Goal: Task Accomplishment & Management: Manage account settings

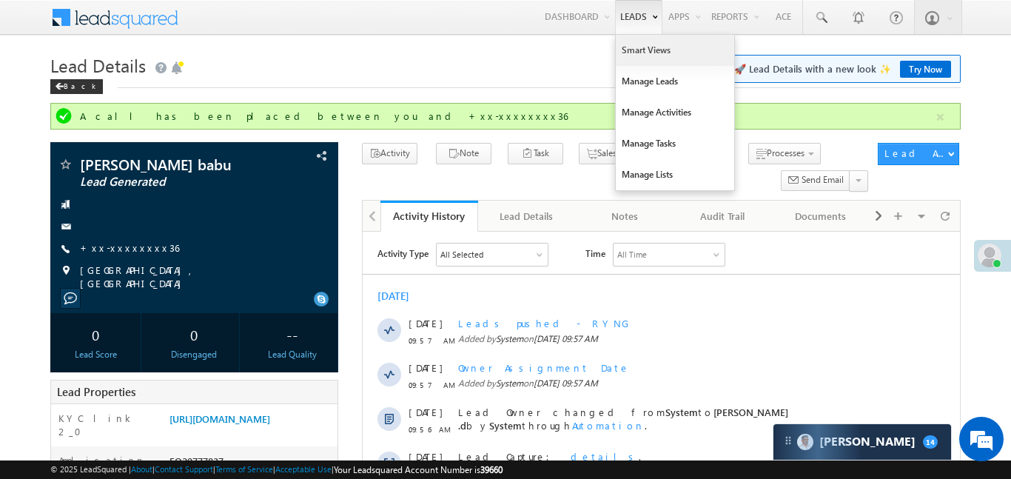
click at [645, 56] on link "Smart Views" at bounding box center [675, 50] width 118 height 31
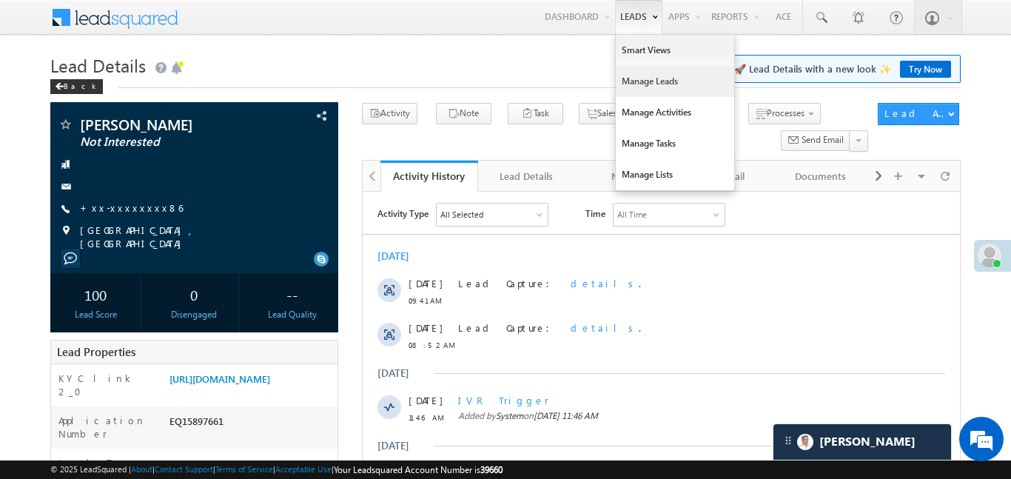
click at [670, 90] on link "Manage Leads" at bounding box center [675, 81] width 118 height 31
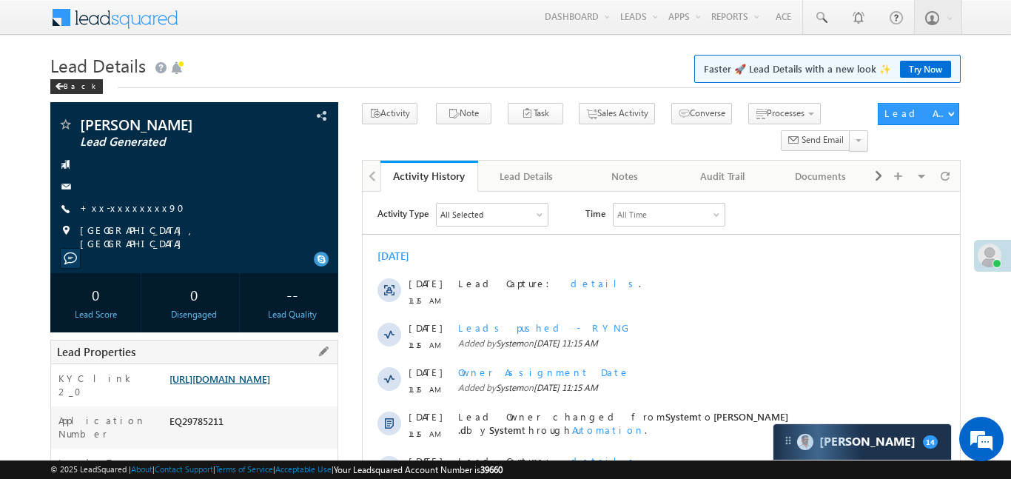
click at [270, 385] on link "https://angelbroking1-pk3em7sa.customui-test.leadsquared.com?leadId=a763e6bb-d1…" at bounding box center [219, 378] width 101 height 13
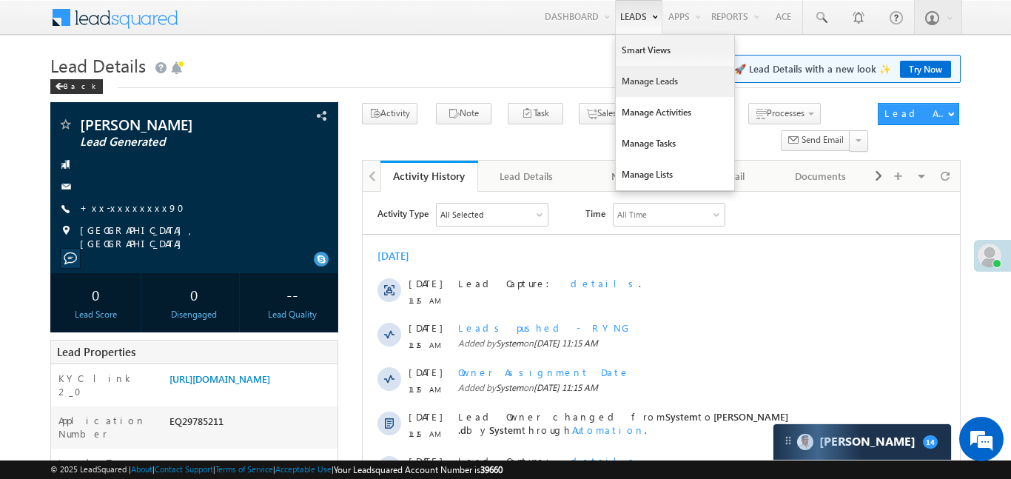
click at [647, 84] on link "Manage Leads" at bounding box center [675, 81] width 118 height 31
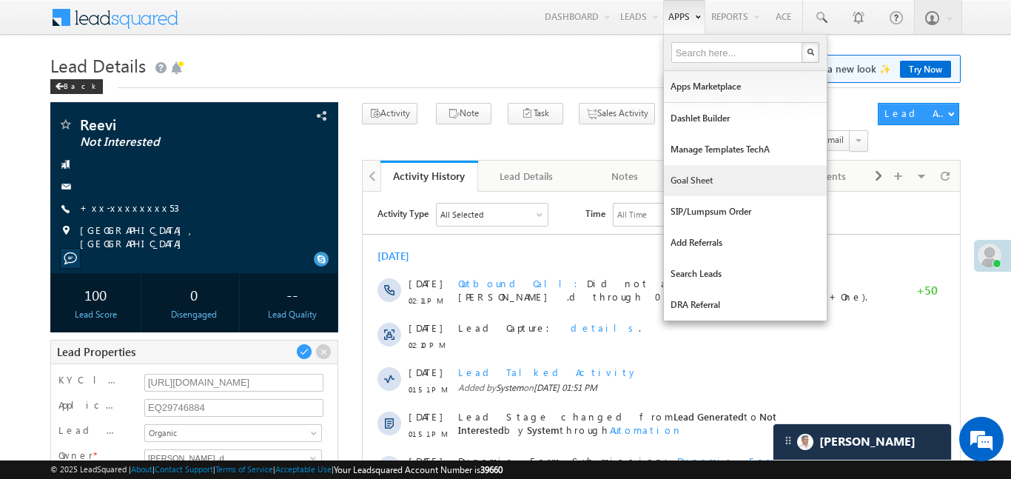
click at [719, 172] on link "Goal Sheet" at bounding box center [745, 180] width 163 height 31
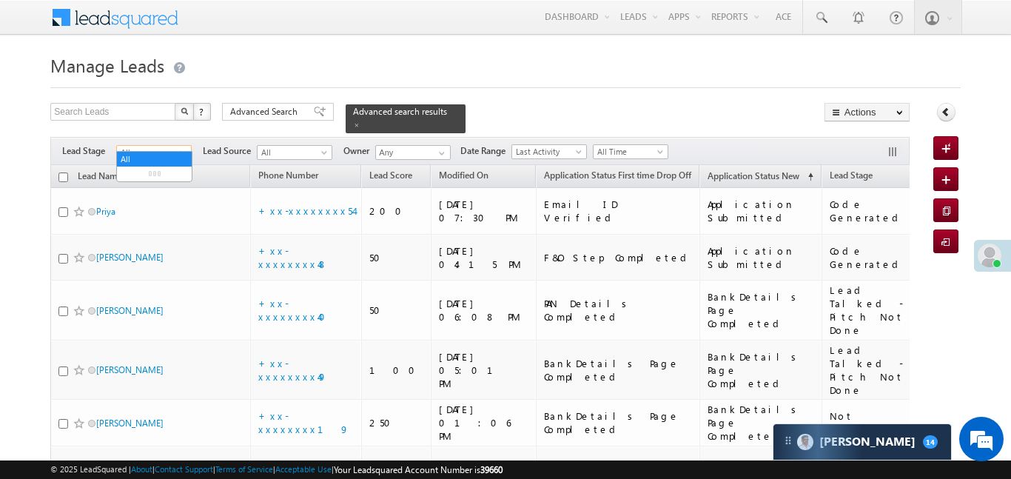
click at [182, 146] on span "All" at bounding box center [152, 152] width 70 height 13
click at [157, 175] on link "Lead Generated" at bounding box center [154, 173] width 75 height 13
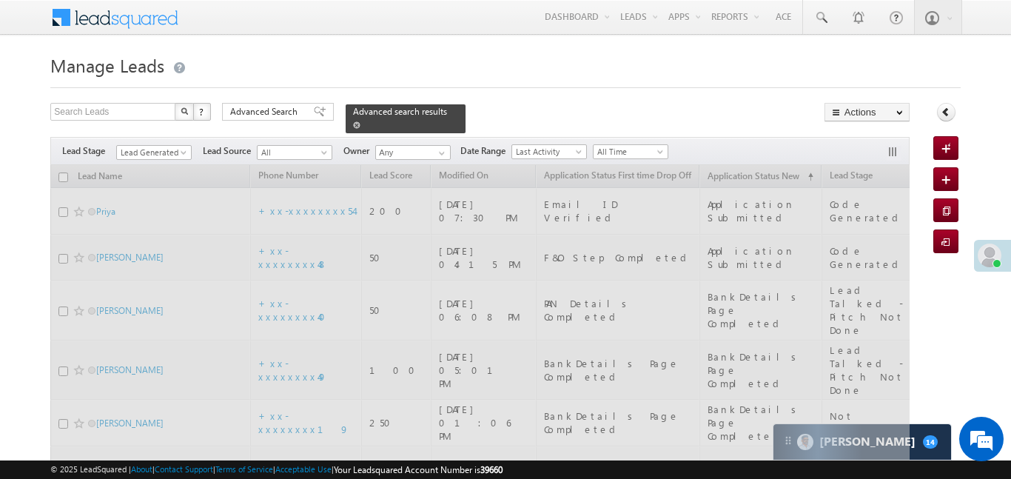
click at [426, 110] on span "Advanced search results" at bounding box center [400, 111] width 94 height 11
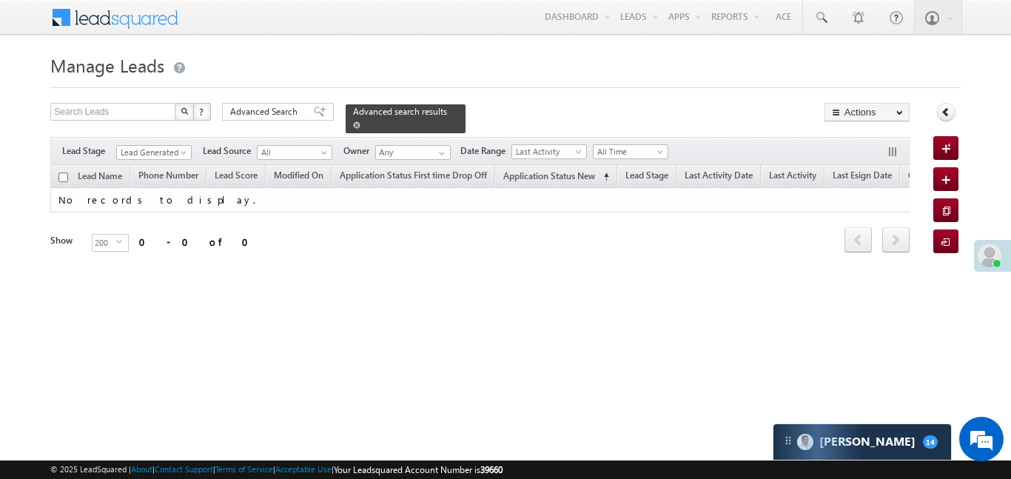
click at [360, 121] on span at bounding box center [356, 124] width 7 height 7
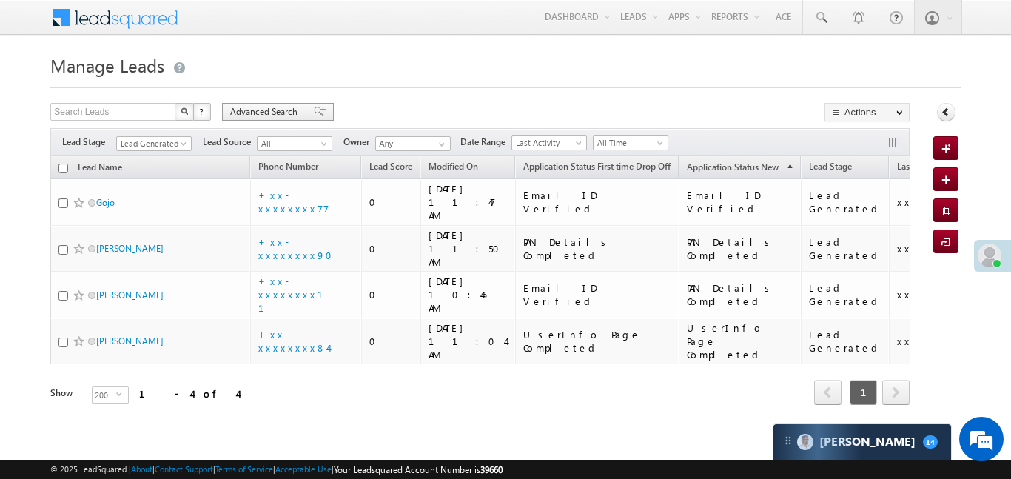
click at [294, 108] on span "Advanced Search" at bounding box center [266, 111] width 72 height 13
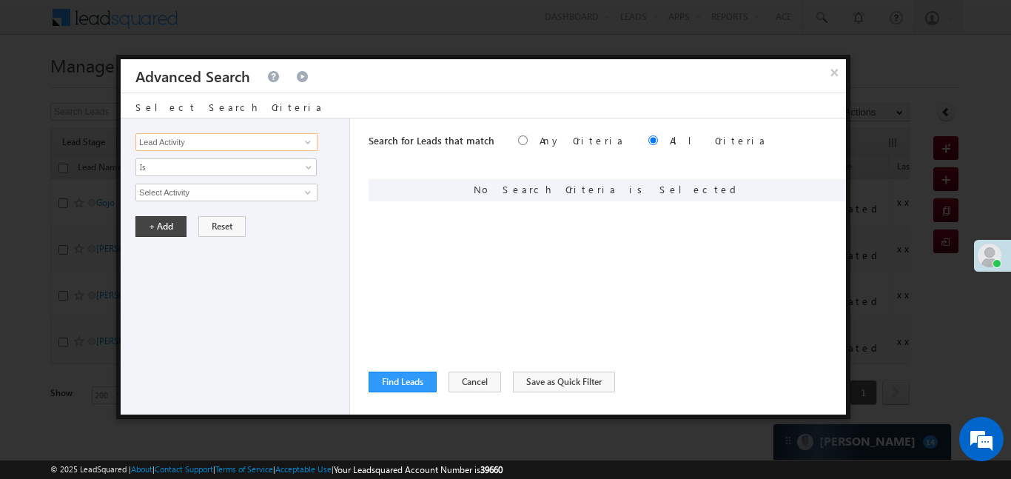
click at [274, 139] on input "Lead Activity" at bounding box center [226, 142] width 182 height 18
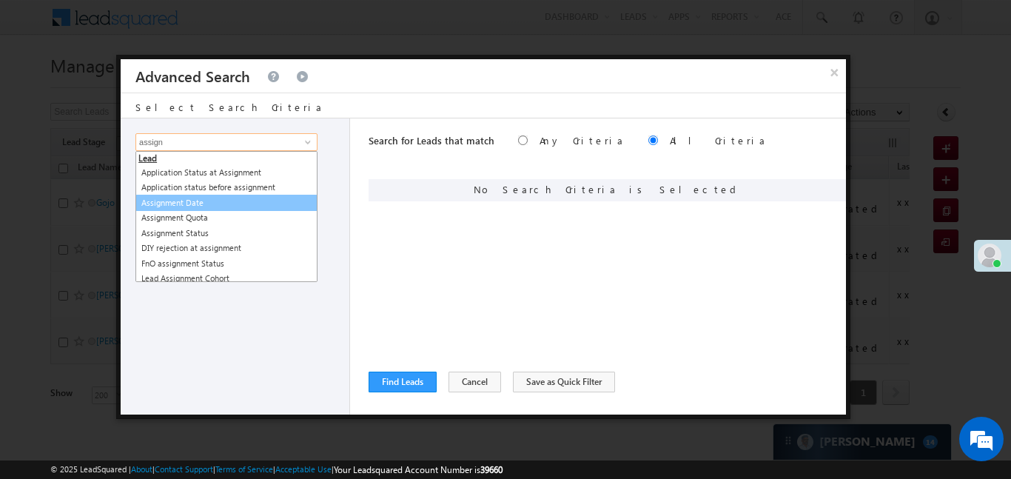
click at [240, 201] on link "Assignment Date" at bounding box center [226, 203] width 182 height 17
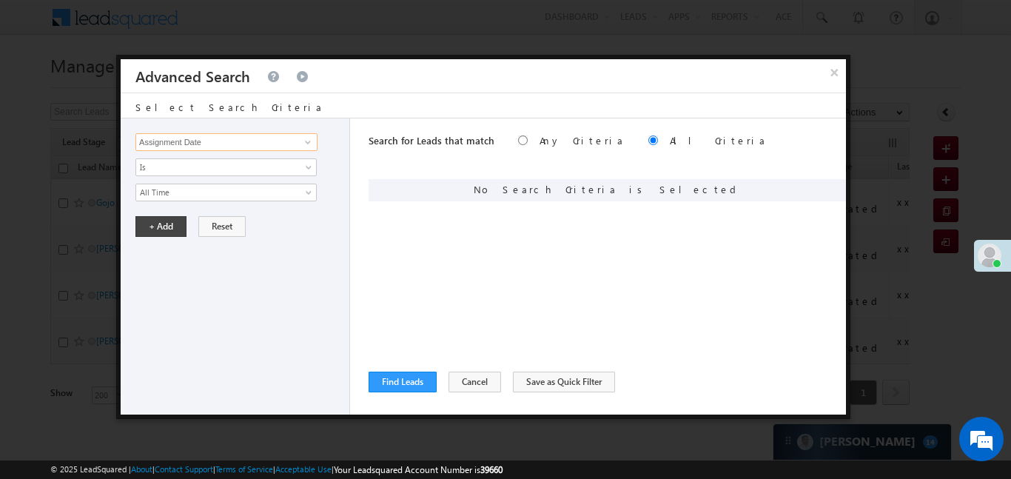
type input "Assignment Date"
click at [199, 207] on div "Lead Activity Task Sales Group Prospect Id WA Last Message Timestamp 4th Day Di…" at bounding box center [235, 266] width 229 height 296
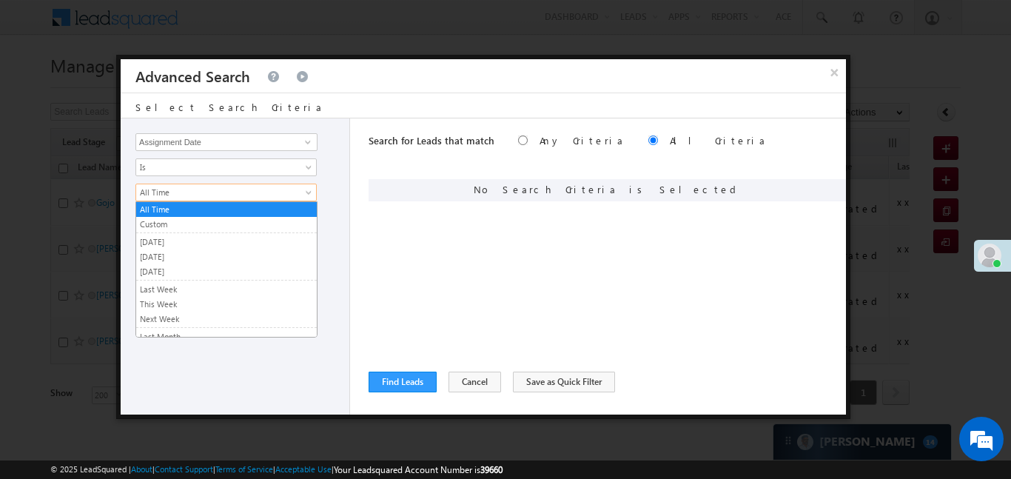
click at [194, 194] on span "All Time" at bounding box center [216, 192] width 161 height 13
click at [212, 223] on link "Custom" at bounding box center [226, 224] width 181 height 13
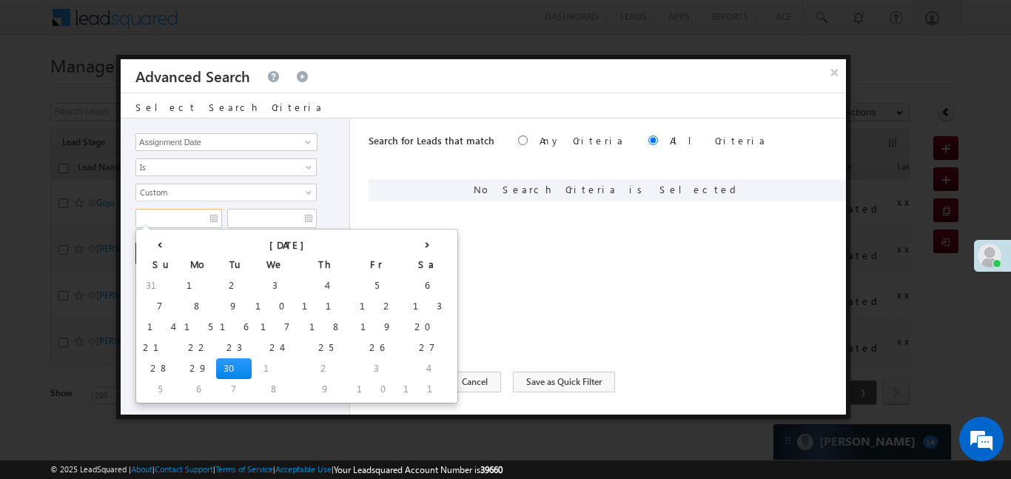
click at [212, 223] on input "text" at bounding box center [178, 218] width 87 height 19
click at [0, 235] on div at bounding box center [505, 239] width 1011 height 479
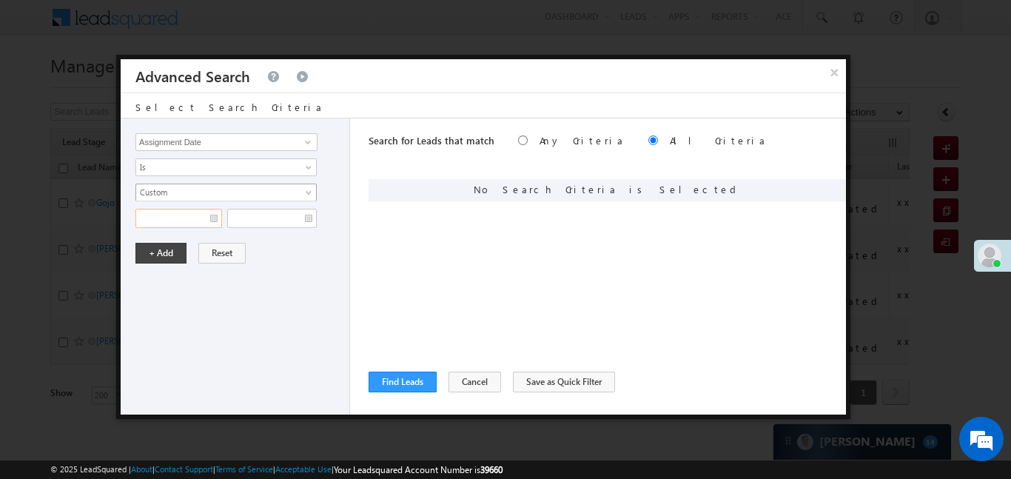
drag, startPoint x: 203, startPoint y: 209, endPoint x: 212, endPoint y: 193, distance: 17.5
click at [203, 209] on input "text" at bounding box center [178, 218] width 87 height 19
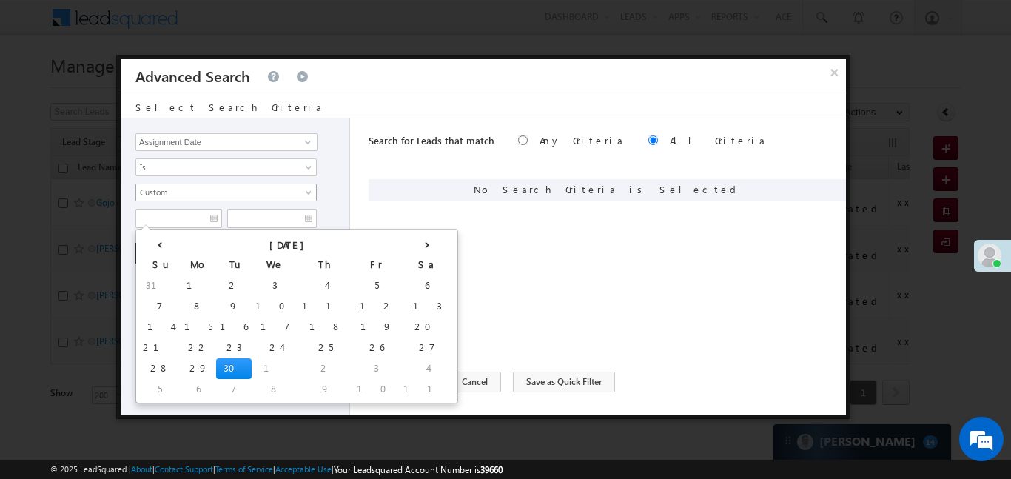
click at [212, 193] on span "Custom" at bounding box center [216, 192] width 161 height 13
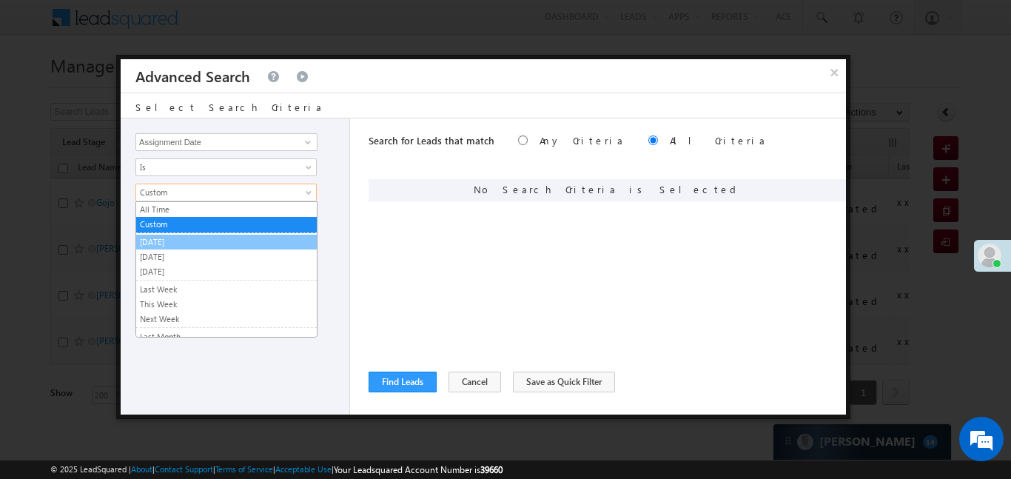
click at [201, 242] on link "[DATE]" at bounding box center [226, 241] width 181 height 13
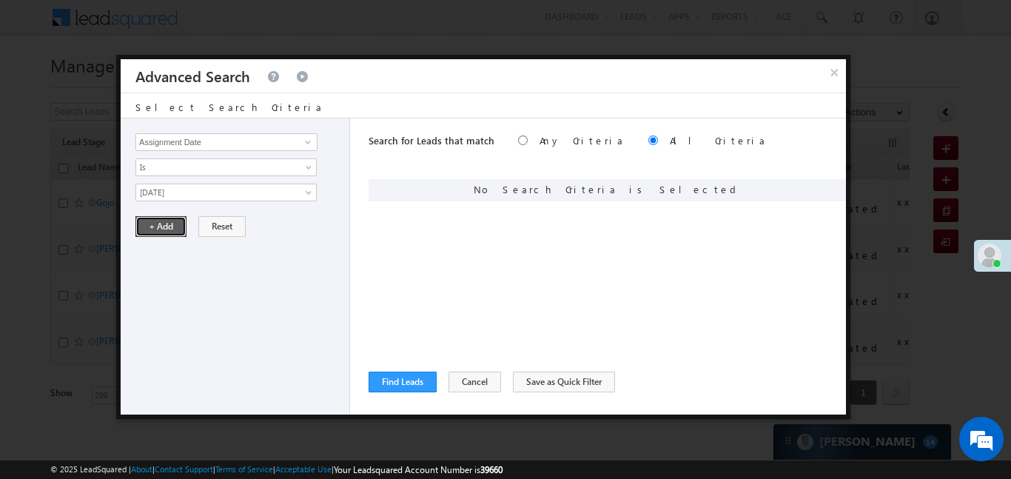
click at [153, 233] on button "+ Add" at bounding box center [160, 226] width 51 height 21
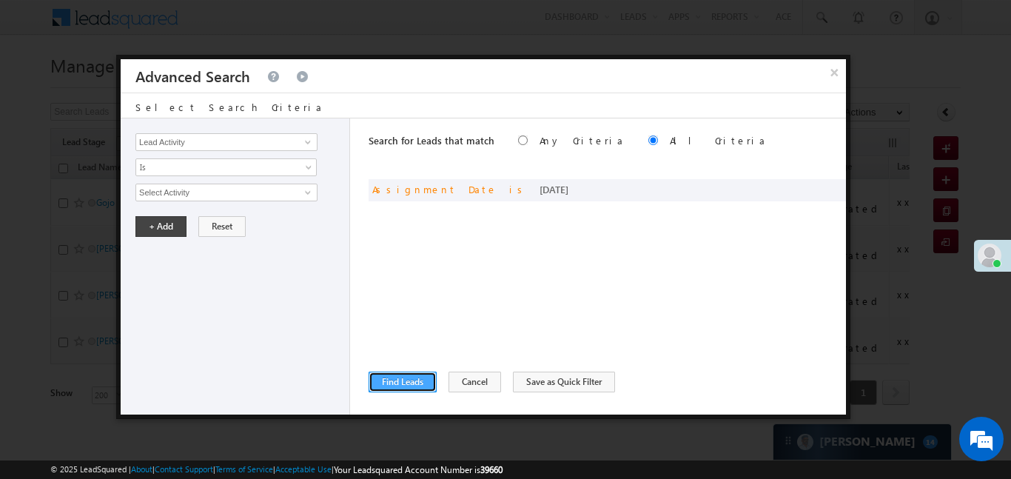
click at [411, 380] on button "Find Leads" at bounding box center [403, 381] width 68 height 21
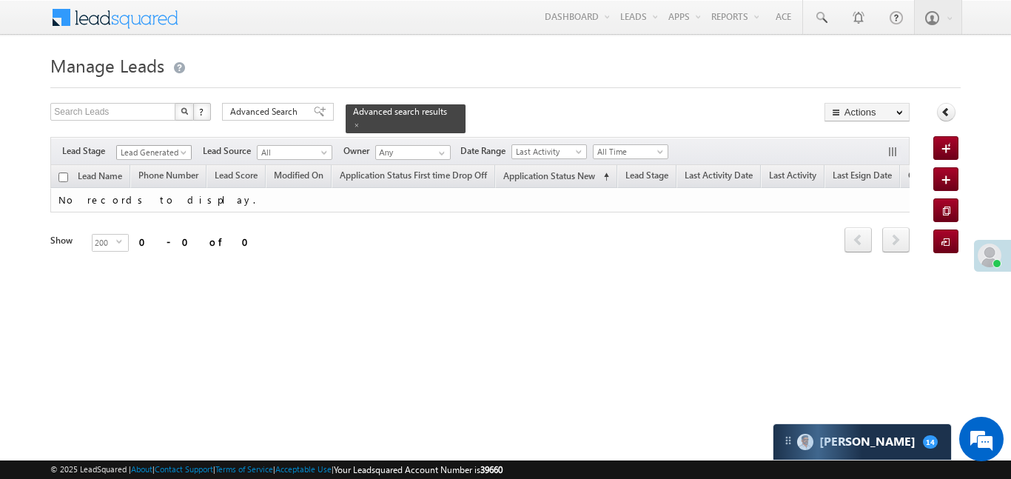
click at [176, 145] on link "Lead Generated" at bounding box center [153, 152] width 75 height 15
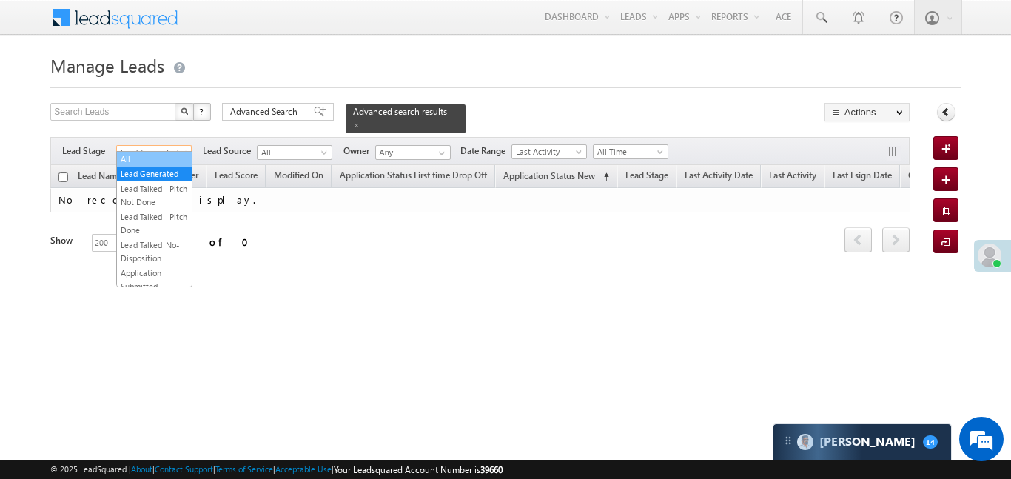
click at [159, 152] on li "All" at bounding box center [154, 159] width 75 height 15
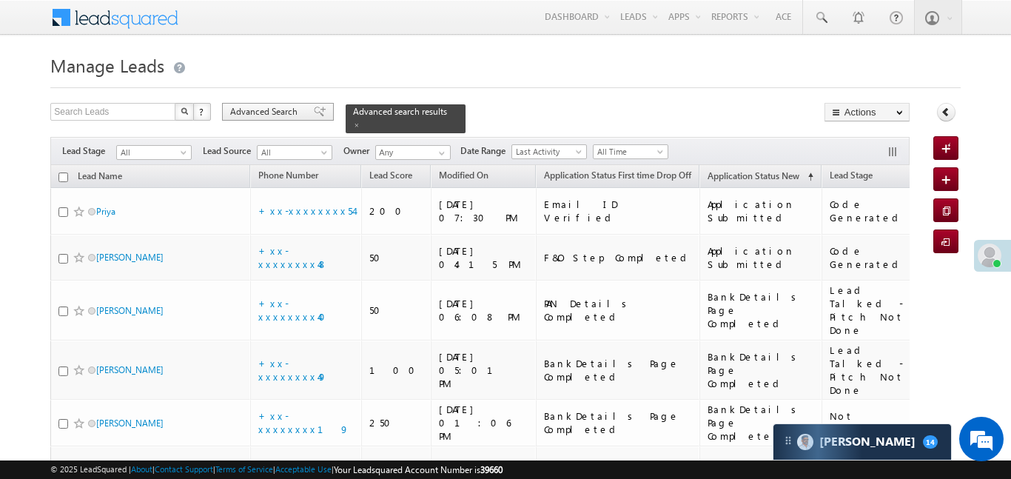
click at [303, 112] on div "Advanced Search" at bounding box center [278, 112] width 112 height 18
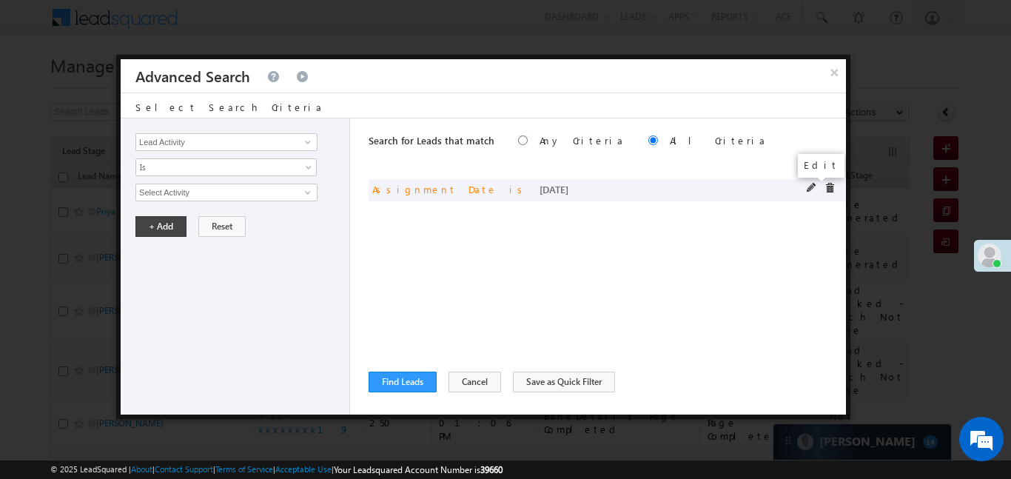
drag, startPoint x: 807, startPoint y: 185, endPoint x: 764, endPoint y: 200, distance: 45.4
click at [807, 185] on span at bounding box center [812, 188] width 10 height 10
click at [812, 188] on span at bounding box center [812, 188] width 10 height 10
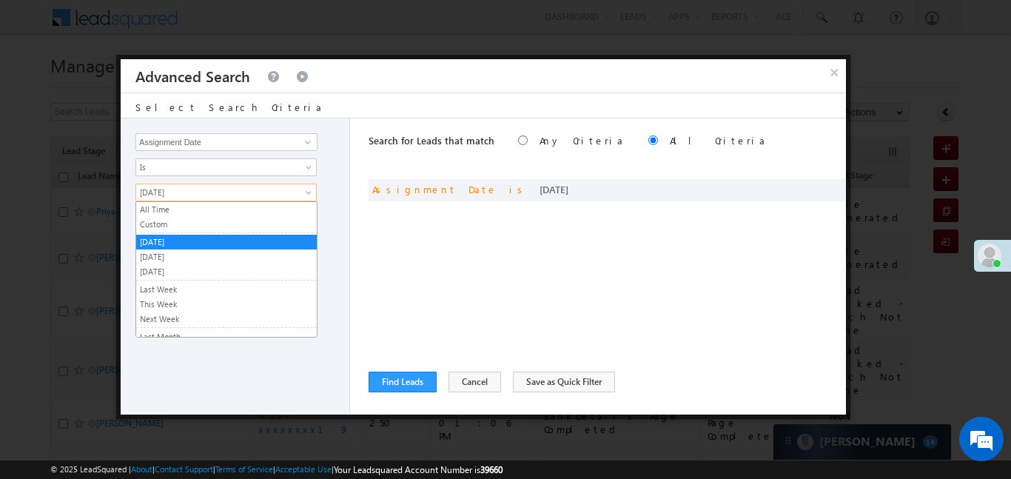
click at [298, 196] on link "[DATE]" at bounding box center [225, 193] width 181 height 18
click at [210, 225] on link "Custom" at bounding box center [226, 224] width 181 height 13
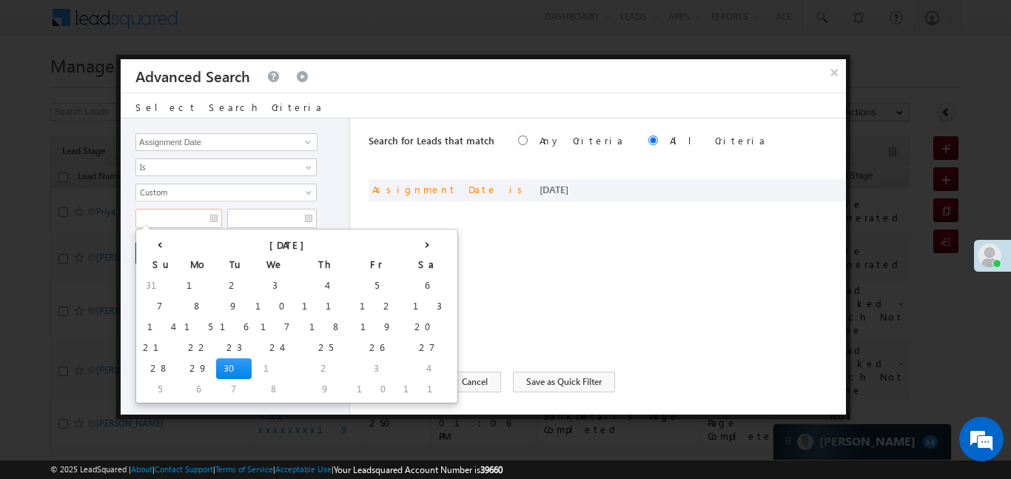
click at [188, 226] on input "text" at bounding box center [178, 218] width 87 height 19
click at [181, 370] on td "29" at bounding box center [199, 368] width 36 height 21
type input "29/09/25"
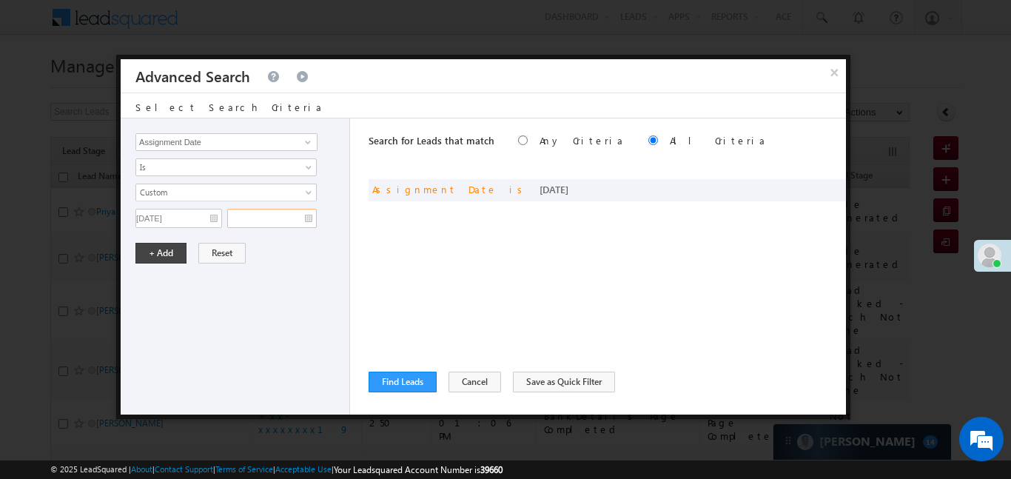
click at [292, 218] on input "text" at bounding box center [272, 218] width 90 height 19
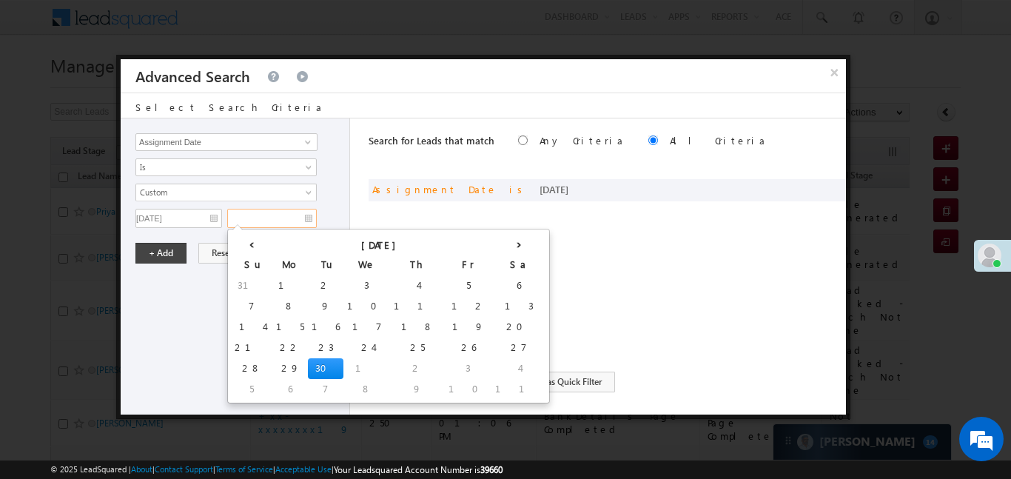
click at [308, 367] on td "30" at bounding box center [326, 368] width 36 height 21
type input "30/09/25"
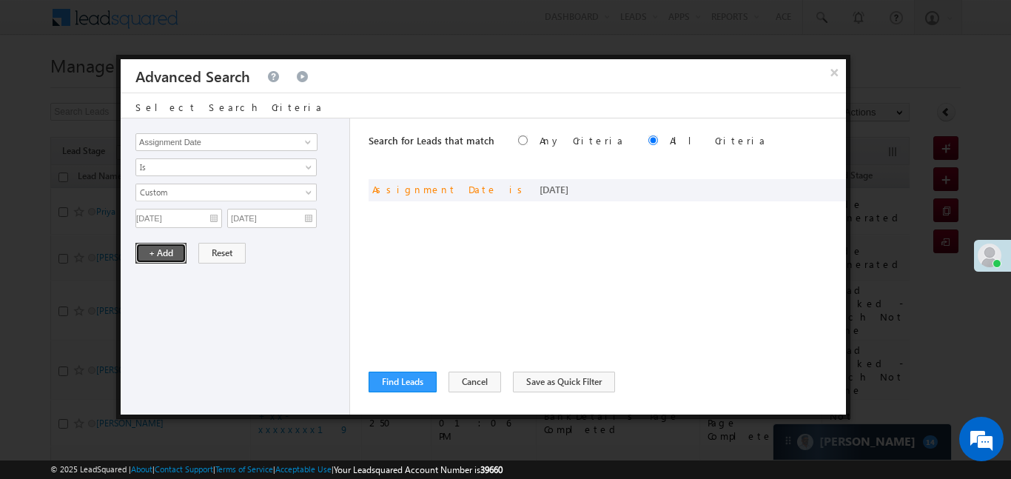
click at [167, 243] on button "+ Add" at bounding box center [160, 253] width 51 height 21
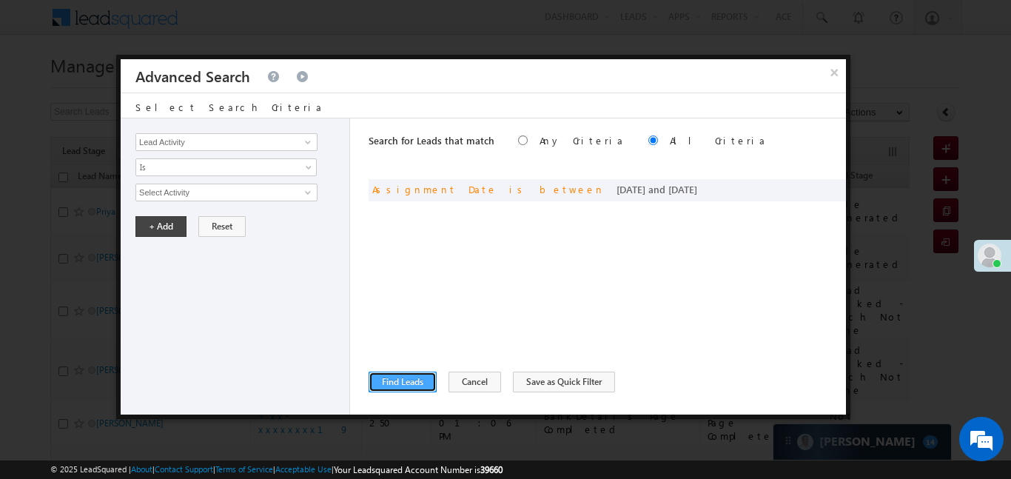
click at [405, 390] on button "Find Leads" at bounding box center [403, 381] width 68 height 21
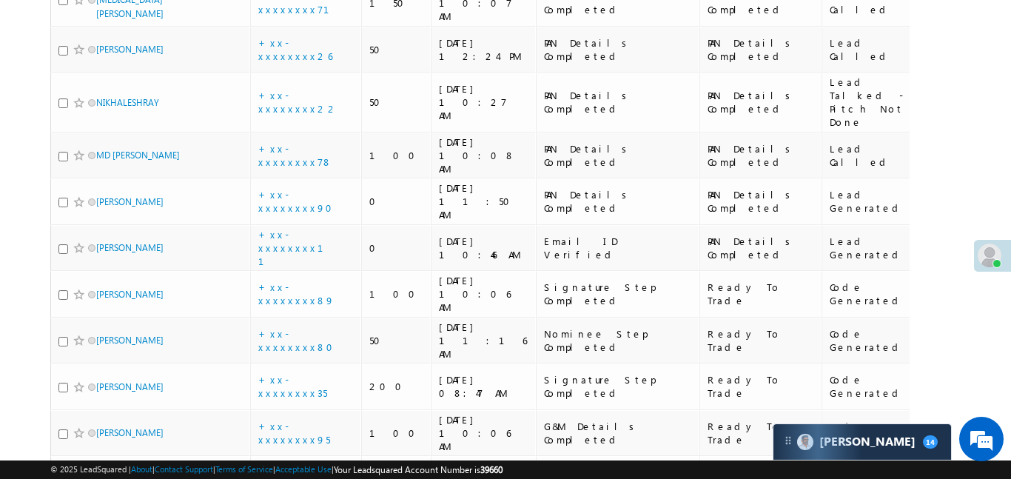
scroll to position [1624, 0]
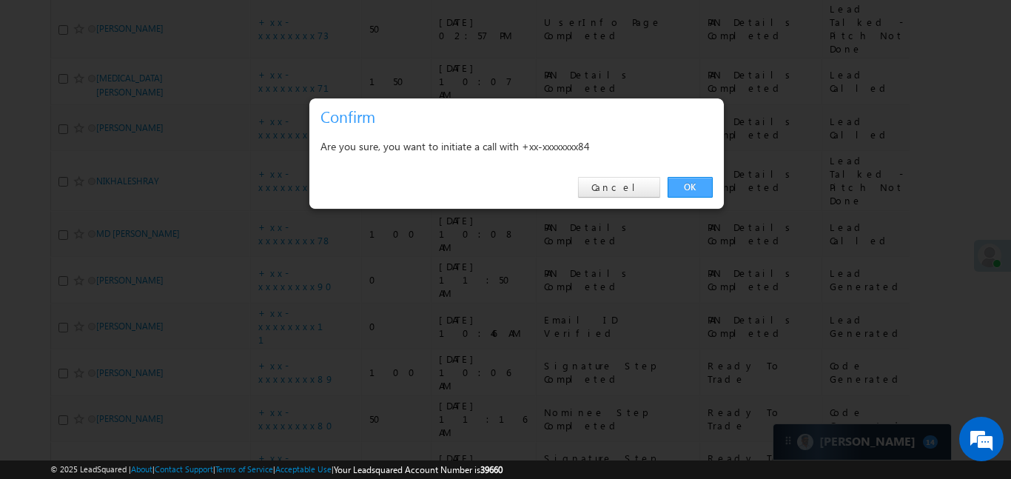
click at [688, 189] on link "OK" at bounding box center [689, 187] width 45 height 21
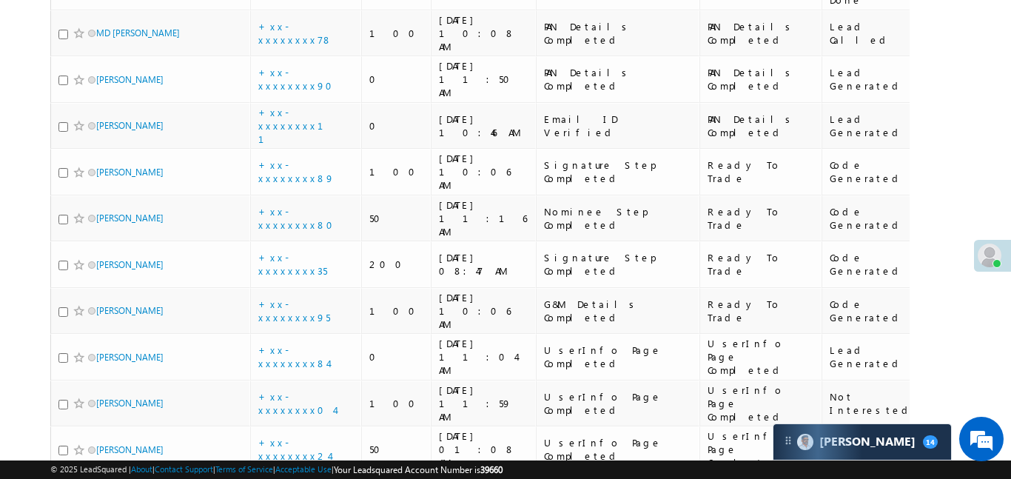
scroll to position [1867, 0]
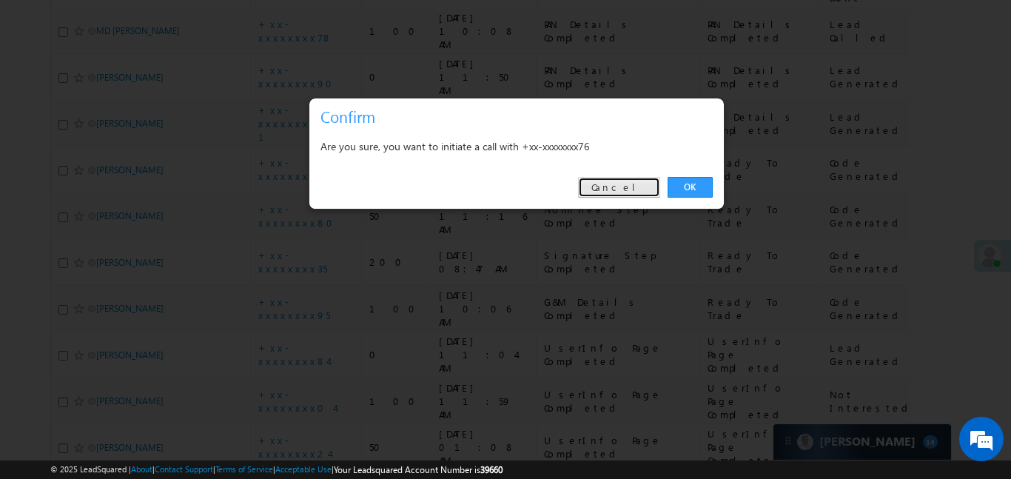
click at [619, 185] on link "Cancel" at bounding box center [619, 187] width 82 height 21
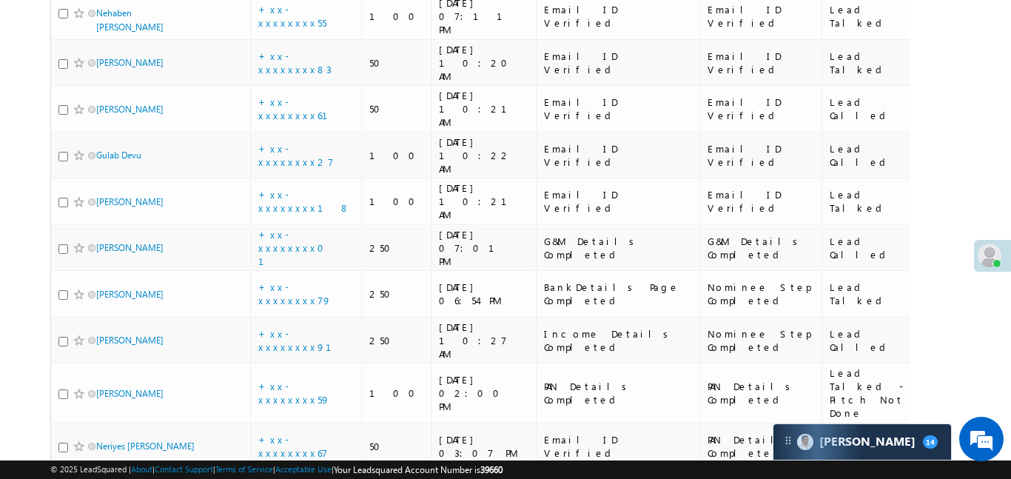
scroll to position [1131, 0]
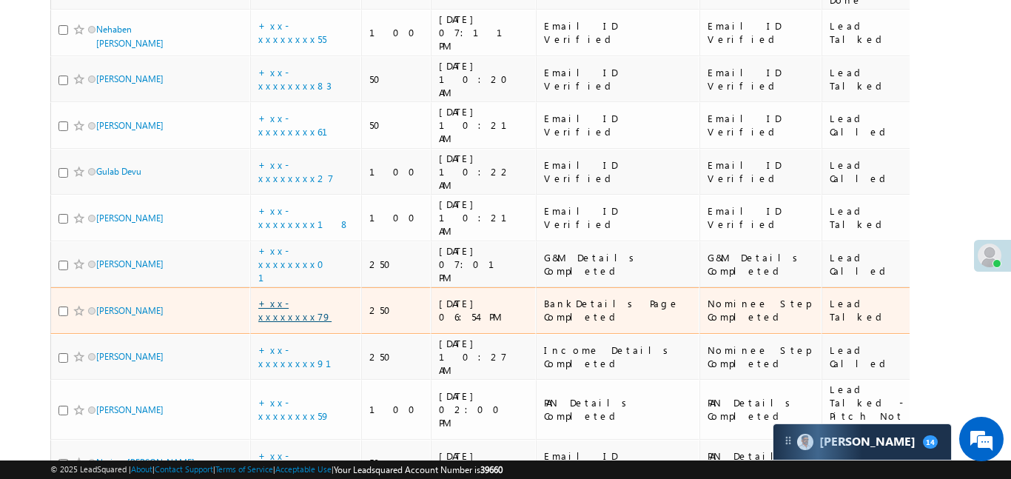
click at [300, 297] on link "+xx-xxxxxxxx79" at bounding box center [294, 310] width 73 height 26
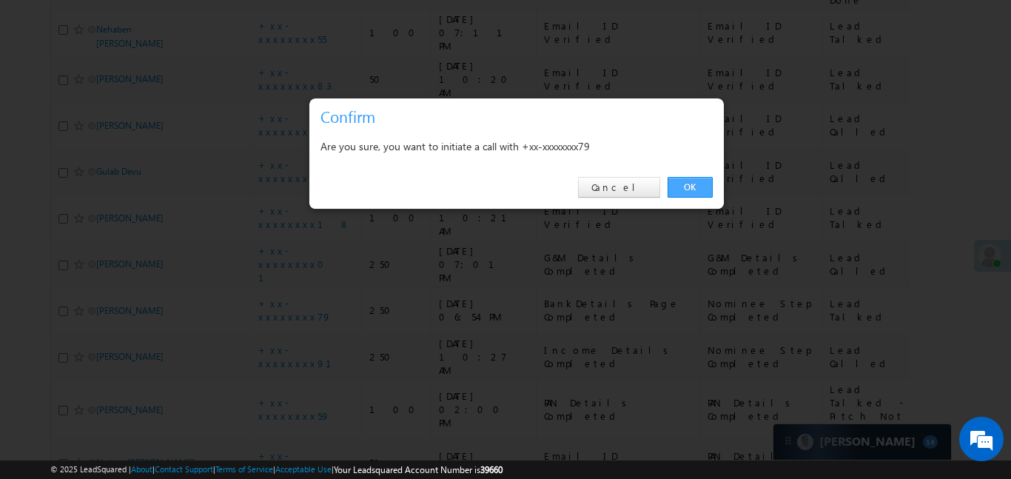
click at [694, 188] on link "OK" at bounding box center [689, 187] width 45 height 21
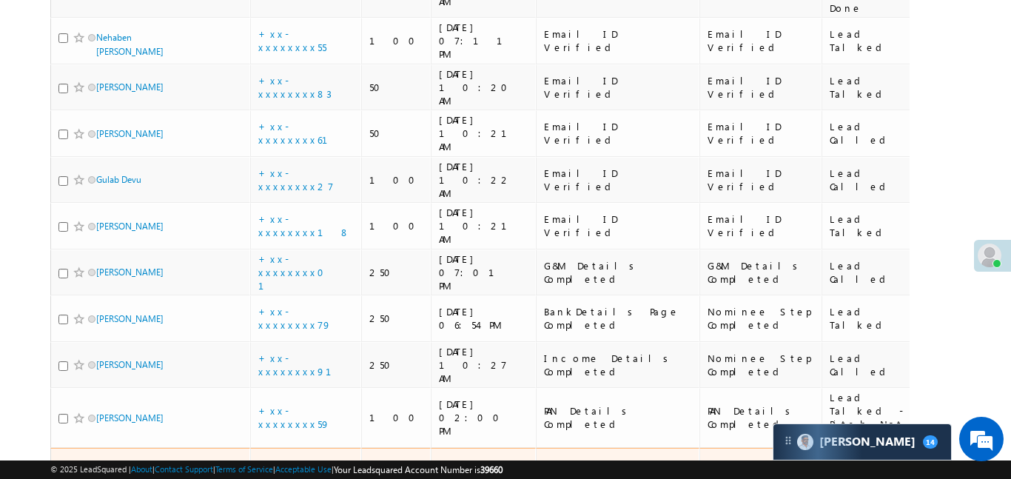
scroll to position [1046, 0]
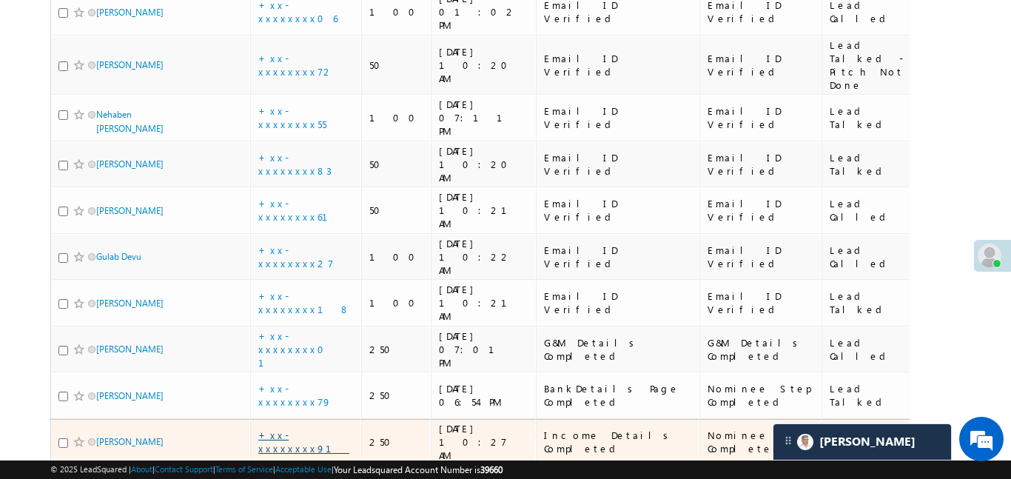
click at [303, 428] on link "+xx-xxxxxxxx91" at bounding box center [303, 441] width 91 height 26
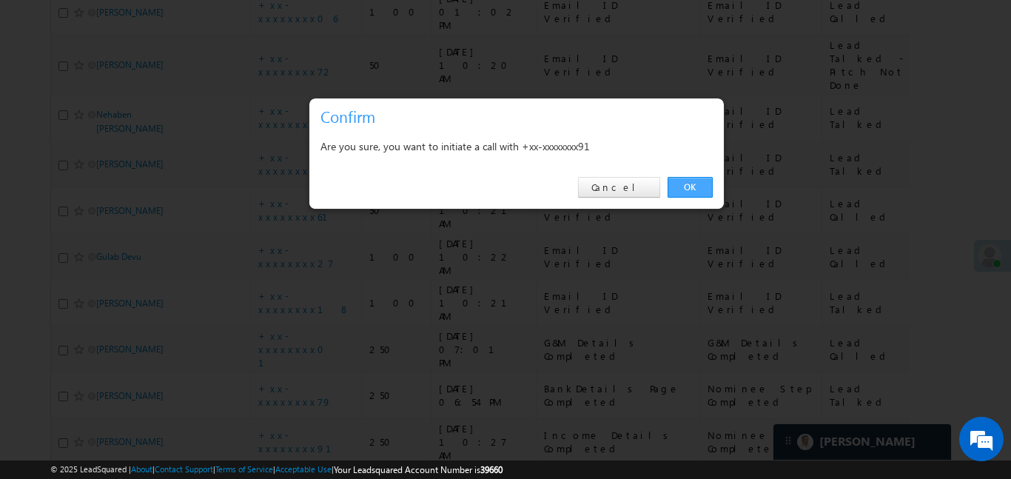
click at [684, 186] on link "OK" at bounding box center [689, 187] width 45 height 21
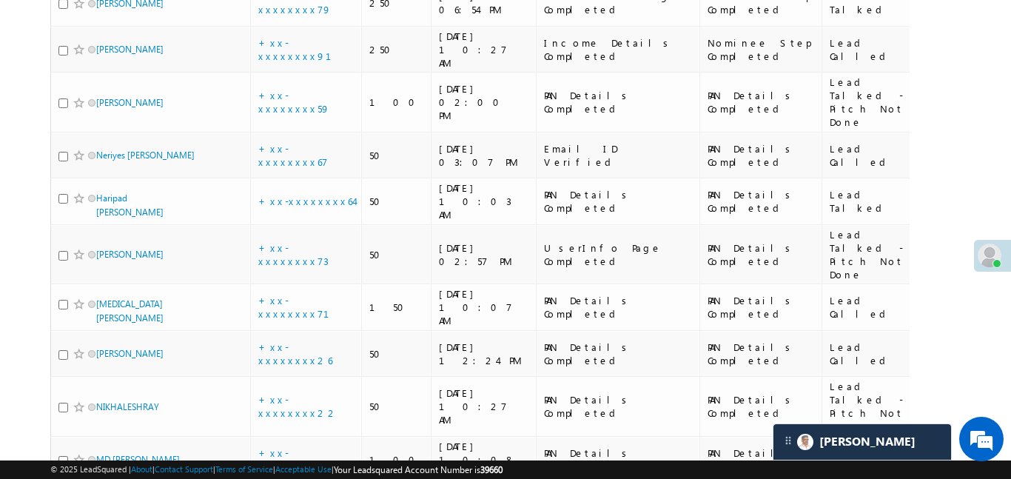
scroll to position [1465, 0]
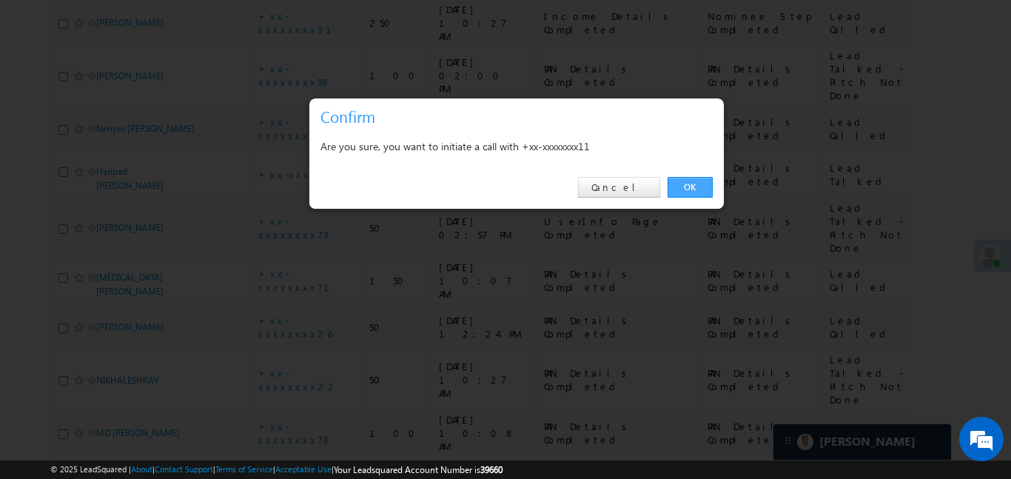
click at [701, 189] on link "OK" at bounding box center [689, 187] width 45 height 21
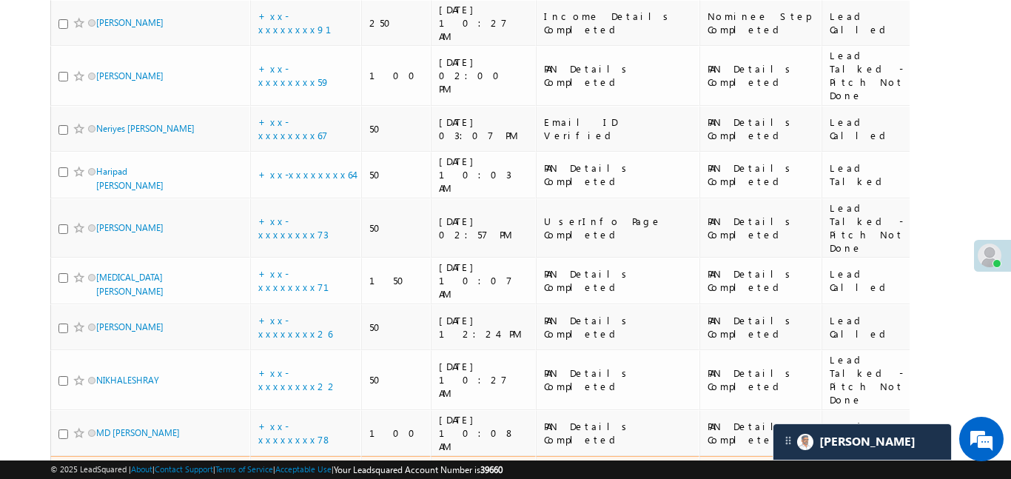
click at [300, 465] on link "+xx-xxxxxxxx90" at bounding box center [299, 478] width 83 height 26
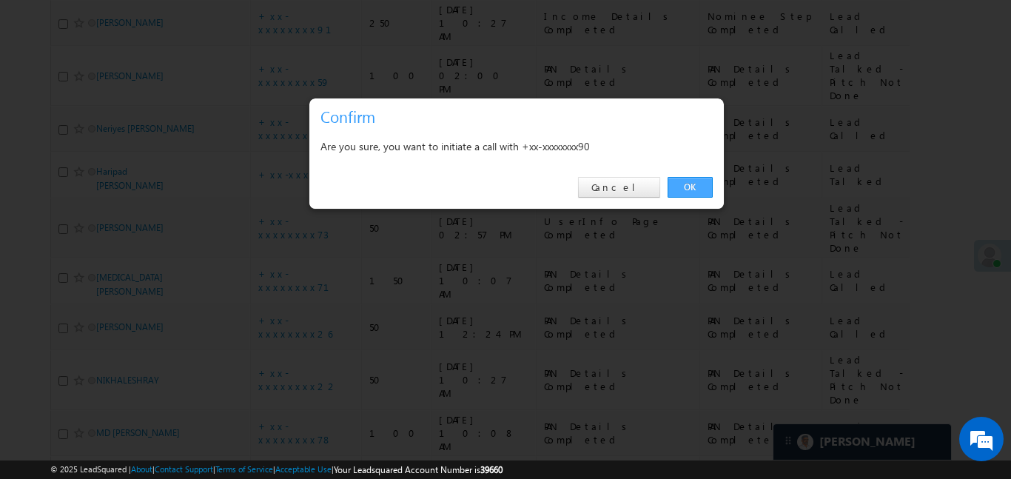
click at [682, 184] on link "OK" at bounding box center [689, 187] width 45 height 21
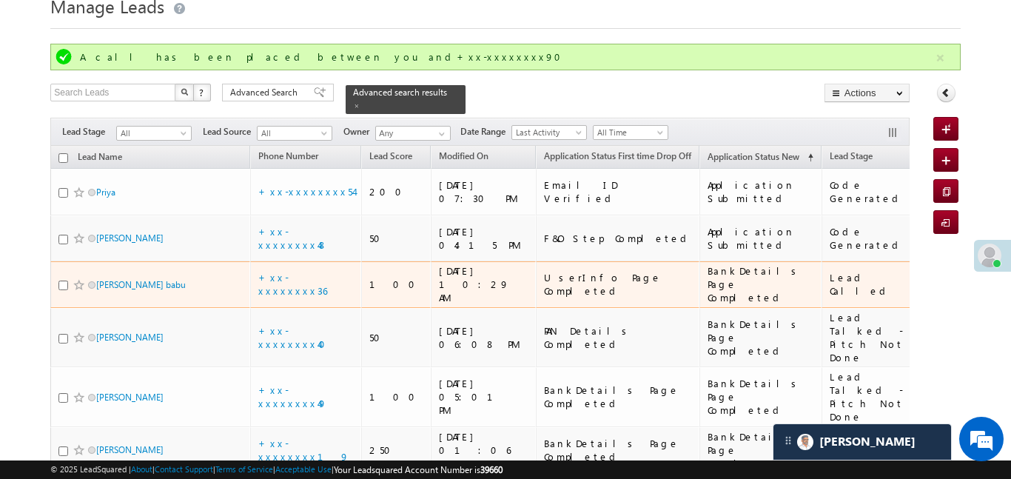
scroll to position [68, 0]
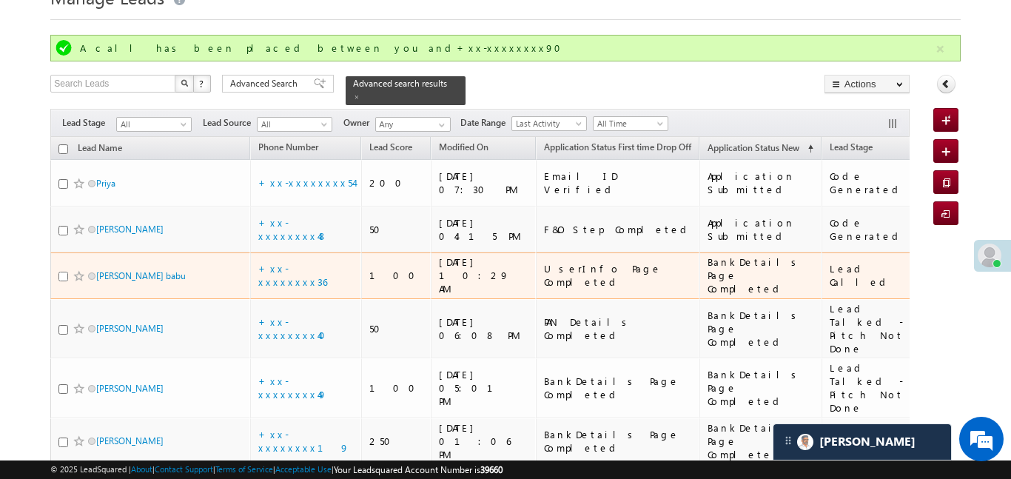
click at [62, 272] on input "checkbox" at bounding box center [63, 277] width 10 height 10
checkbox input "true"
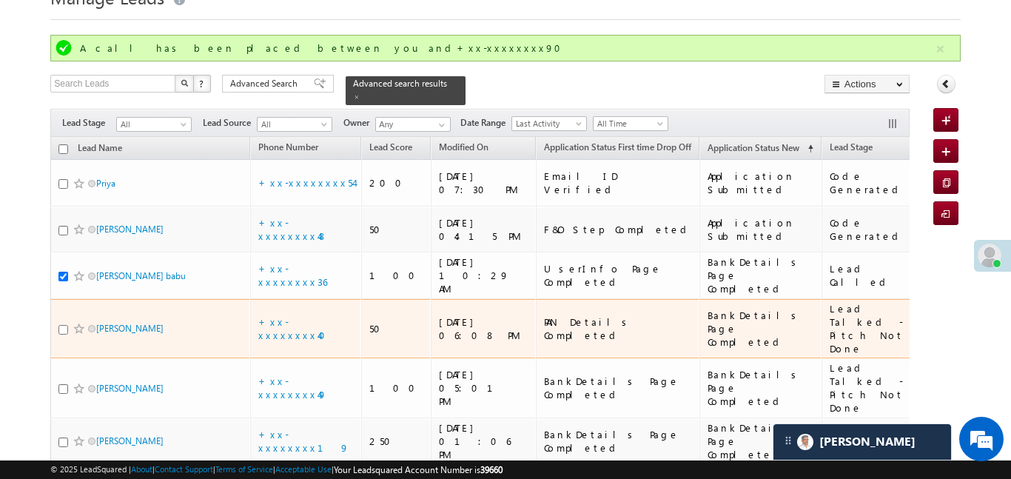
click at [66, 325] on input "checkbox" at bounding box center [63, 330] width 10 height 10
checkbox input "true"
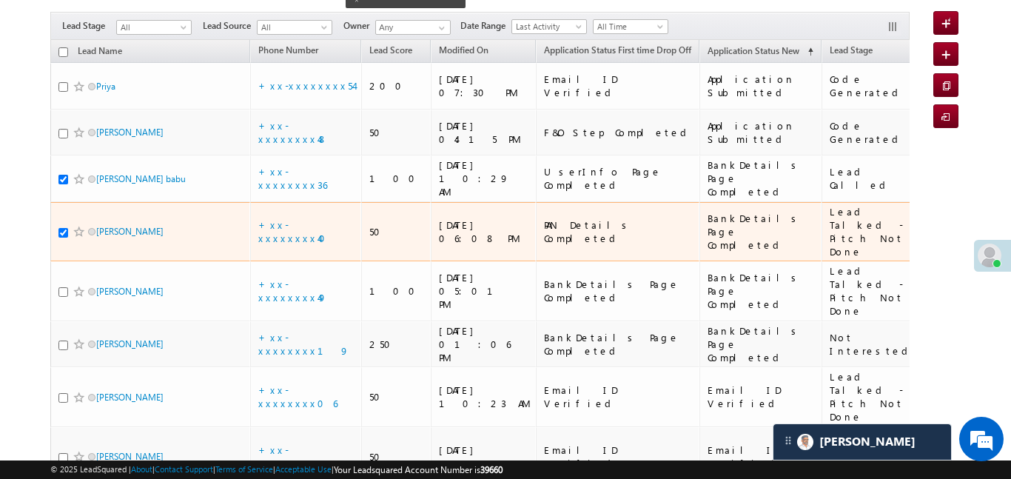
scroll to position [185, 0]
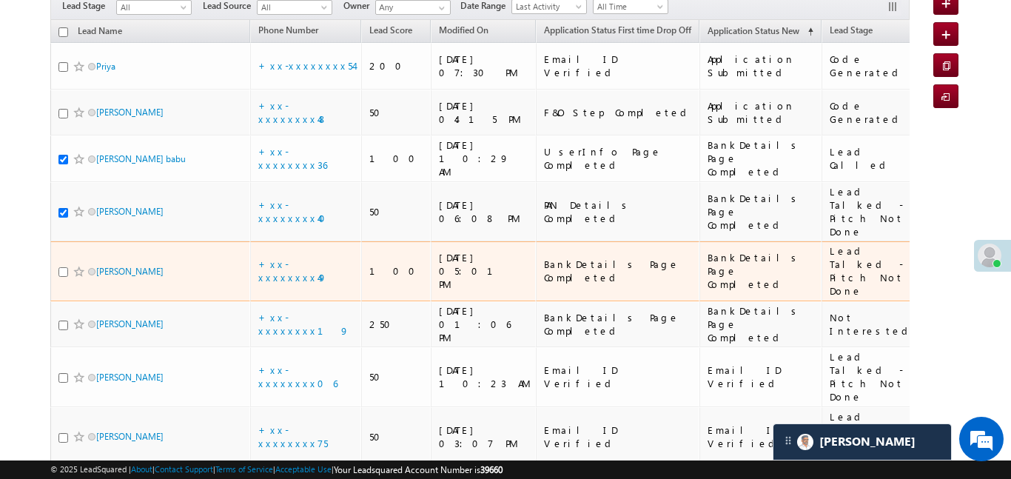
click at [64, 267] on input "checkbox" at bounding box center [63, 272] width 10 height 10
checkbox input "true"
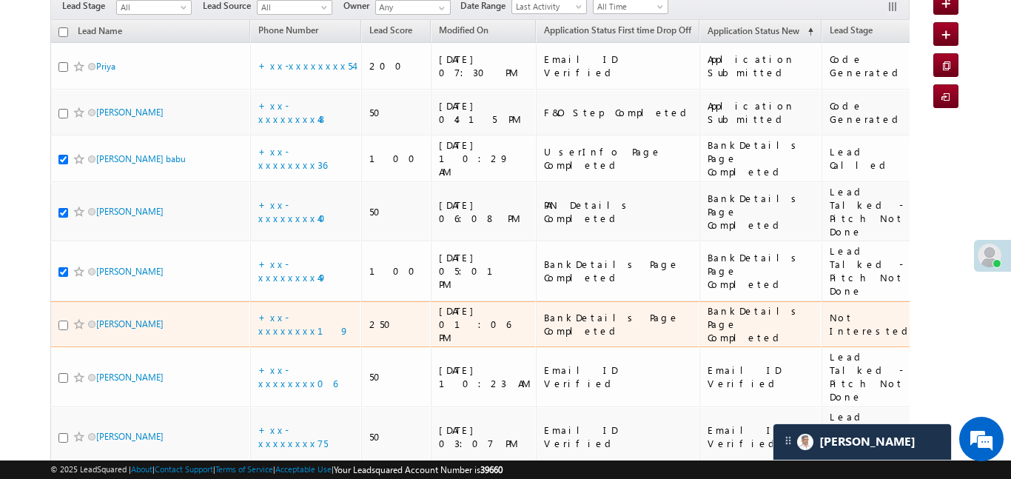
click at [62, 320] on input "checkbox" at bounding box center [63, 325] width 10 height 10
checkbox input "true"
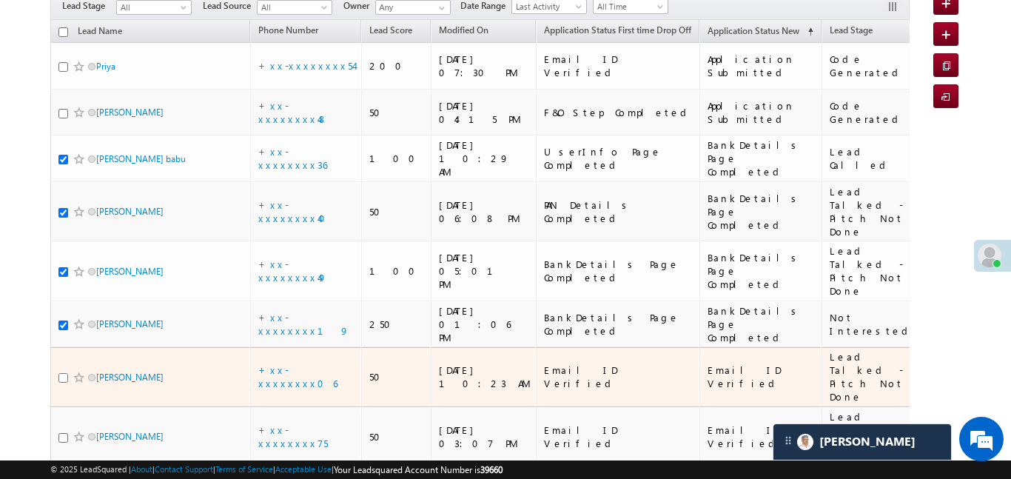
click at [65, 373] on input "checkbox" at bounding box center [63, 378] width 10 height 10
checkbox input "true"
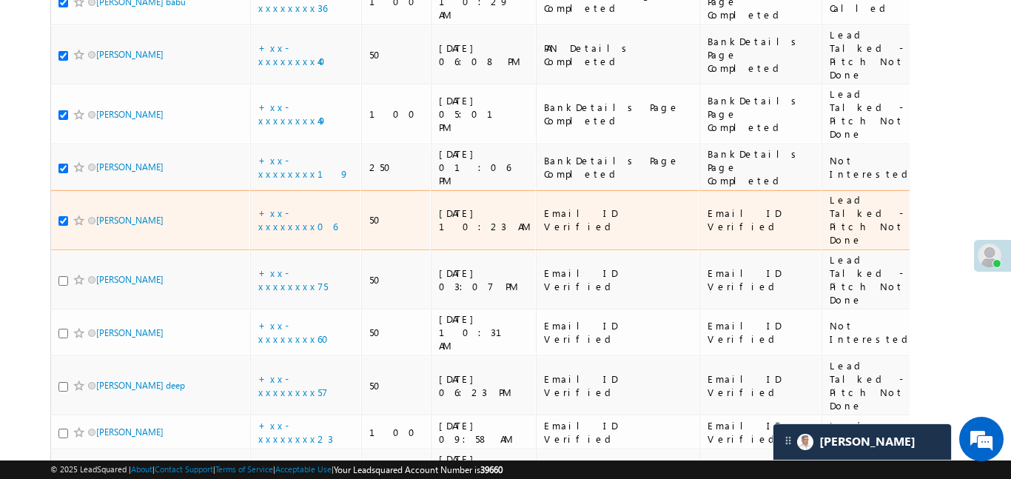
scroll to position [343, 0]
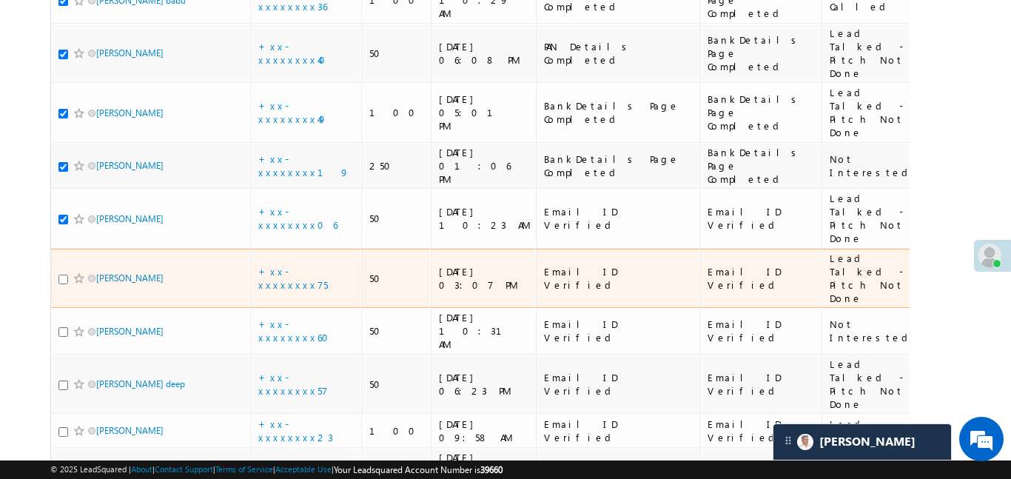
click at [63, 275] on input "checkbox" at bounding box center [63, 280] width 10 height 10
checkbox input "true"
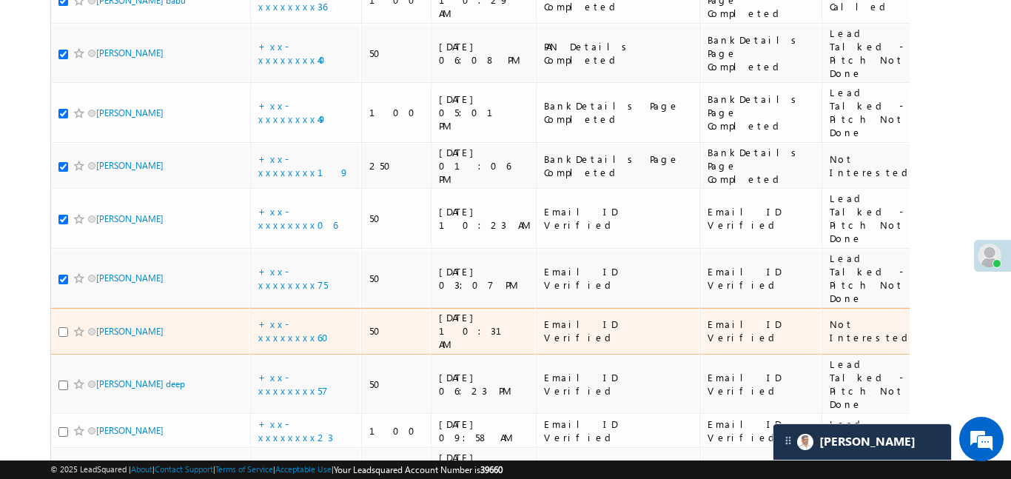
click at [63, 327] on input "checkbox" at bounding box center [63, 332] width 10 height 10
checkbox input "true"
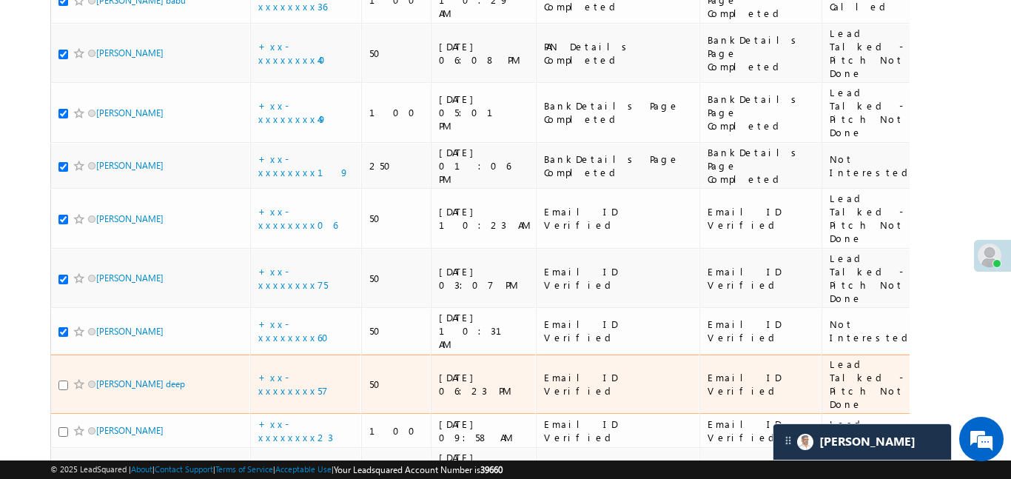
click at [64, 380] on input "checkbox" at bounding box center [63, 385] width 10 height 10
checkbox input "true"
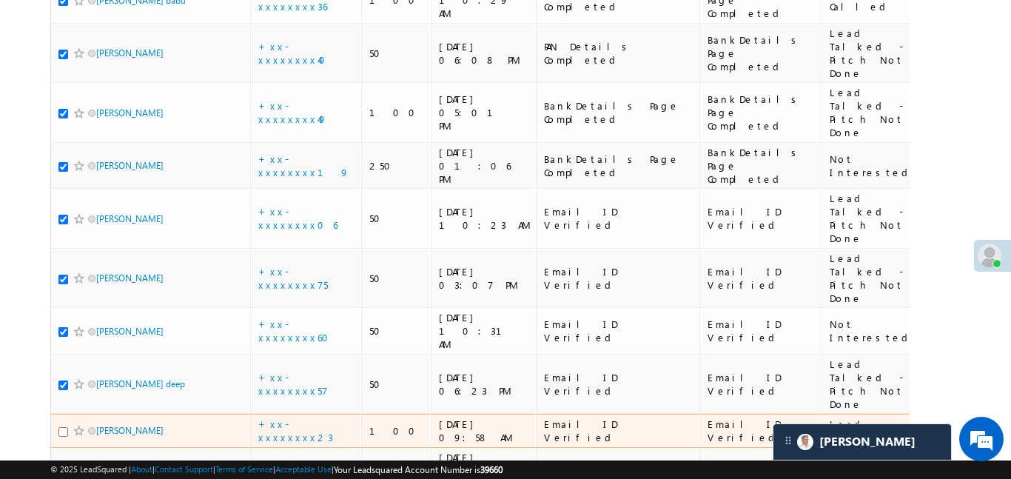
click at [63, 427] on input "checkbox" at bounding box center [63, 432] width 10 height 10
checkbox input "true"
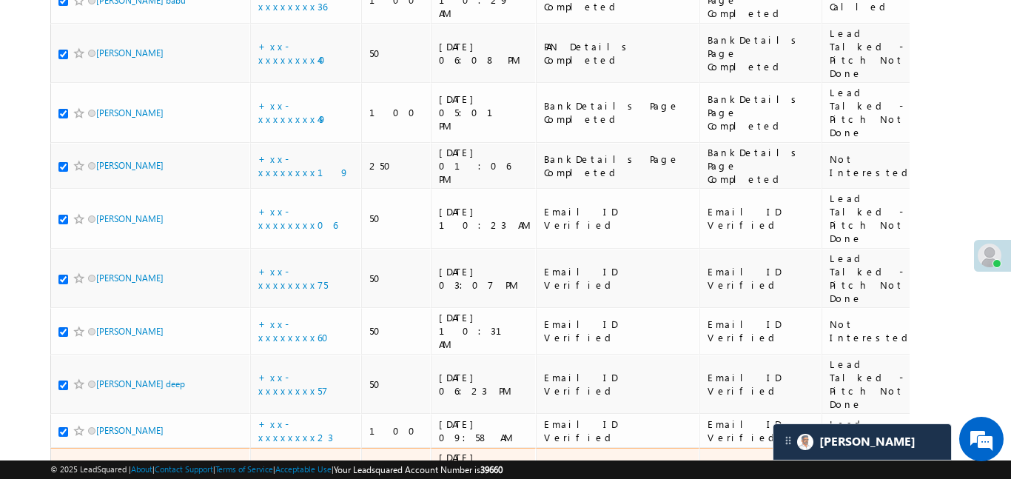
click at [56, 448] on td "Ravuu" at bounding box center [150, 471] width 200 height 47
click at [63, 467] on input "checkbox" at bounding box center [63, 472] width 10 height 10
checkbox input "true"
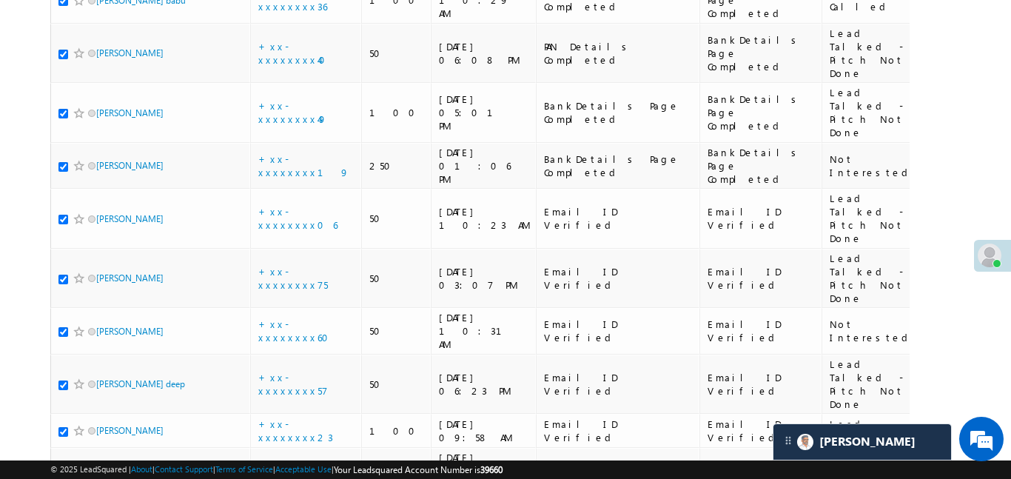
checkbox input "true"
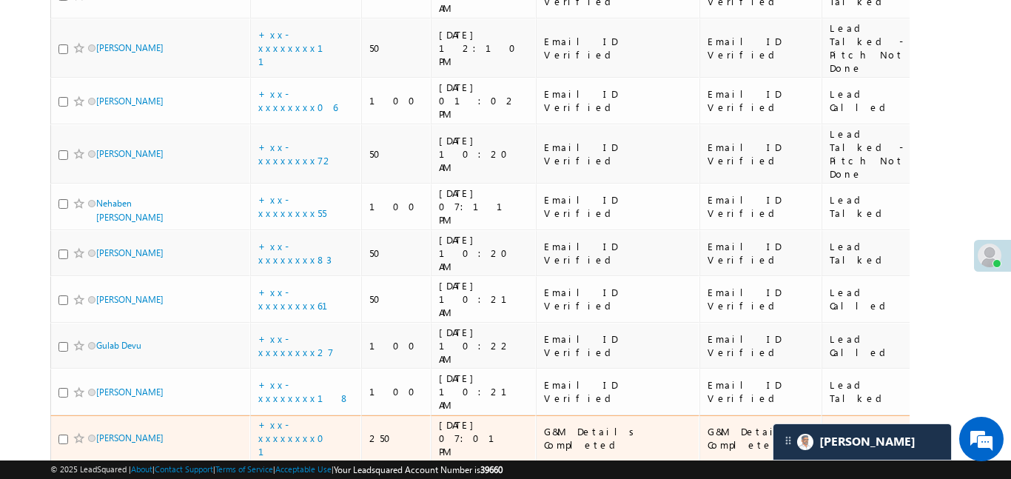
scroll to position [970, 0]
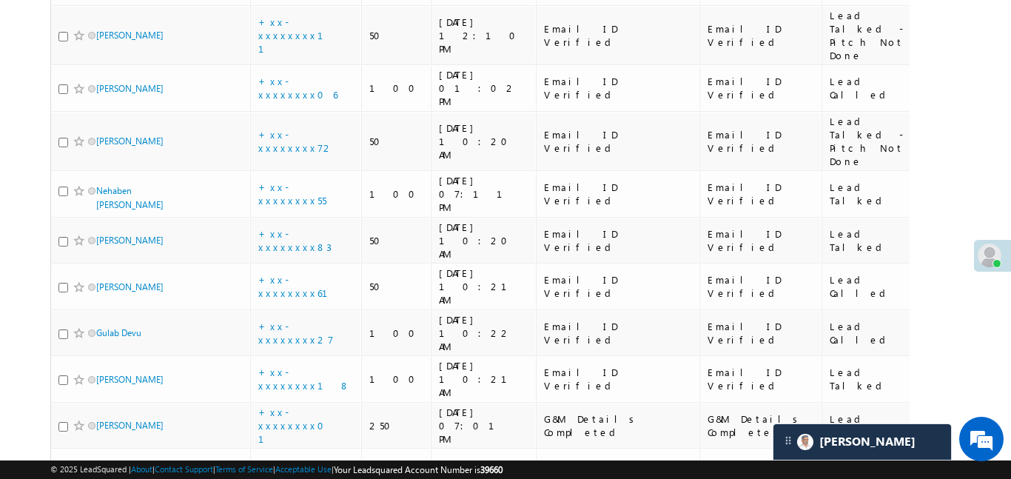
drag, startPoint x: 61, startPoint y: 287, endPoint x: 63, endPoint y: 304, distance: 17.2
checkbox input "true"
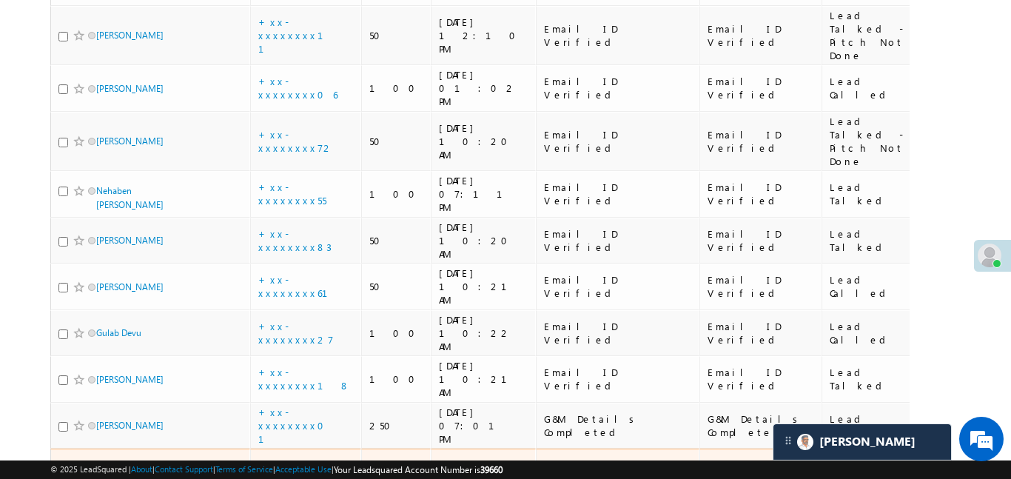
click at [60, 468] on input "checkbox" at bounding box center [63, 473] width 10 height 10
checkbox input "true"
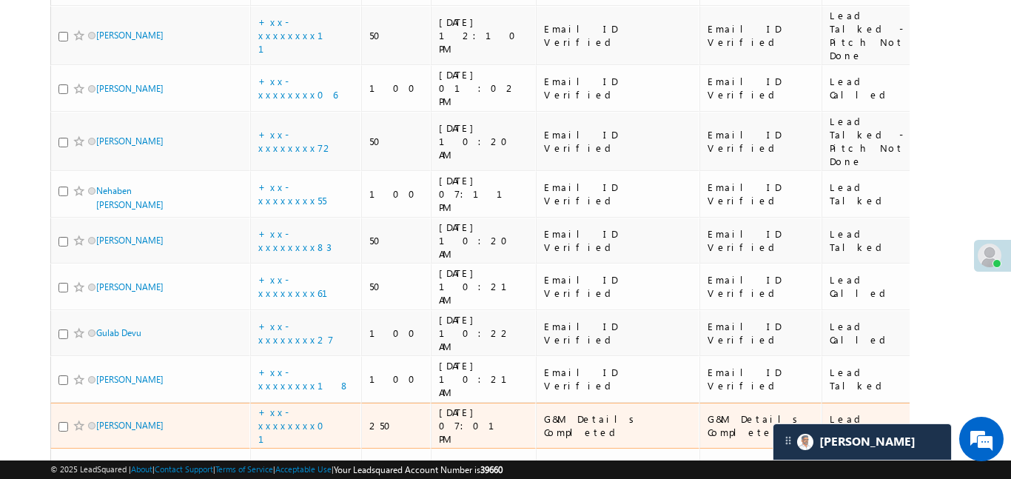
click at [70, 418] on div at bounding box center [80, 425] width 45 height 15
click at [61, 422] on input "checkbox" at bounding box center [63, 427] width 10 height 10
checkbox input "true"
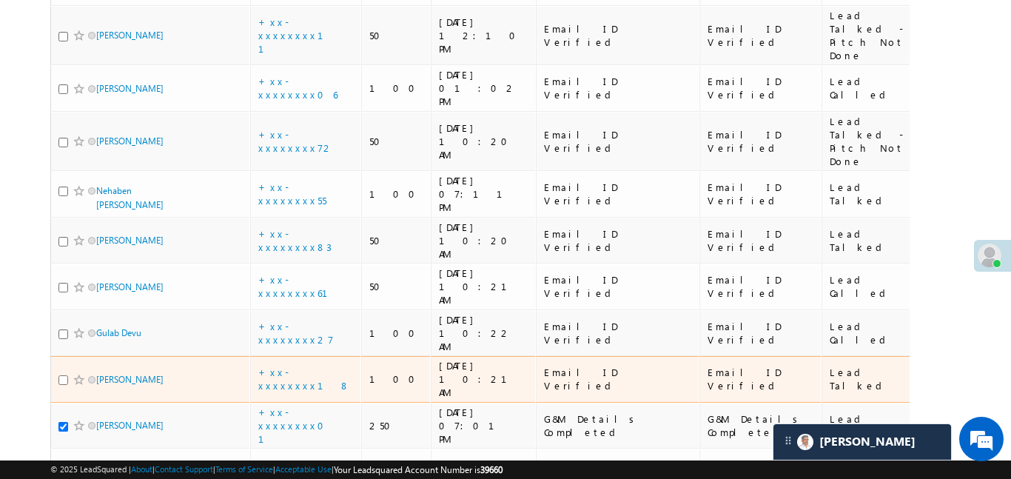
click at [61, 375] on input "checkbox" at bounding box center [63, 380] width 10 height 10
checkbox input "true"
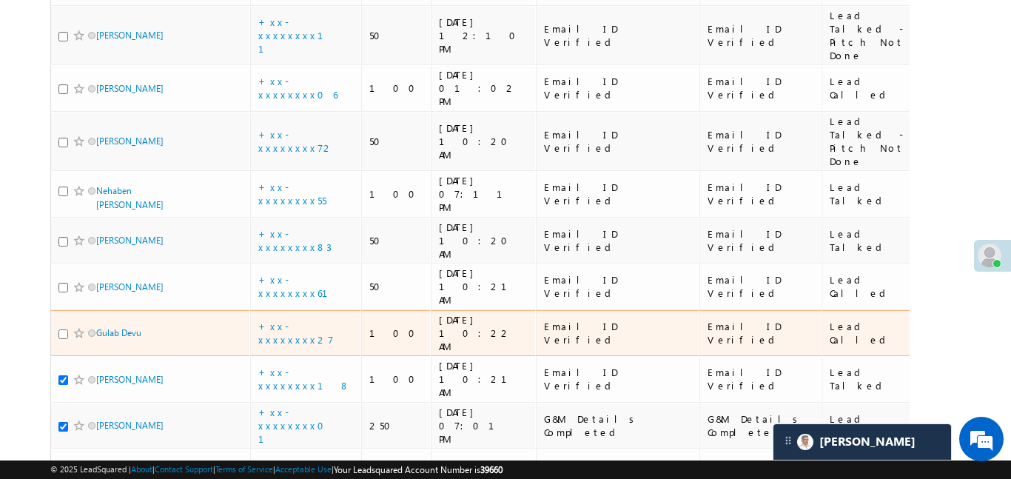
click at [63, 329] on input "checkbox" at bounding box center [63, 334] width 10 height 10
checkbox input "true"
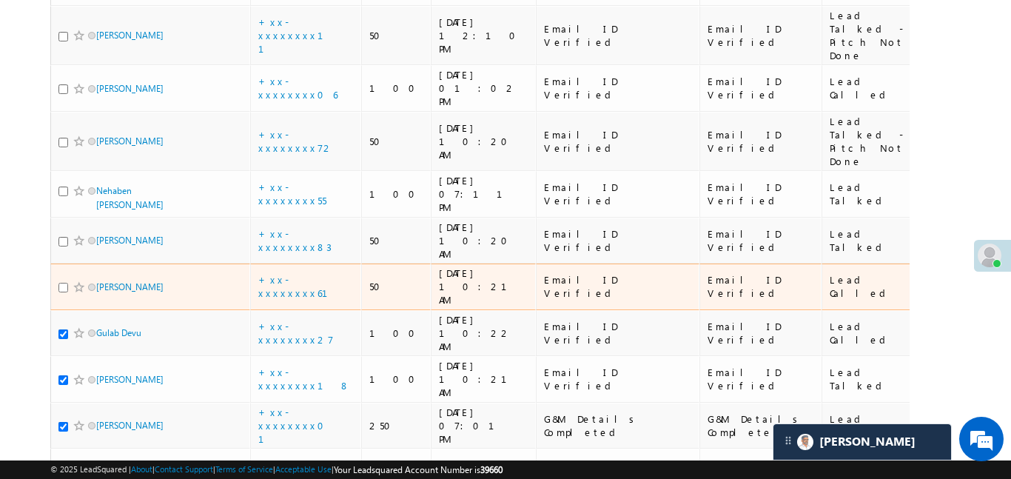
click at [65, 283] on input "checkbox" at bounding box center [63, 288] width 10 height 10
checkbox input "true"
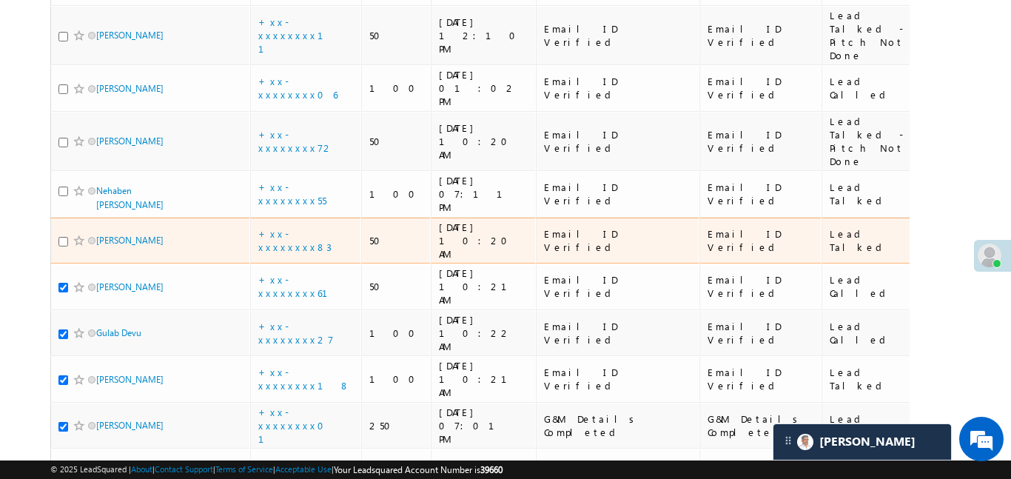
click at [69, 233] on div at bounding box center [80, 240] width 45 height 15
click at [62, 237] on input "checkbox" at bounding box center [63, 242] width 10 height 10
checkbox input "true"
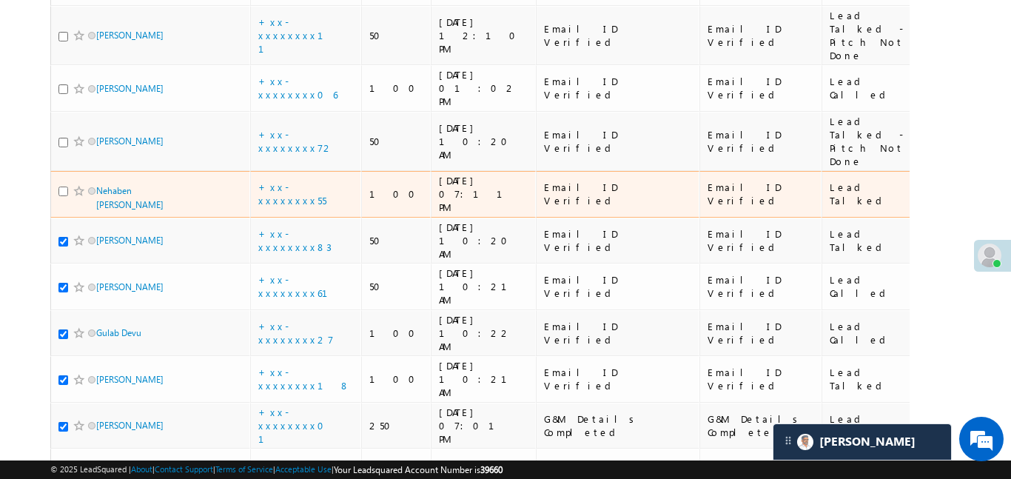
click at [67, 186] on input "checkbox" at bounding box center [63, 191] width 10 height 10
checkbox input "true"
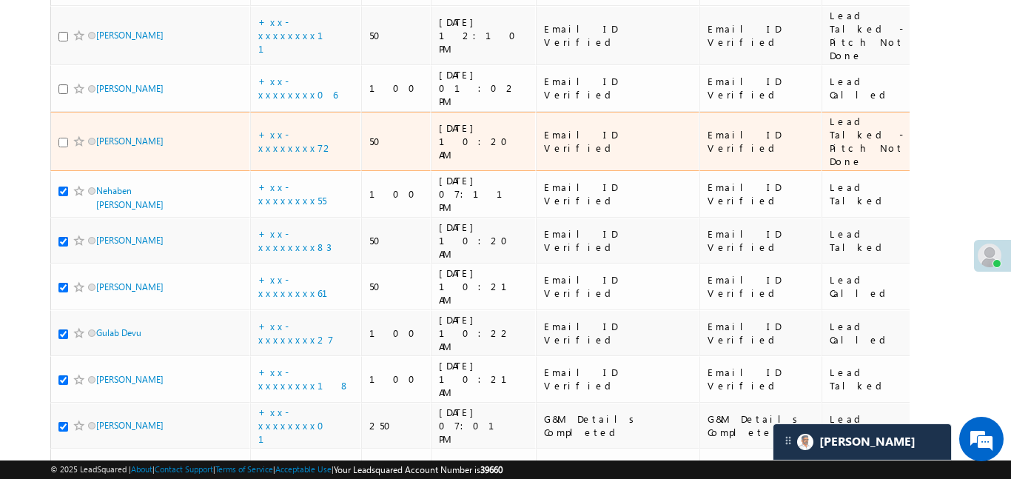
click at [59, 138] on input "checkbox" at bounding box center [63, 143] width 10 height 10
checkbox input "true"
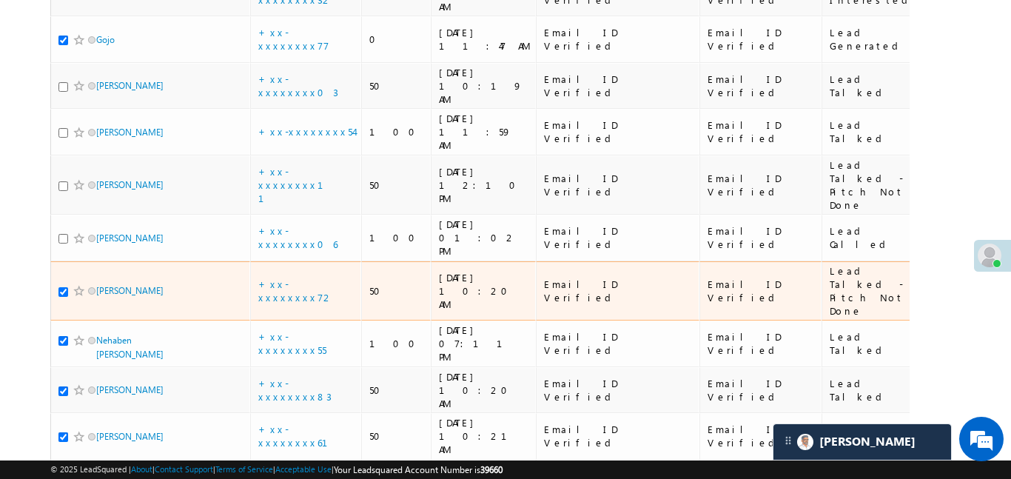
scroll to position [764, 0]
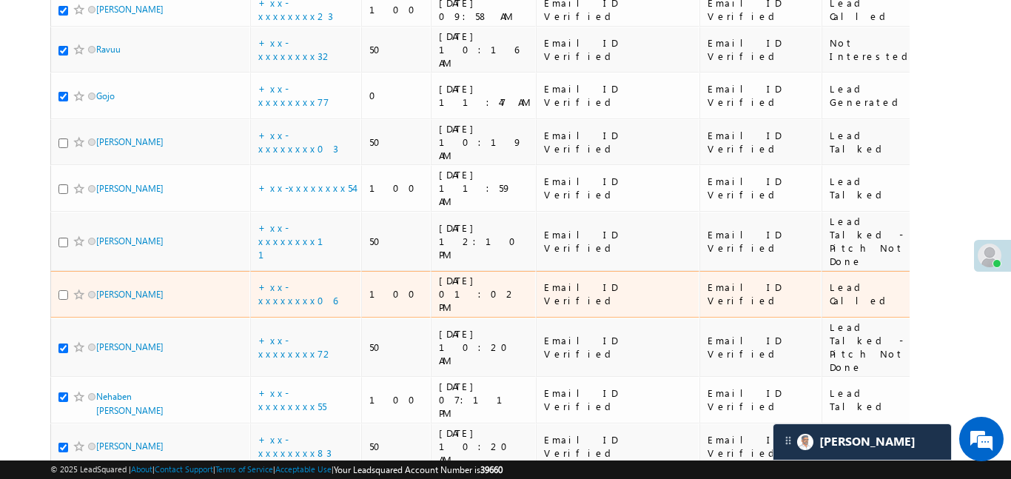
click at [66, 290] on input "checkbox" at bounding box center [63, 295] width 10 height 10
checkbox input "true"
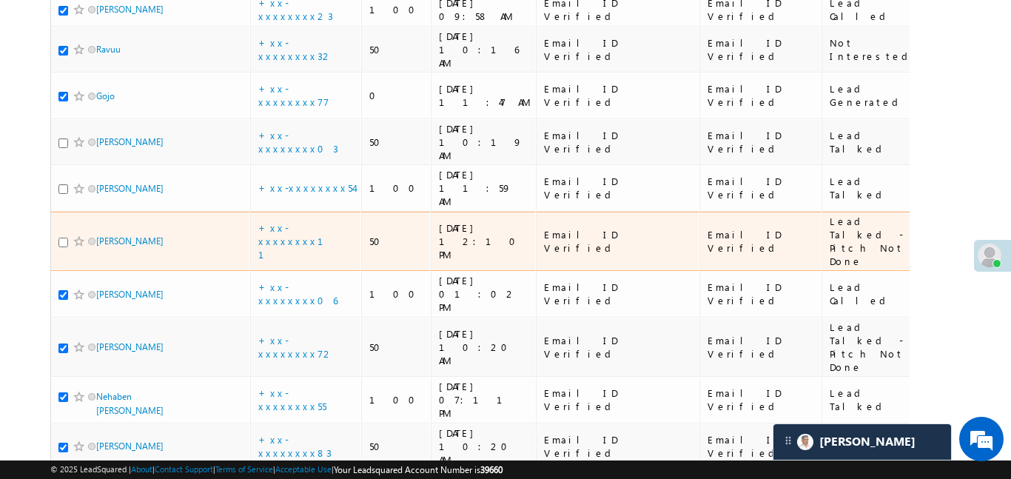
click at [62, 238] on input "checkbox" at bounding box center [63, 243] width 10 height 10
checkbox input "true"
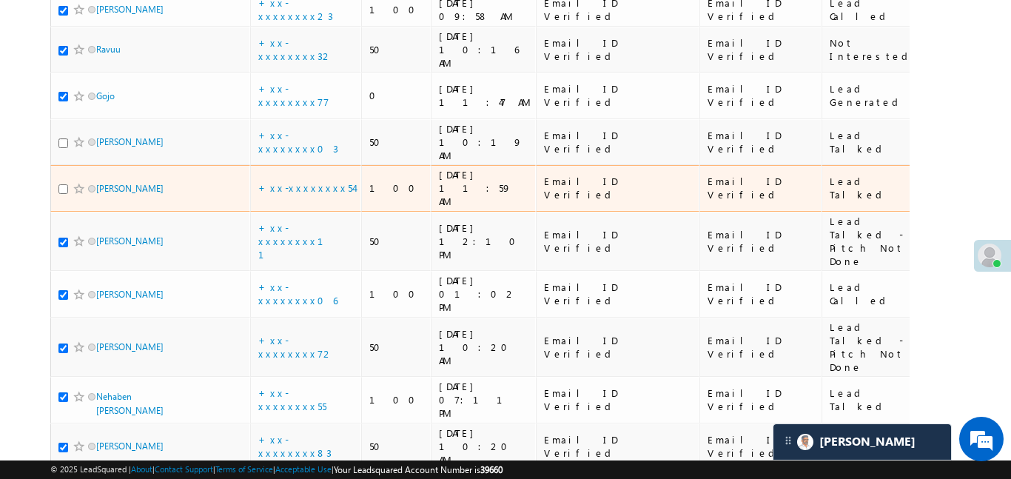
click at [61, 184] on input "checkbox" at bounding box center [63, 189] width 10 height 10
checkbox input "true"
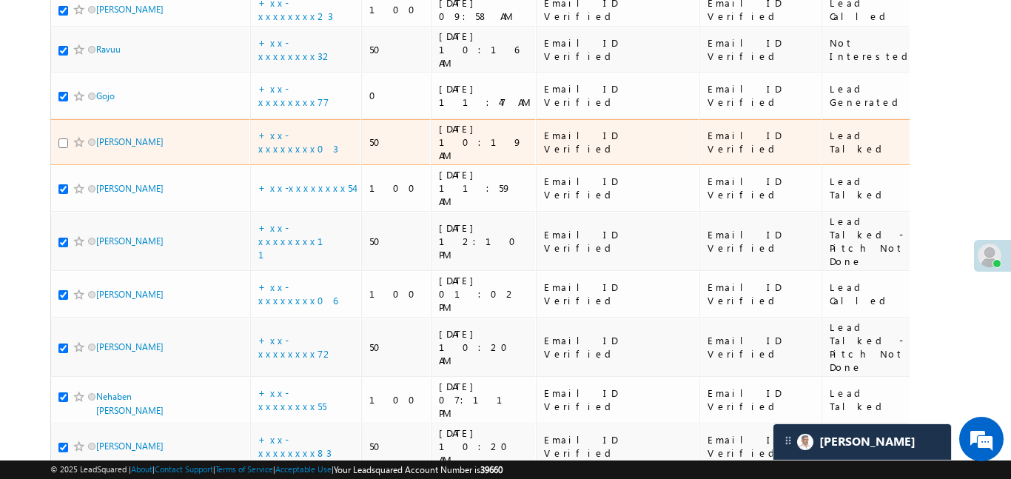
click at [64, 138] on input "checkbox" at bounding box center [63, 143] width 10 height 10
checkbox input "true"
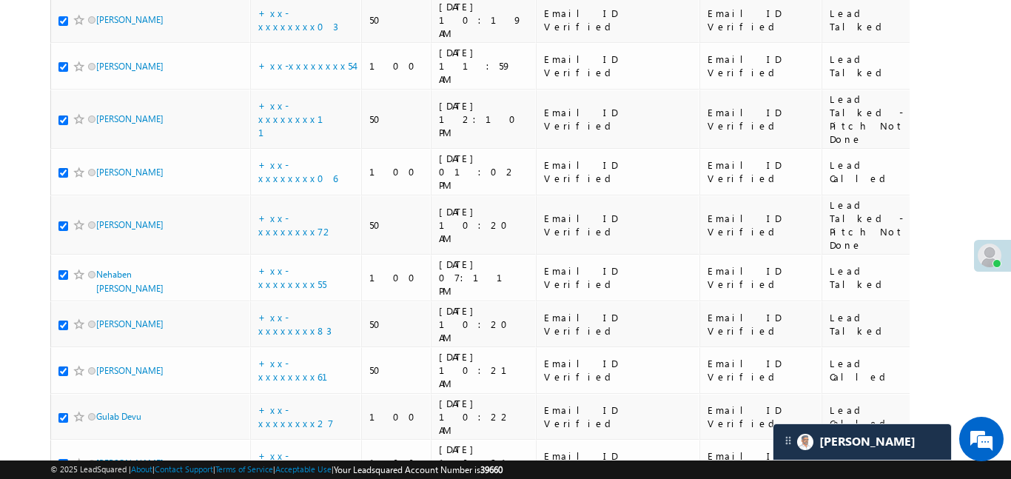
scroll to position [992, 0]
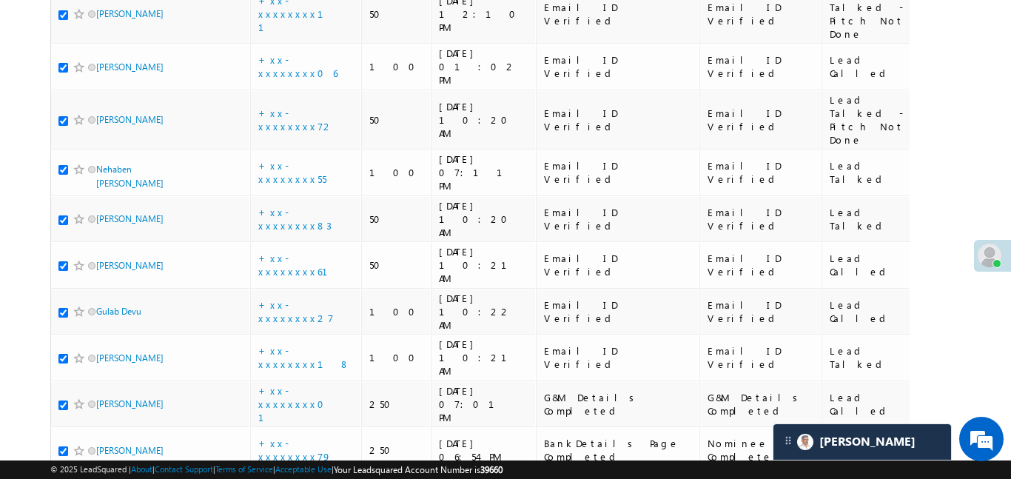
checkbox input "true"
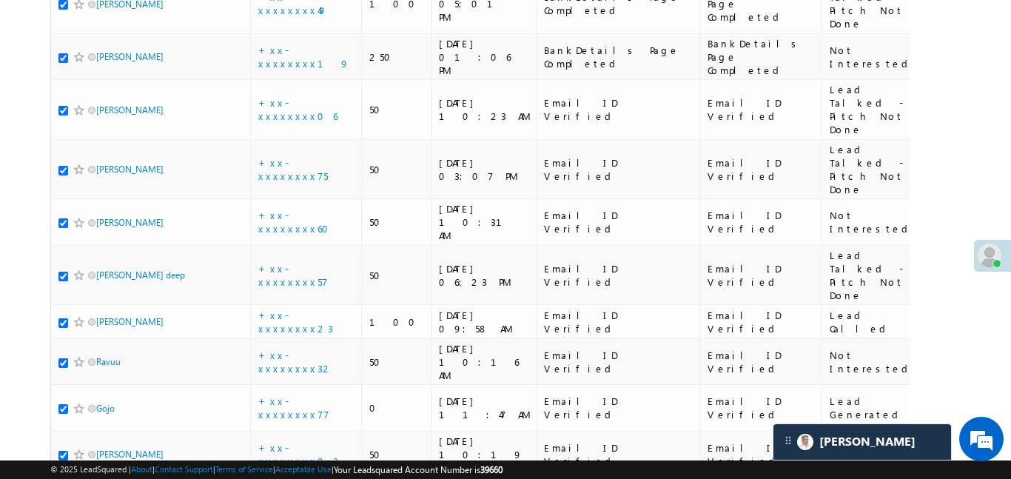
scroll to position [0, 0]
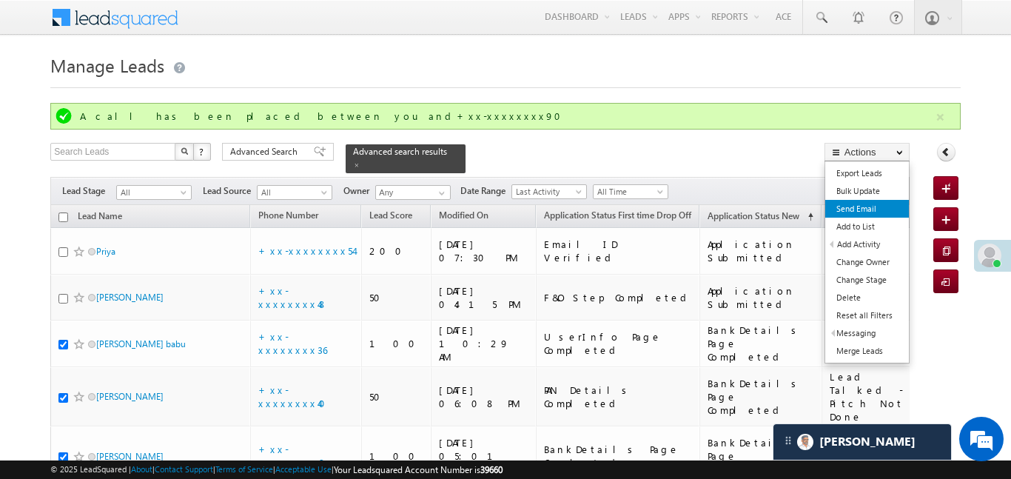
click at [867, 215] on link "Send Email" at bounding box center [867, 209] width 84 height 18
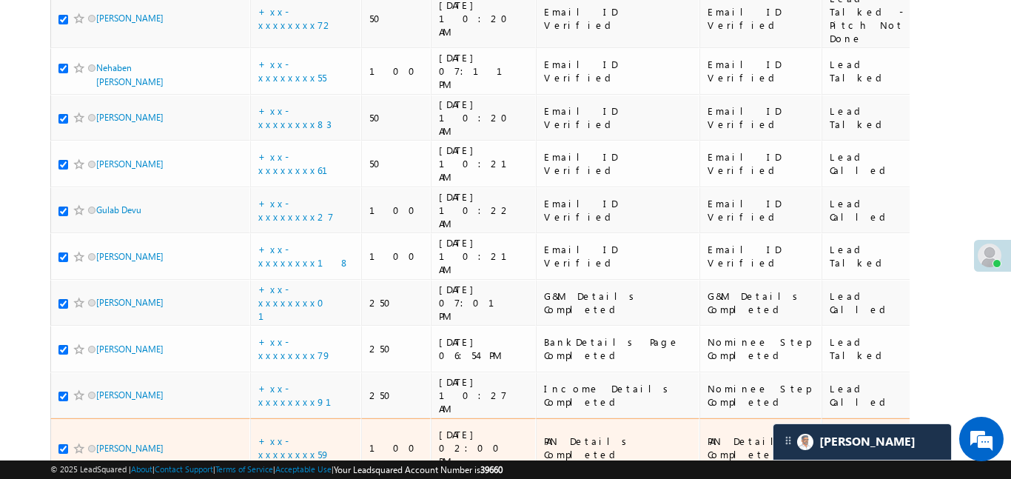
scroll to position [1094, 0]
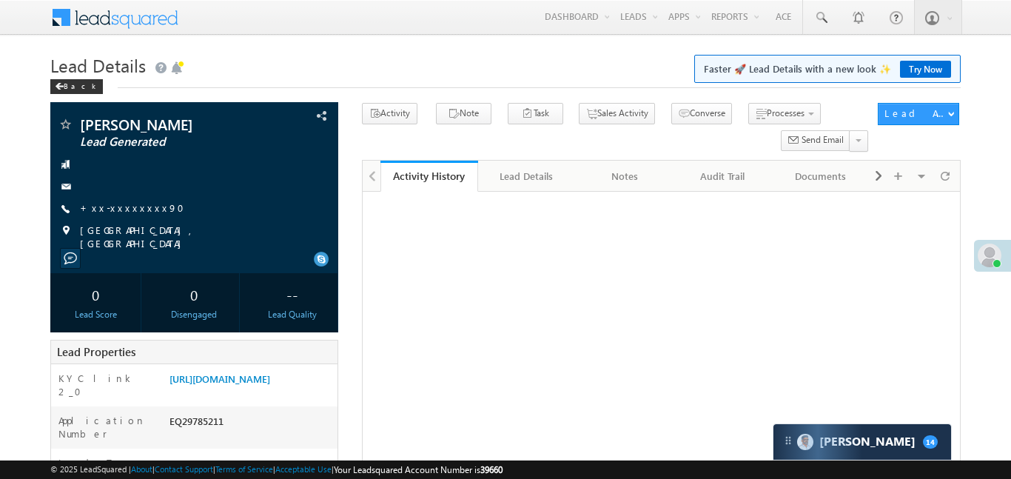
click at [270, 372] on link "[URL][DOMAIN_NAME]" at bounding box center [219, 378] width 101 height 13
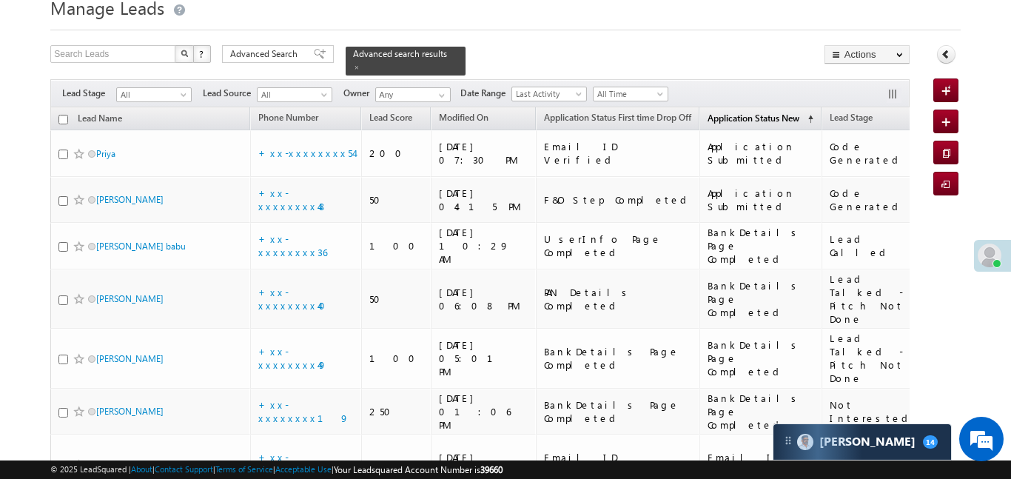
scroll to position [187, 0]
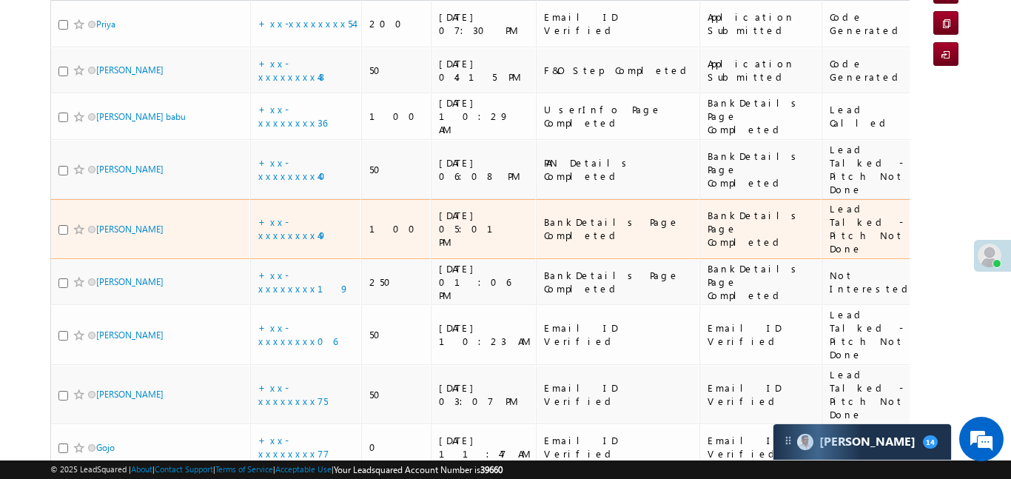
click at [314, 199] on td "+xx-xxxxxxxx49" at bounding box center [305, 229] width 111 height 60
click at [306, 215] on link "+xx-xxxxxxxx49" at bounding box center [292, 228] width 69 height 26
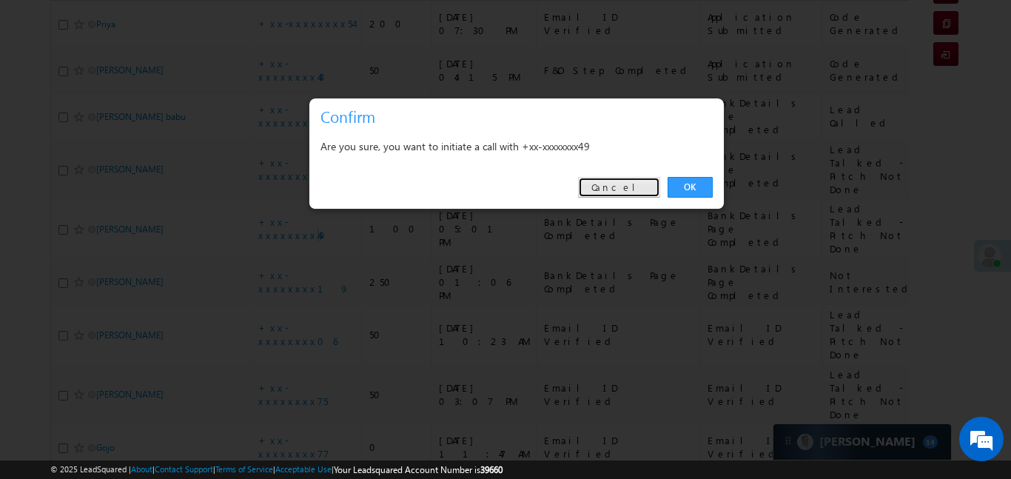
click at [639, 191] on link "Cancel" at bounding box center [619, 187] width 82 height 21
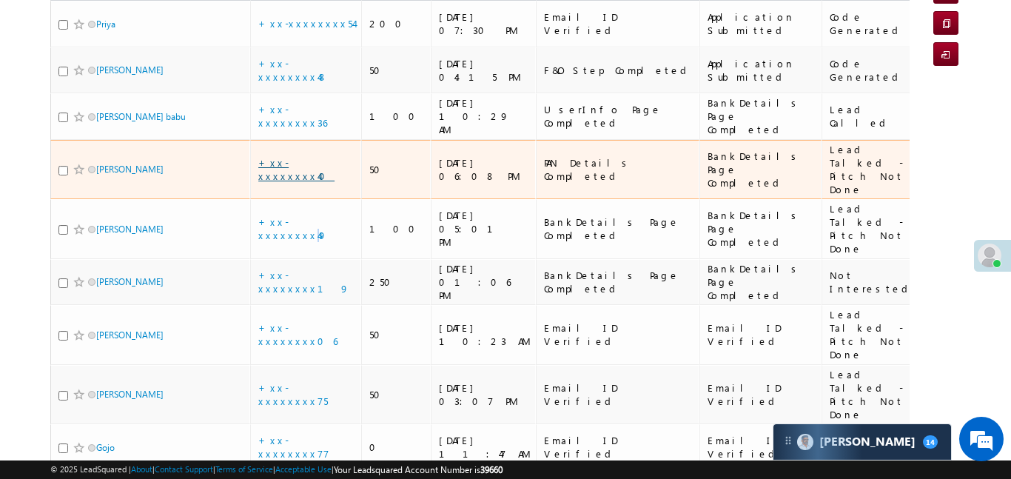
click at [283, 156] on link "+xx-xxxxxxxx40" at bounding box center [296, 169] width 76 height 26
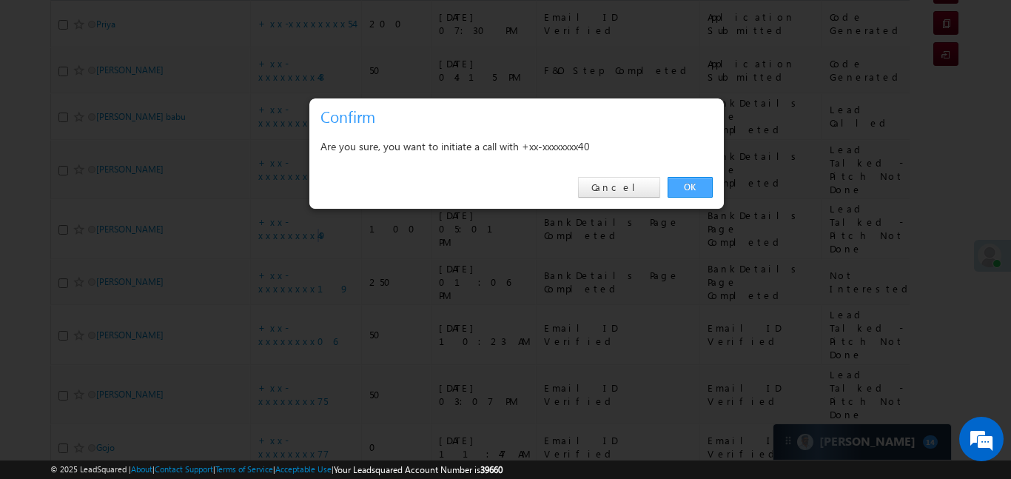
click at [686, 178] on link "OK" at bounding box center [689, 187] width 45 height 21
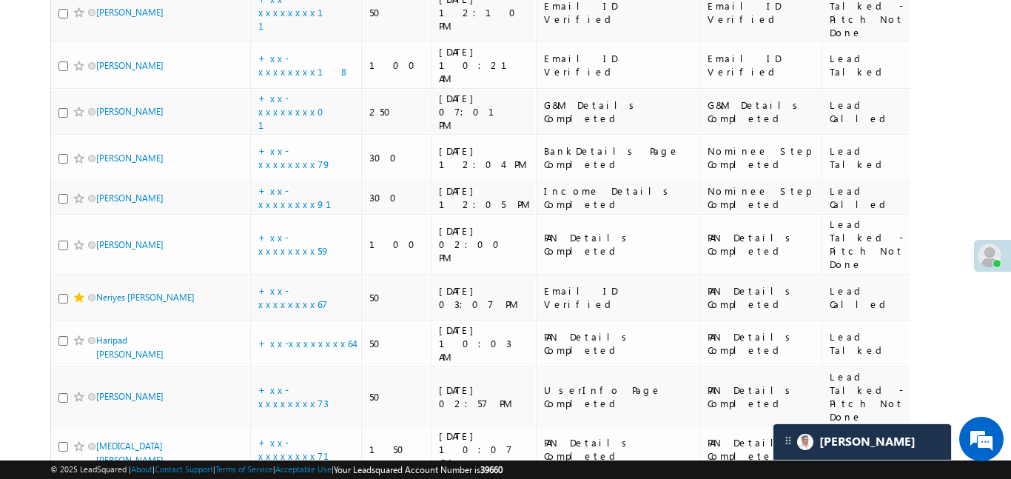
scroll to position [1280, 0]
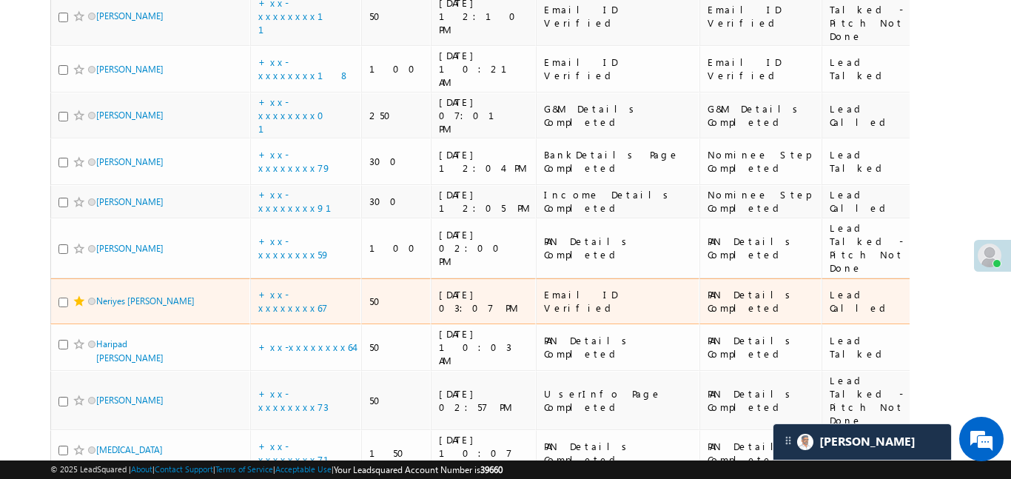
click at [61, 297] on input "checkbox" at bounding box center [63, 302] width 10 height 10
checkbox input "true"
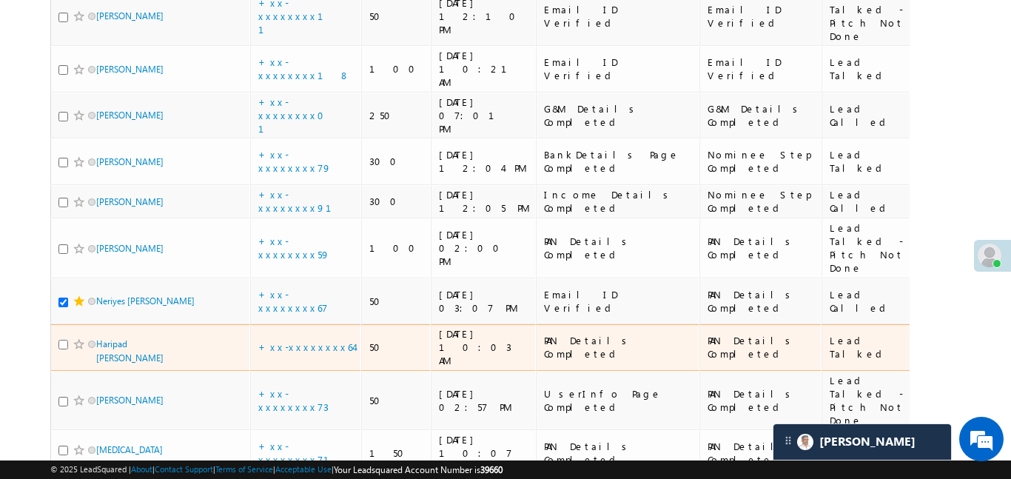
click at [62, 340] on input "checkbox" at bounding box center [63, 345] width 10 height 10
checkbox input "true"
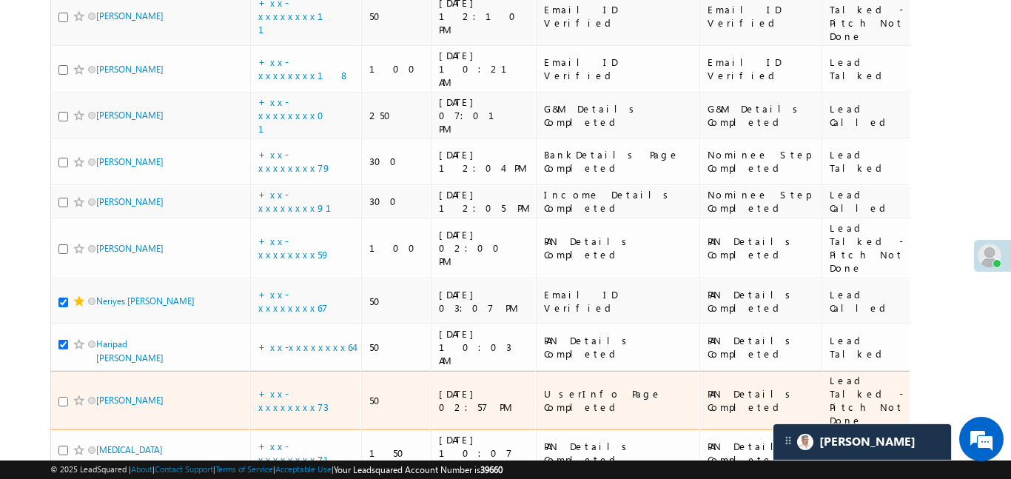
click at [64, 397] on input "checkbox" at bounding box center [63, 402] width 10 height 10
checkbox input "true"
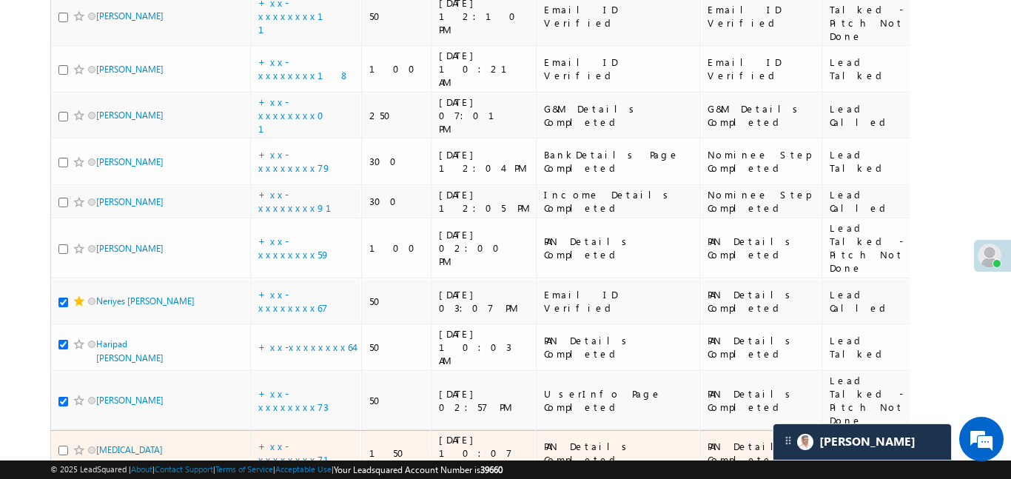
click at [66, 445] on input "checkbox" at bounding box center [63, 450] width 10 height 10
checkbox input "true"
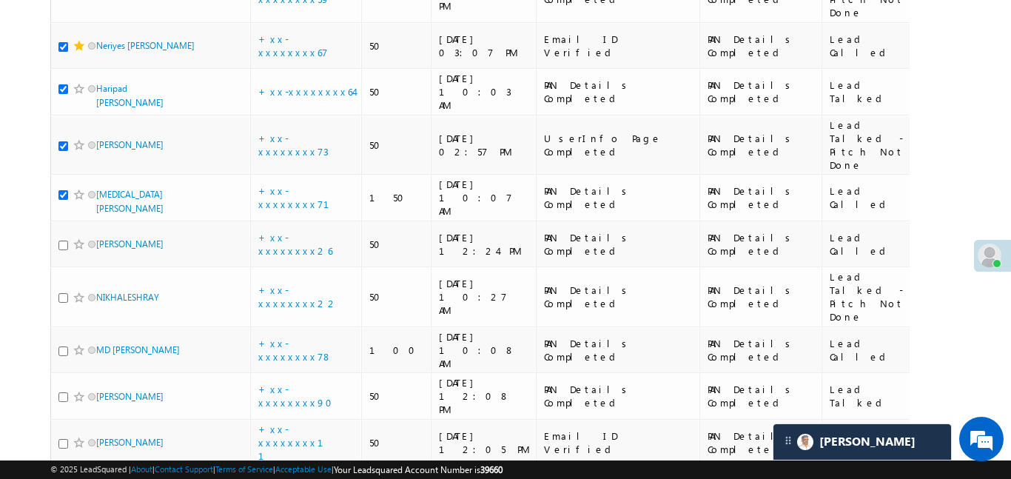
scroll to position [1529, 0]
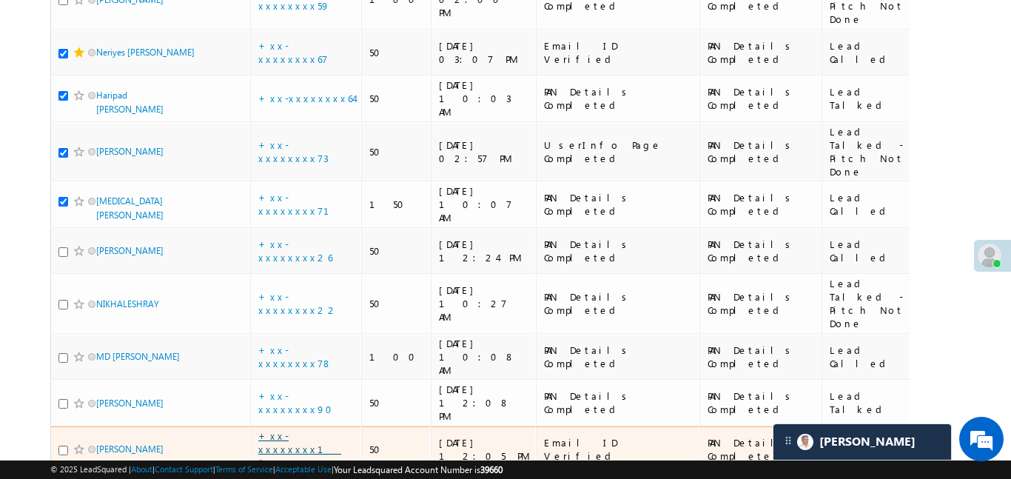
click at [309, 429] on link "+xx-xxxxxxxx11" at bounding box center [299, 448] width 83 height 39
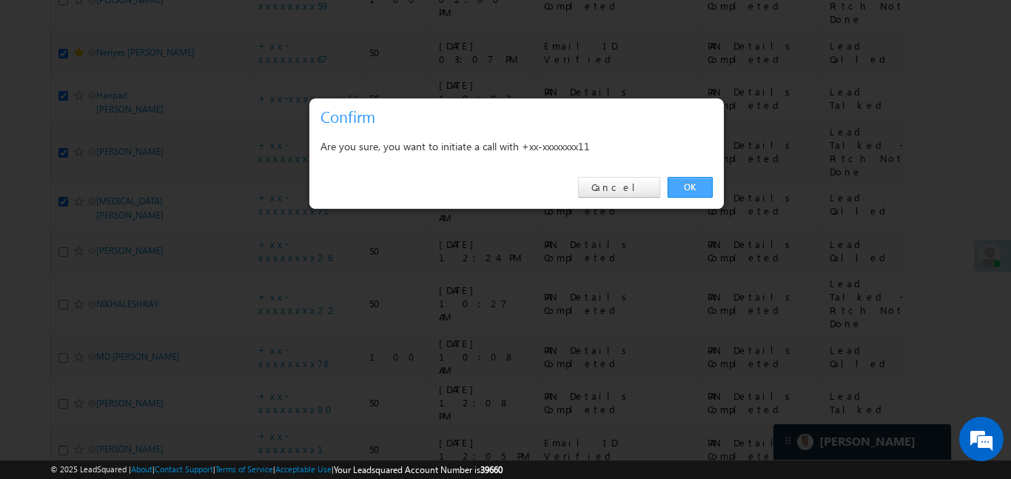
click at [699, 184] on link "OK" at bounding box center [689, 187] width 45 height 21
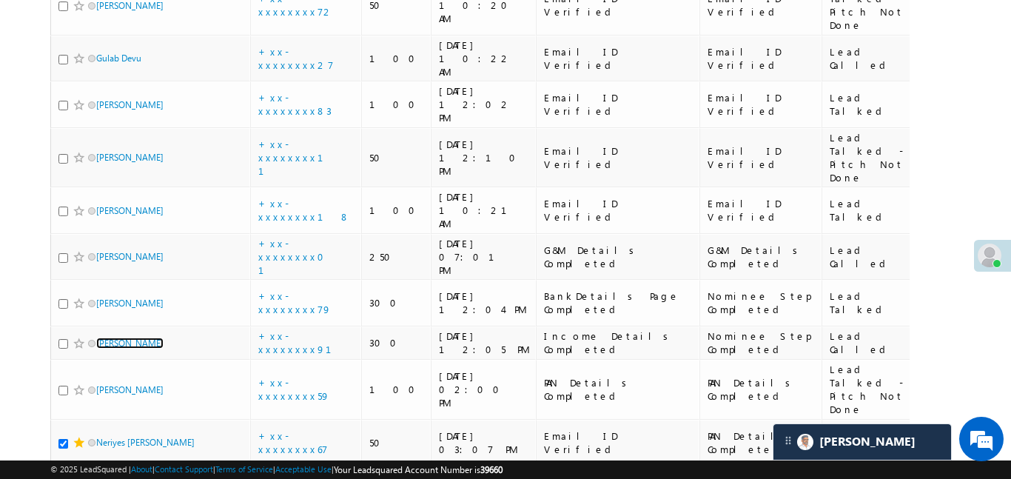
scroll to position [1140, 0]
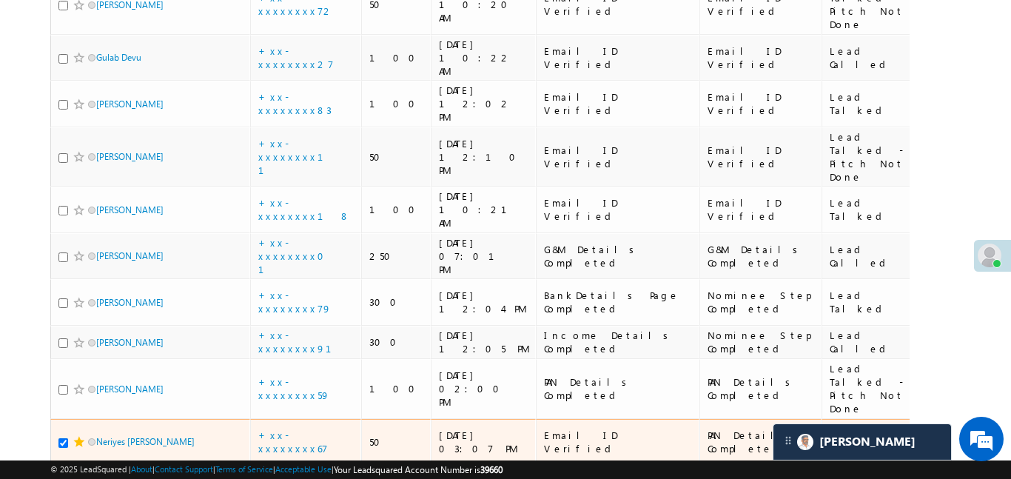
click at [297, 419] on td "+xx-xxxxxxxx67" at bounding box center [305, 442] width 111 height 47
click at [293, 428] on link "+xx-xxxxxxxx67" at bounding box center [293, 441] width 70 height 26
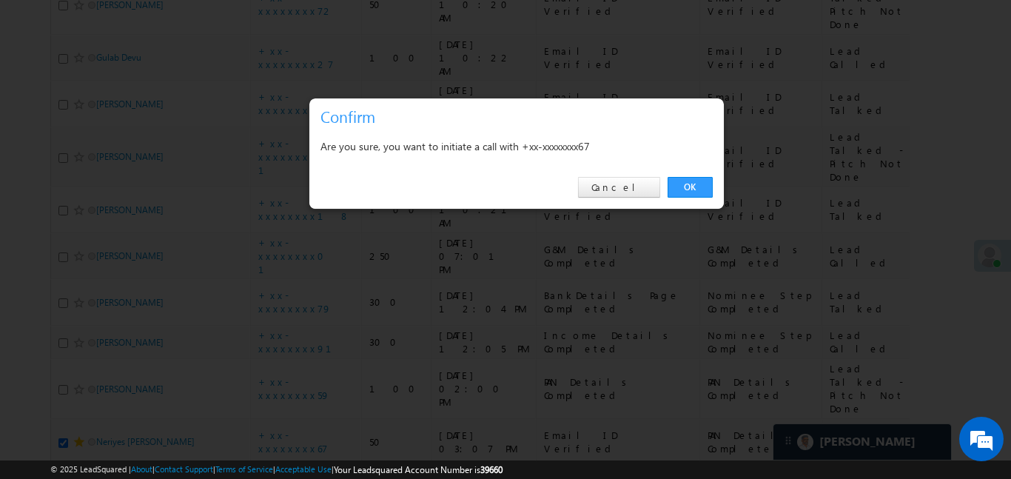
click at [684, 172] on div "OK Cancel" at bounding box center [516, 187] width 414 height 42
click at [691, 186] on link "OK" at bounding box center [689, 187] width 45 height 21
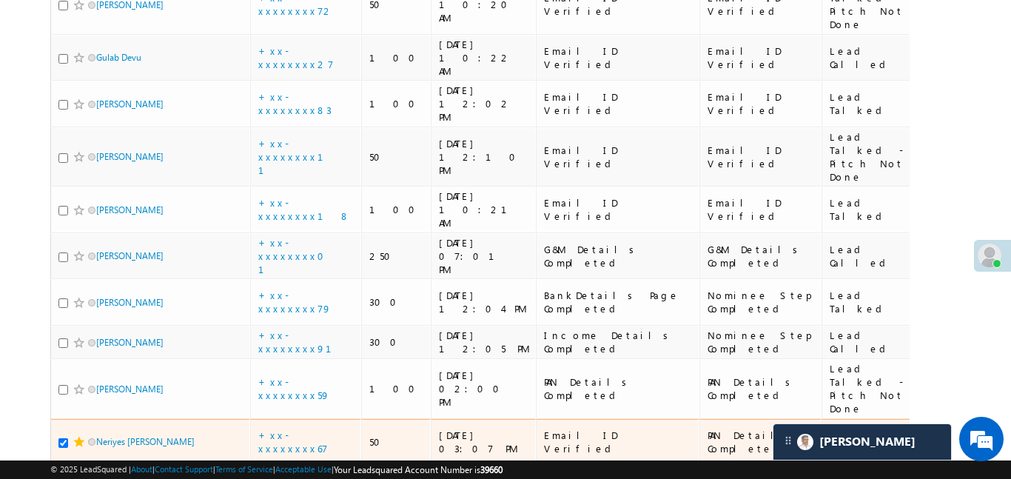
click at [74, 436] on span at bounding box center [79, 442] width 12 height 12
click at [73, 436] on span at bounding box center [79, 442] width 12 height 12
click at [77, 436] on span at bounding box center [79, 442] width 12 height 12
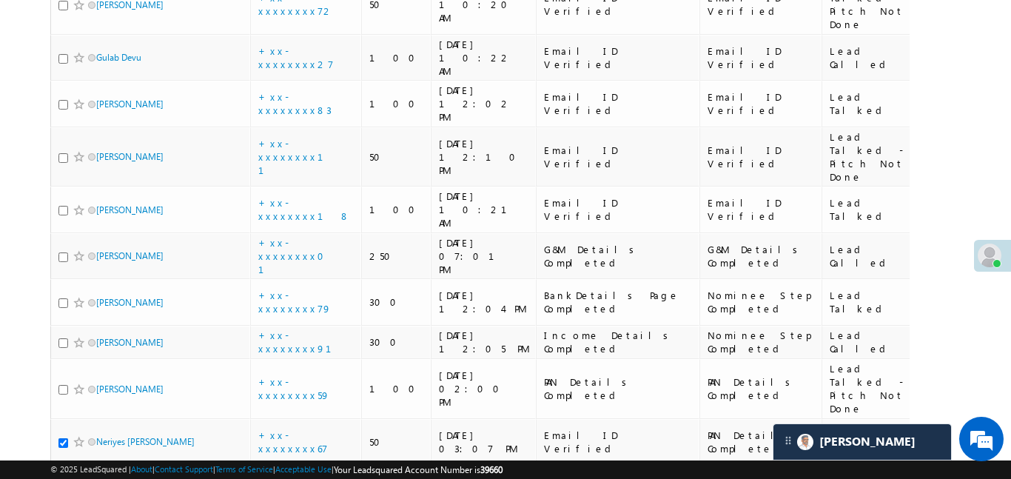
click at [318, 478] on link "+xx-xxxxxxxx64" at bounding box center [305, 487] width 95 height 13
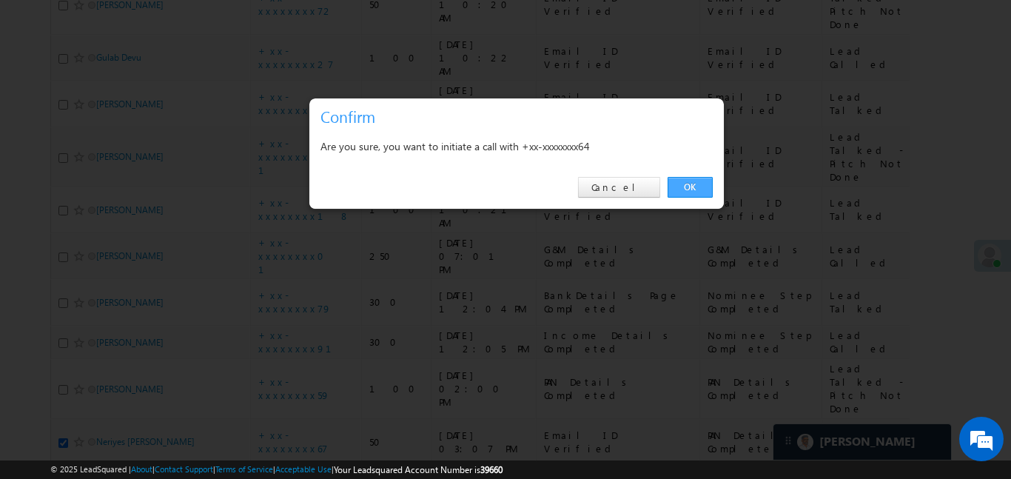
click at [689, 193] on link "OK" at bounding box center [689, 187] width 45 height 21
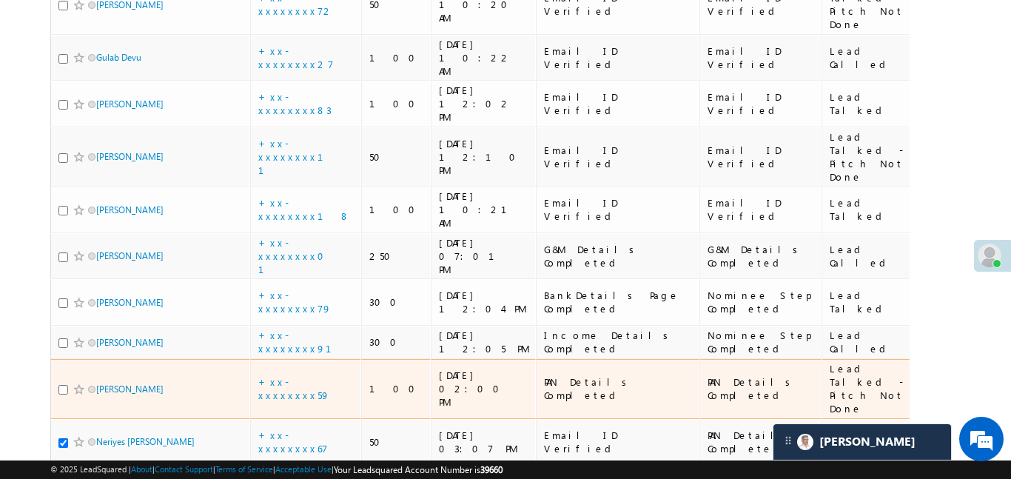
click at [699, 359] on td "PAN Details Completed" at bounding box center [760, 389] width 122 height 60
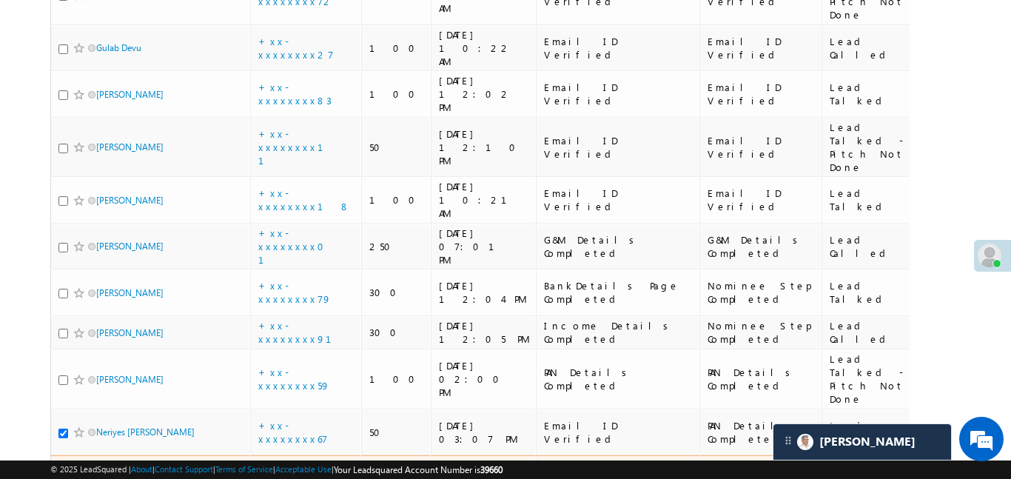
scroll to position [1162, 0]
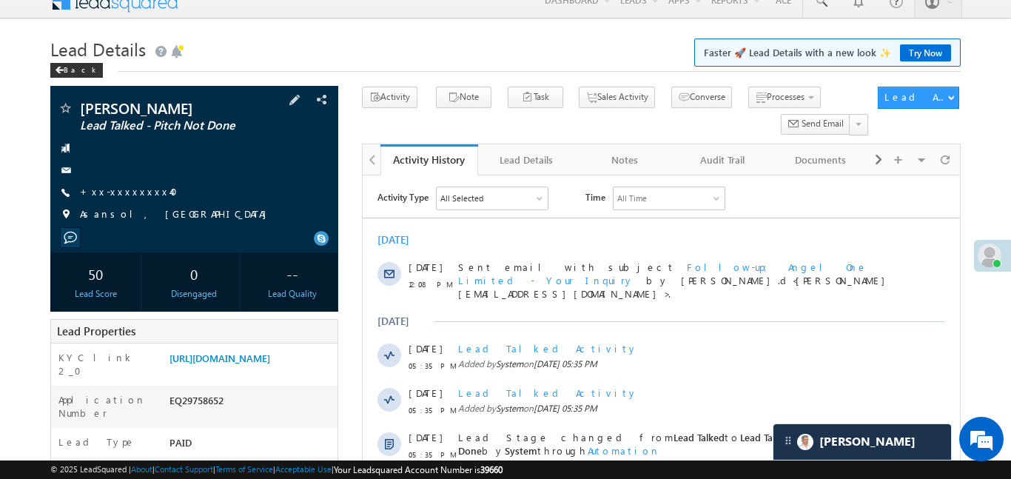
scroll to position [145, 0]
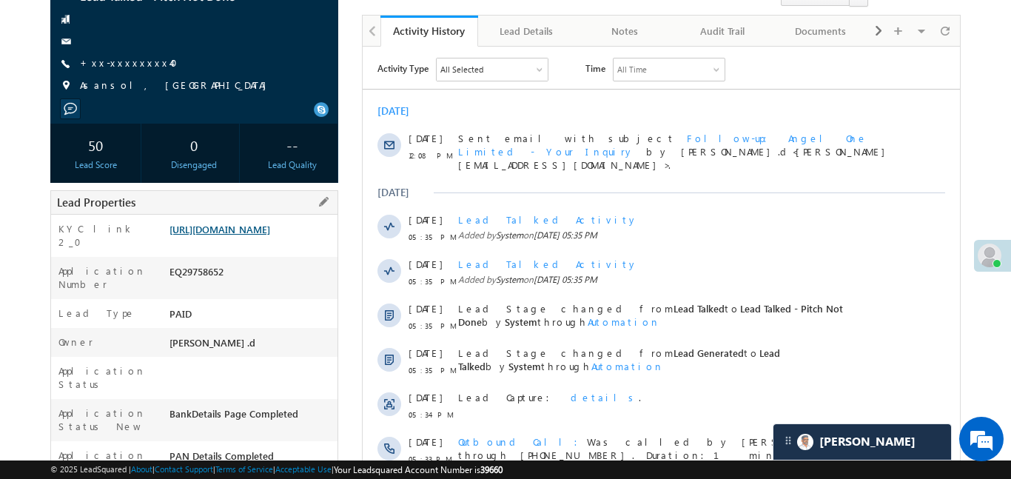
click at [270, 227] on link "https://angelbroking1-pk3em7sa.customui-test.leadsquared.com?leadId=0ece7230-60…" at bounding box center [219, 229] width 101 height 13
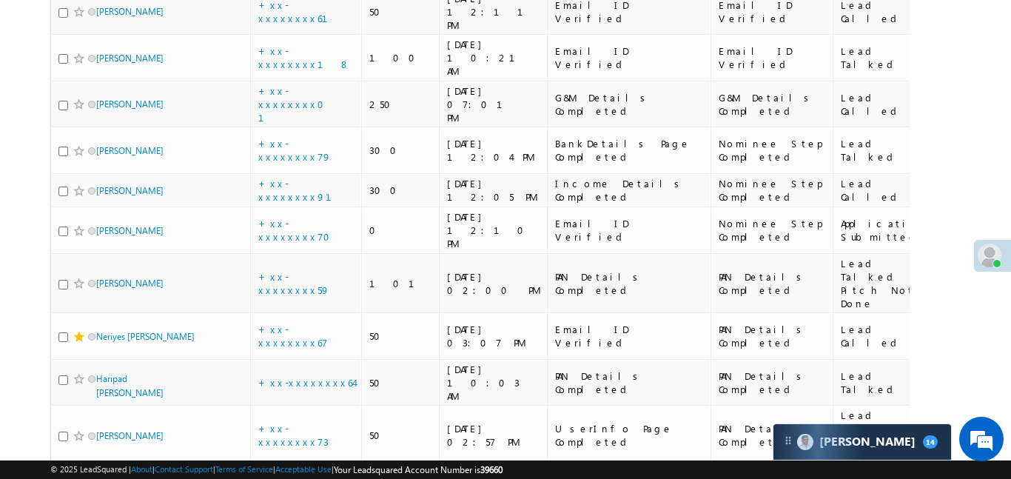
scroll to position [1261, 0]
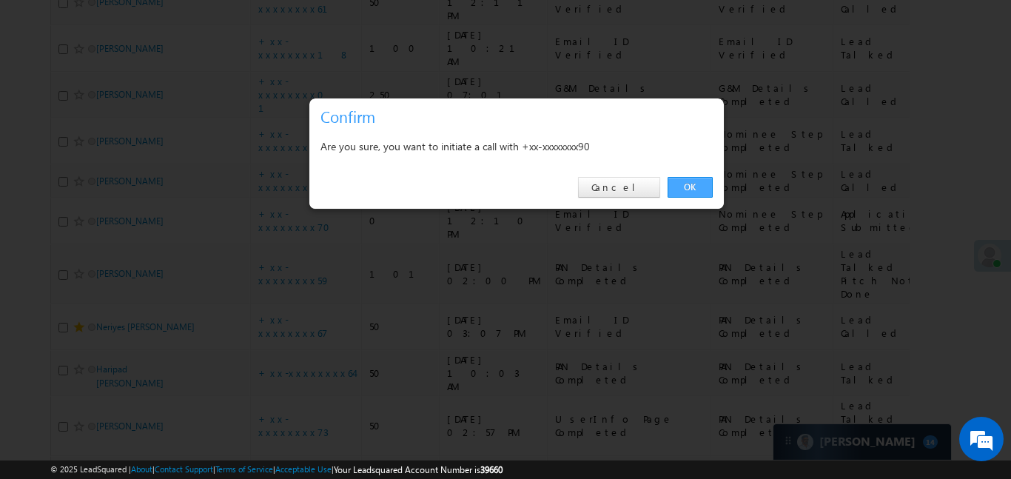
click at [695, 189] on link "OK" at bounding box center [689, 187] width 45 height 21
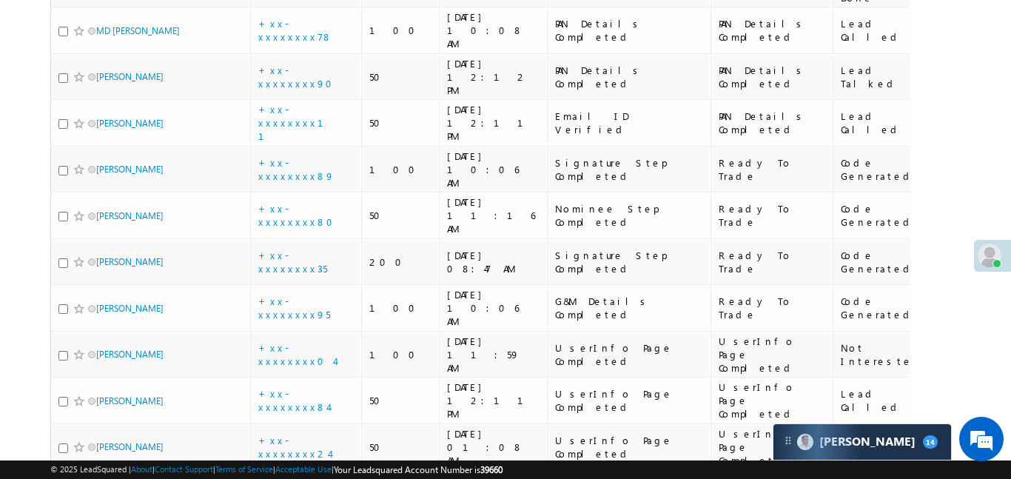
scroll to position [1353, 0]
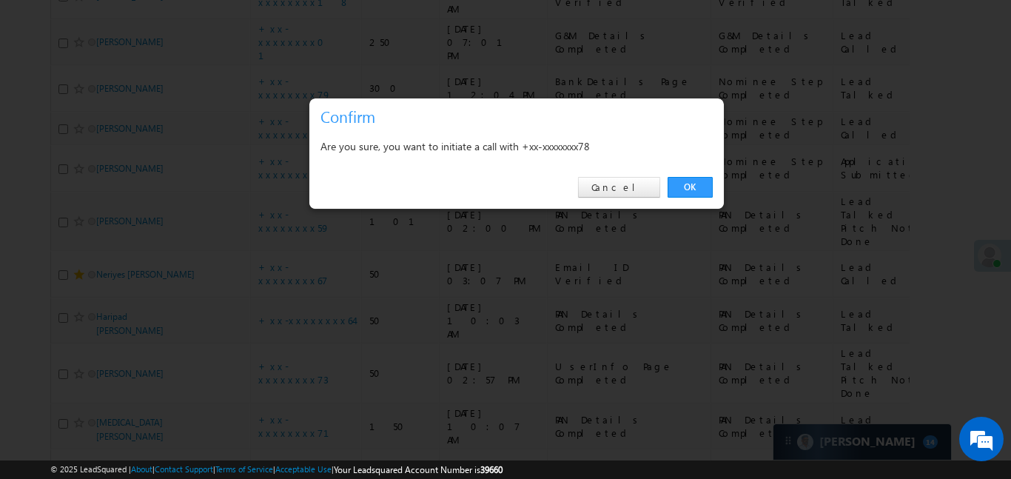
drag, startPoint x: 694, startPoint y: 192, endPoint x: 258, endPoint y: 309, distance: 452.0
click at [694, 192] on link "OK" at bounding box center [689, 187] width 45 height 21
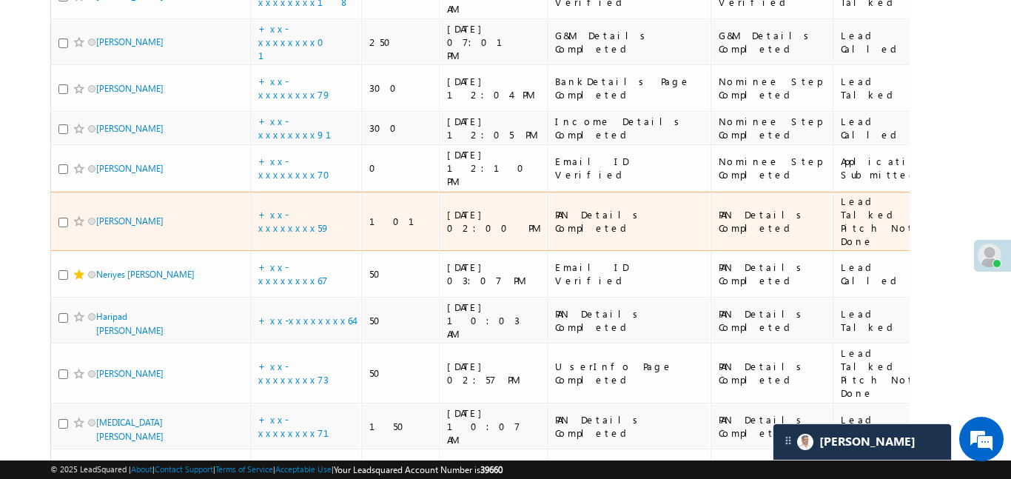
click at [271, 192] on td "+xx-xxxxxxxx59" at bounding box center [305, 222] width 111 height 60
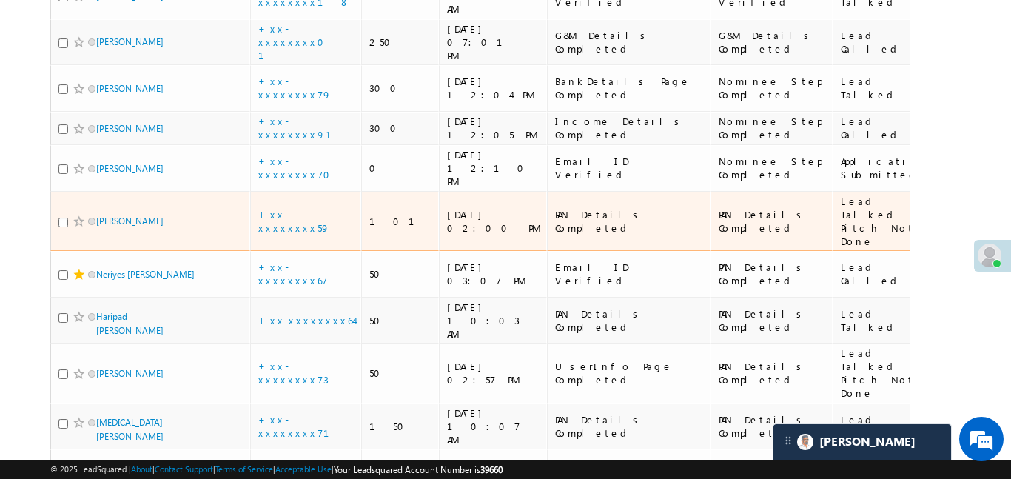
click at [271, 192] on td "+xx-xxxxxxxx59" at bounding box center [305, 222] width 111 height 60
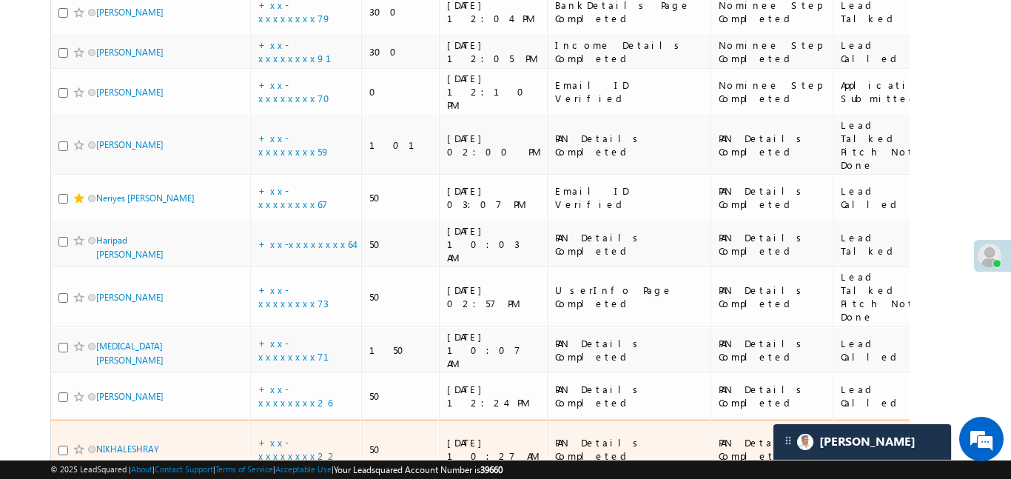
scroll to position [1430, 0]
click at [310, 435] on link "+xx-xxxxxxxx22" at bounding box center [298, 448] width 80 height 26
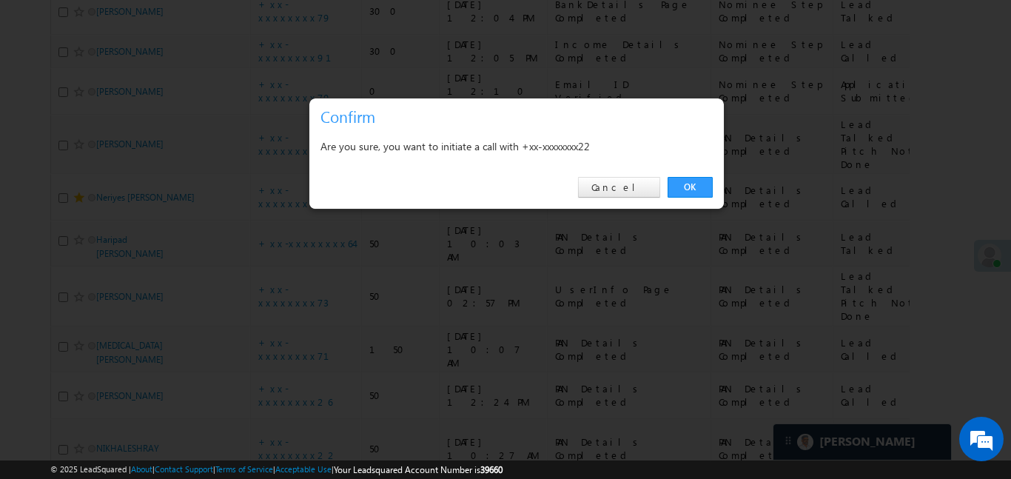
click at [696, 179] on link "OK" at bounding box center [689, 187] width 45 height 21
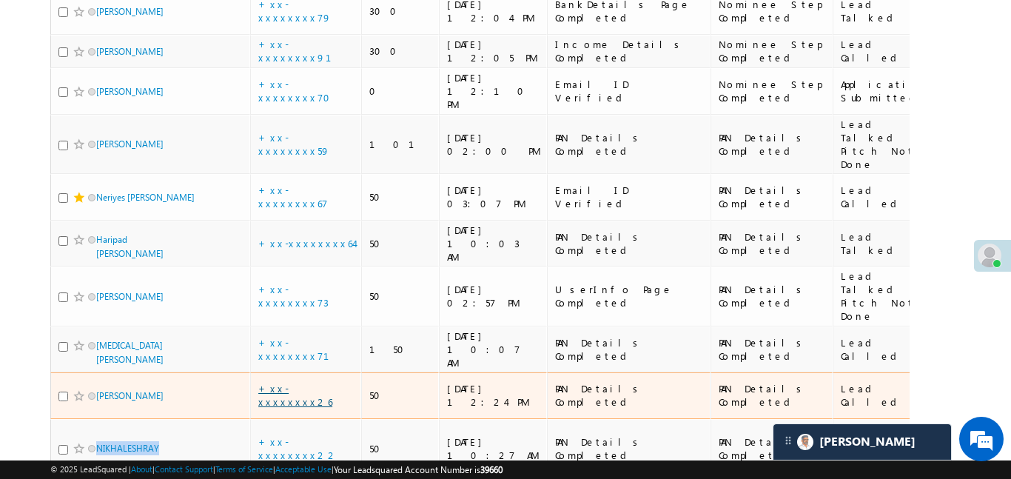
click at [307, 382] on link "+xx-xxxxxxxx26" at bounding box center [295, 395] width 74 height 26
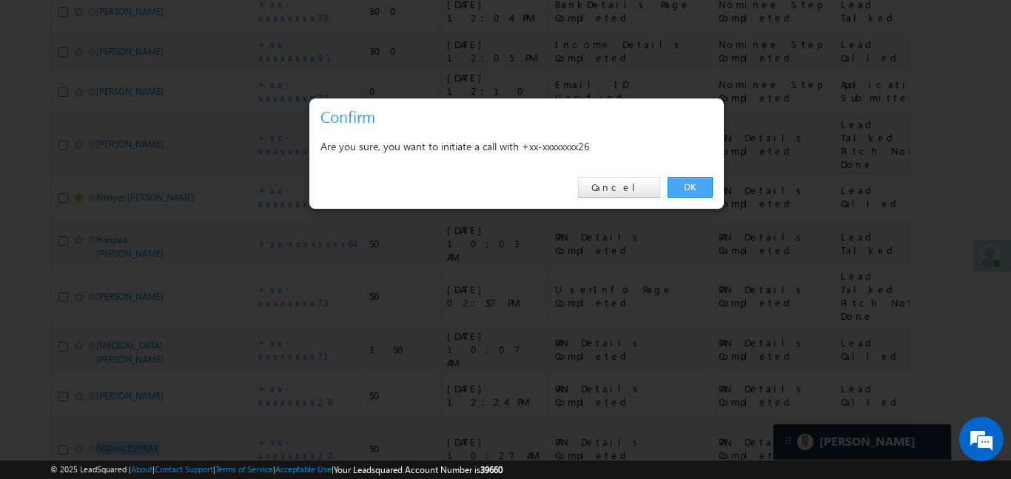
click at [690, 186] on link "OK" at bounding box center [689, 187] width 45 height 21
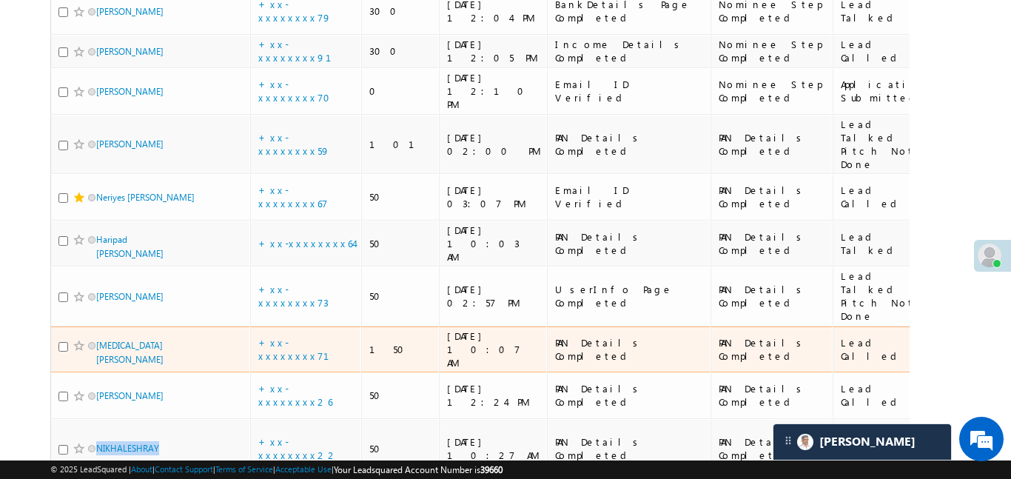
click at [841, 336] on div "Lead Called" at bounding box center [884, 349] width 87 height 27
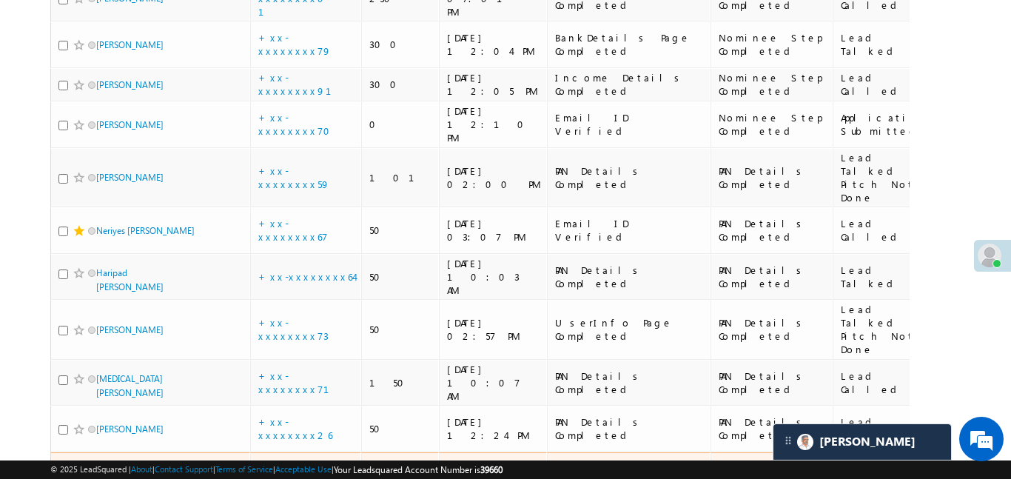
scroll to position [1396, 0]
click at [297, 470] on link "+xx-xxxxxxxx22" at bounding box center [298, 483] width 80 height 26
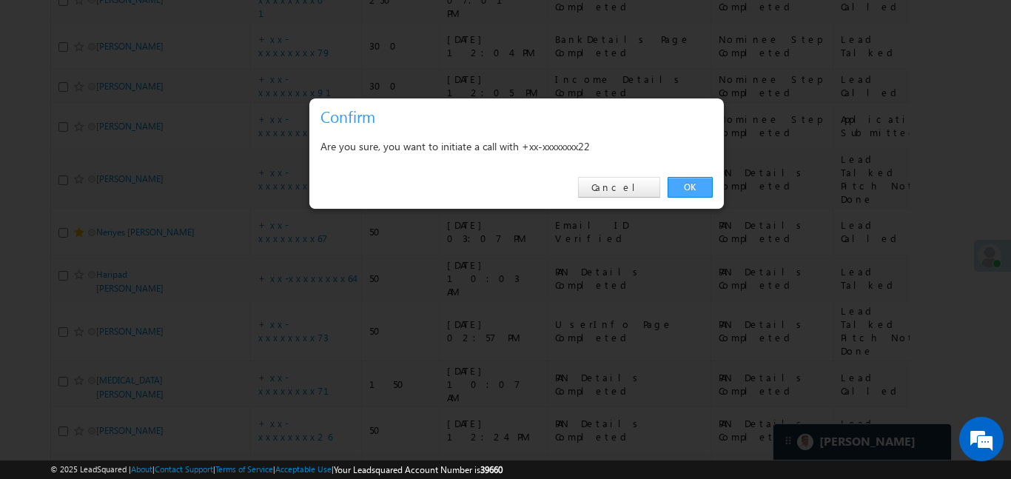
click at [696, 189] on link "OK" at bounding box center [689, 187] width 45 height 21
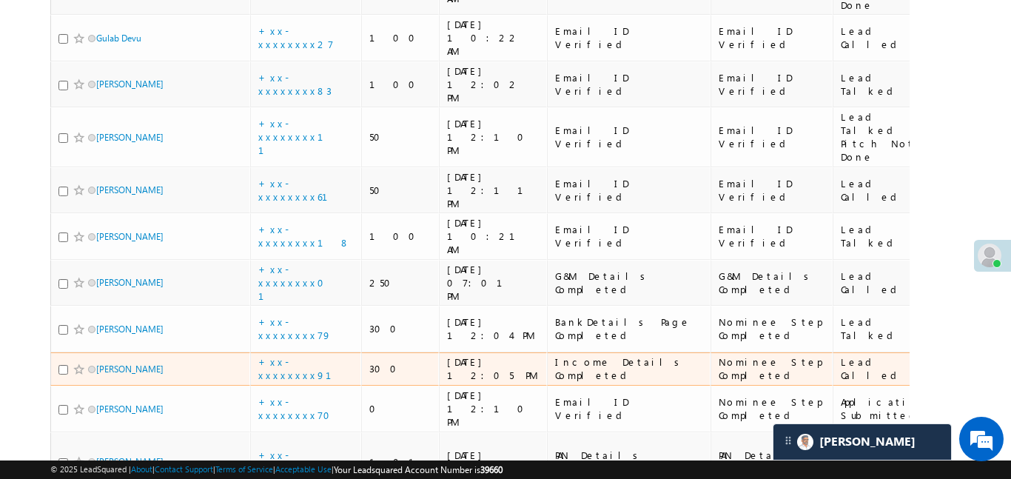
scroll to position [1115, 0]
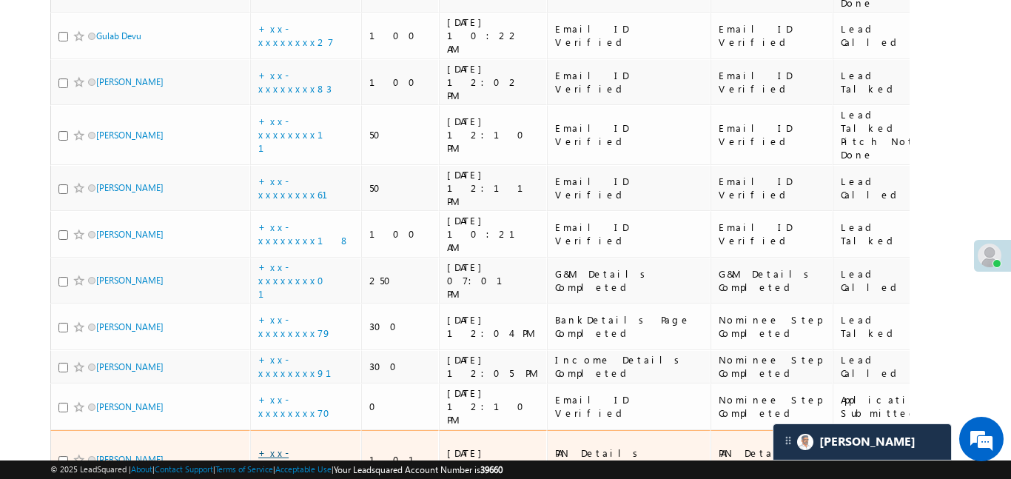
click at [304, 446] on link "+xx-xxxxxxxx59" at bounding box center [294, 459] width 72 height 26
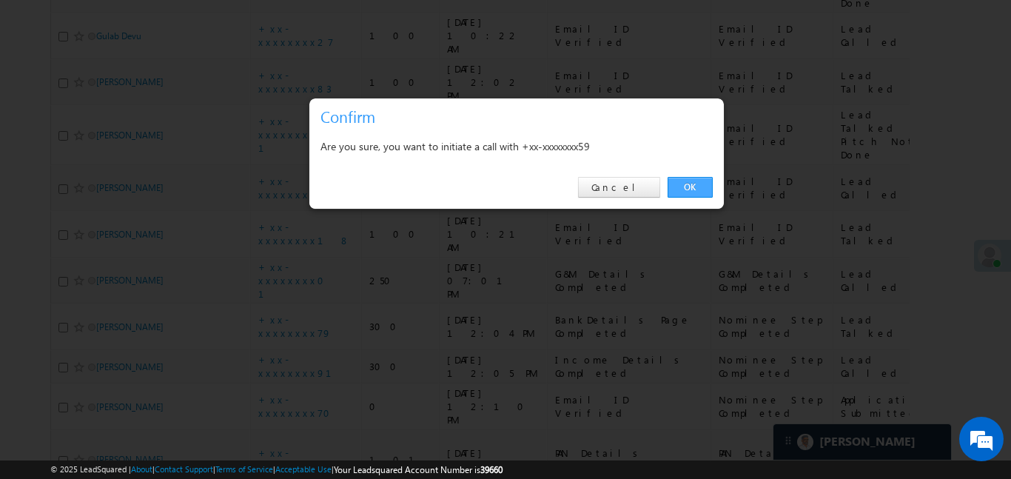
click at [684, 189] on link "OK" at bounding box center [689, 187] width 45 height 21
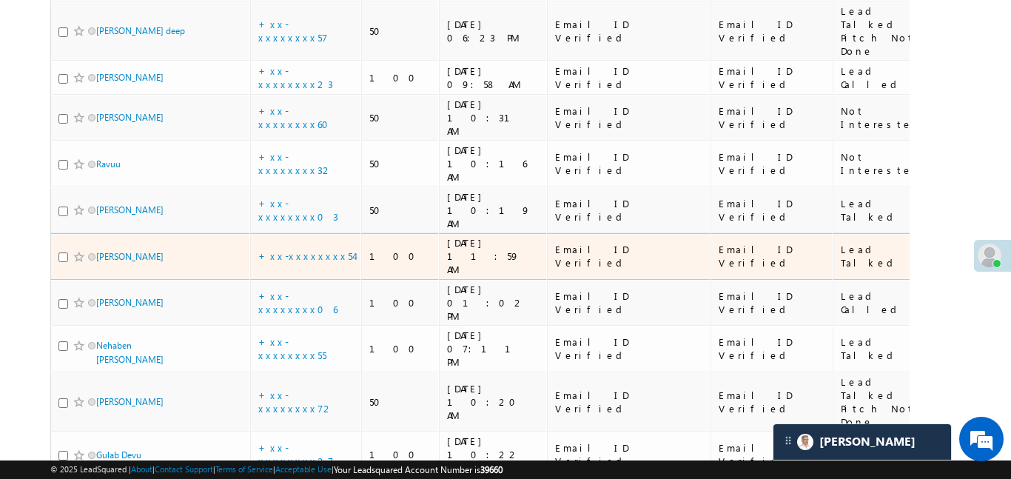
scroll to position [0, 0]
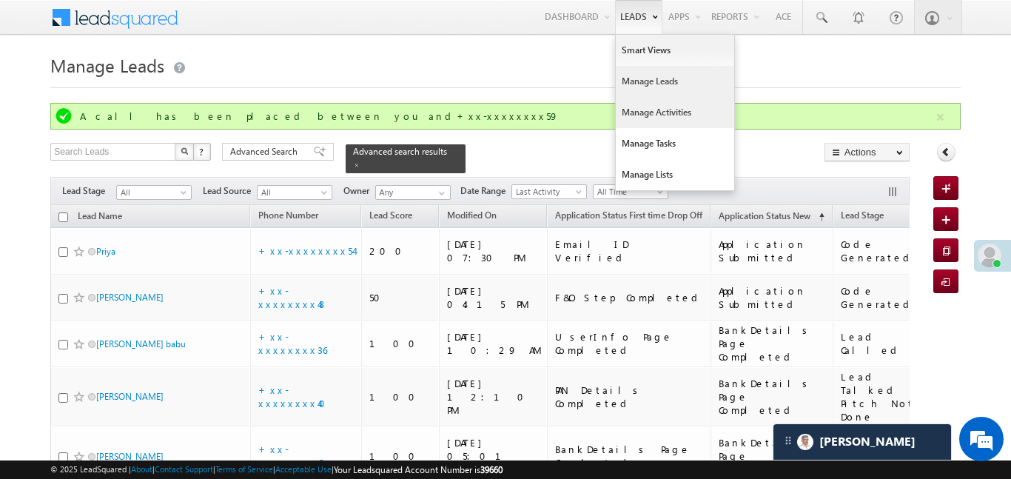
click at [650, 115] on link "Manage Activities" at bounding box center [675, 112] width 118 height 31
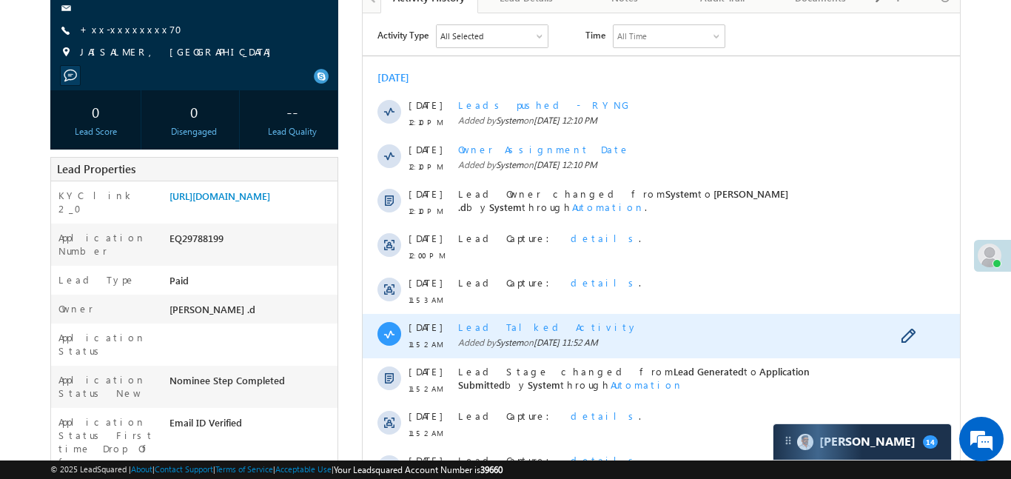
scroll to position [201, 0]
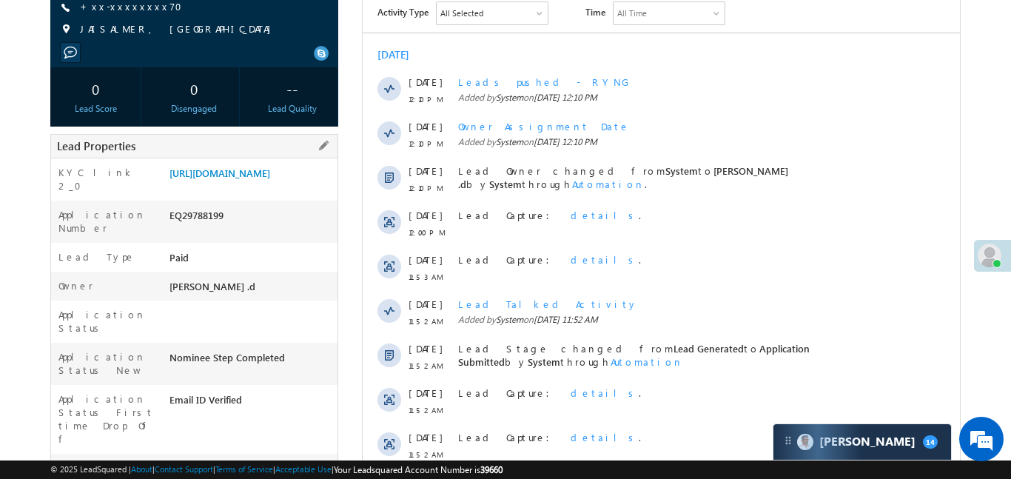
click at [245, 161] on div "KYC link 2_0 [URL][DOMAIN_NAME]" at bounding box center [194, 179] width 286 height 42
click at [249, 166] on link "[URL][DOMAIN_NAME]" at bounding box center [219, 172] width 101 height 13
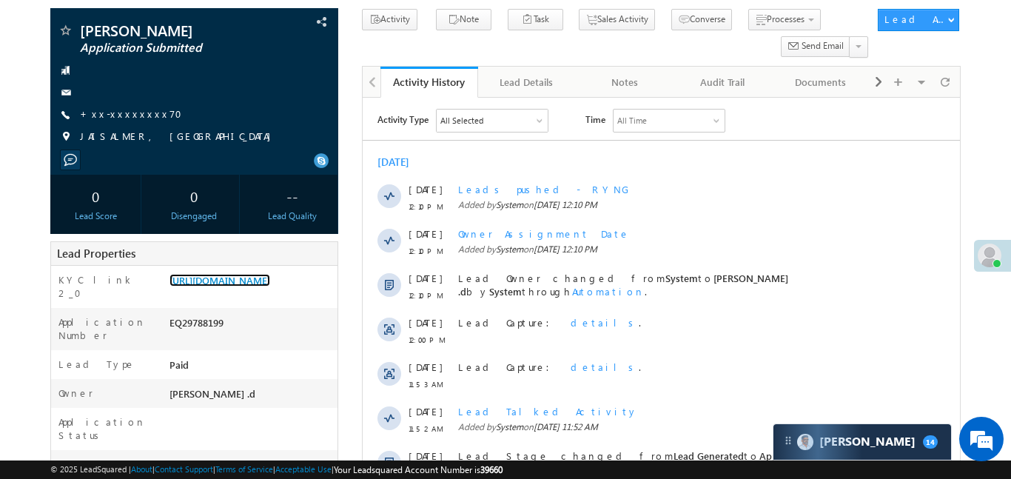
scroll to position [0, 0]
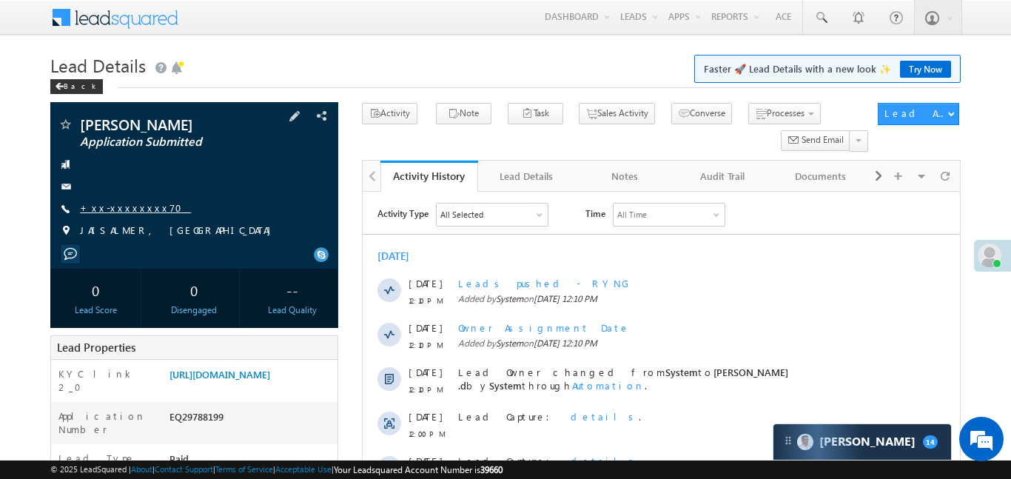
click at [116, 207] on link "+xx-xxxxxxxx70" at bounding box center [135, 207] width 111 height 13
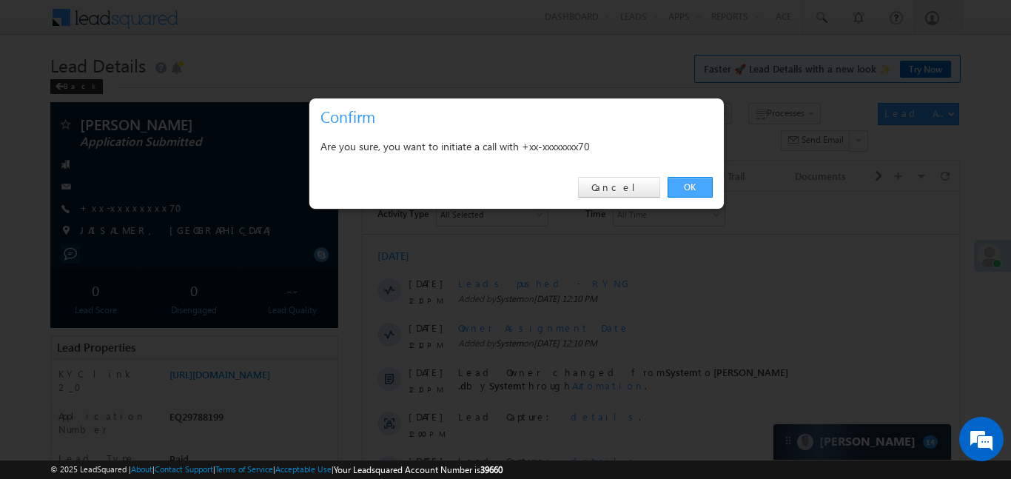
click at [682, 194] on link "OK" at bounding box center [689, 187] width 45 height 21
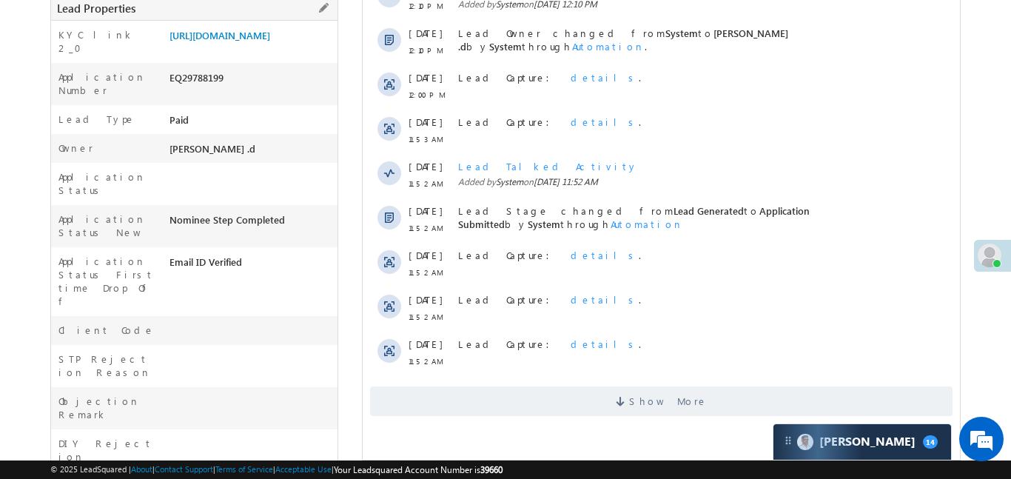
scroll to position [388, 0]
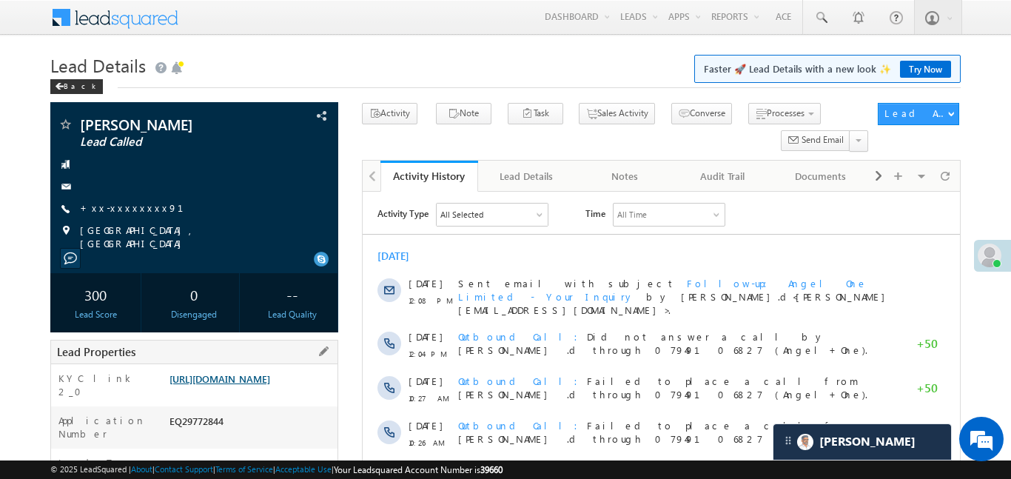
click at [252, 385] on link "[URL][DOMAIN_NAME]" at bounding box center [219, 378] width 101 height 13
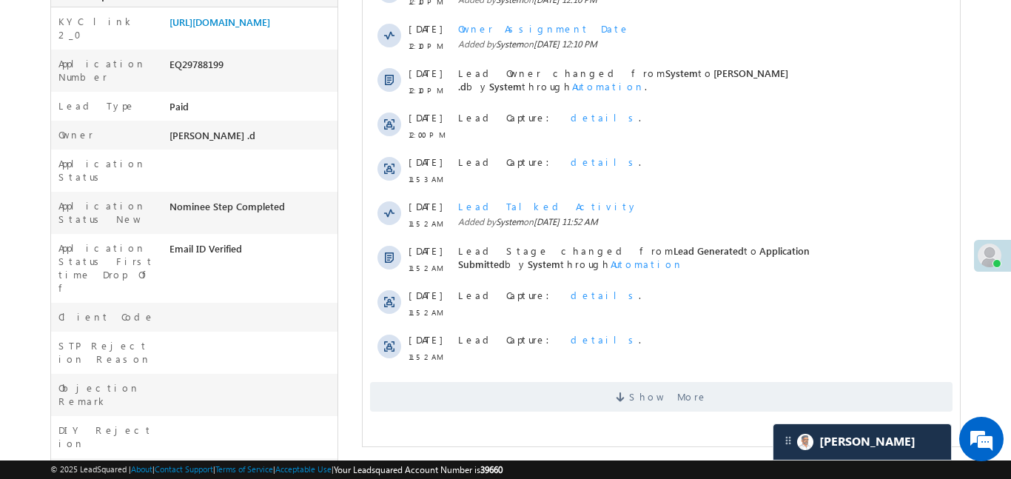
scroll to position [53, 0]
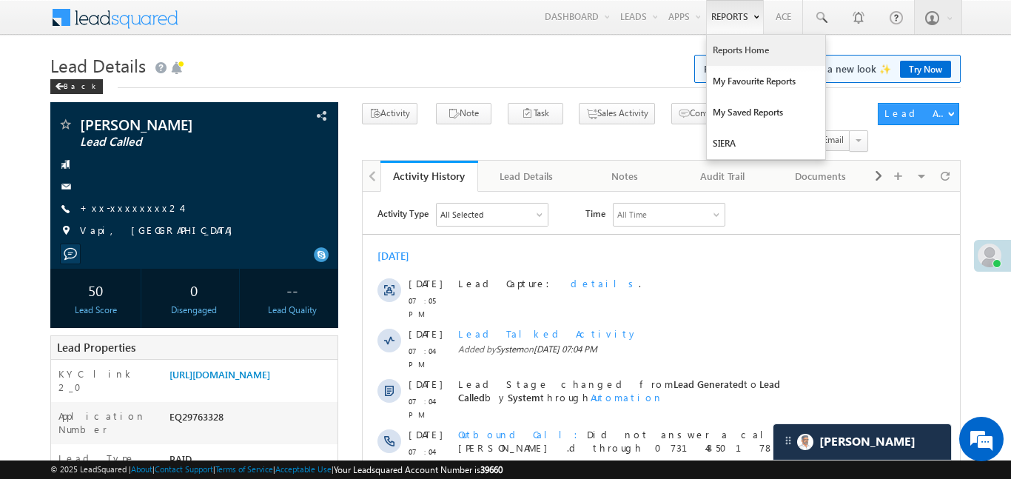
click at [746, 50] on link "Reports Home" at bounding box center [766, 50] width 118 height 31
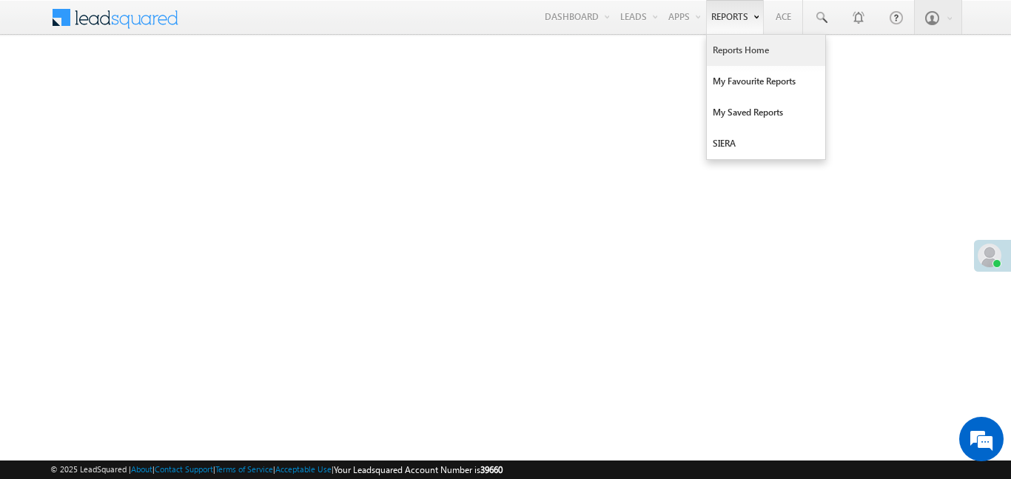
click at [745, 52] on link "Reports Home" at bounding box center [766, 50] width 118 height 31
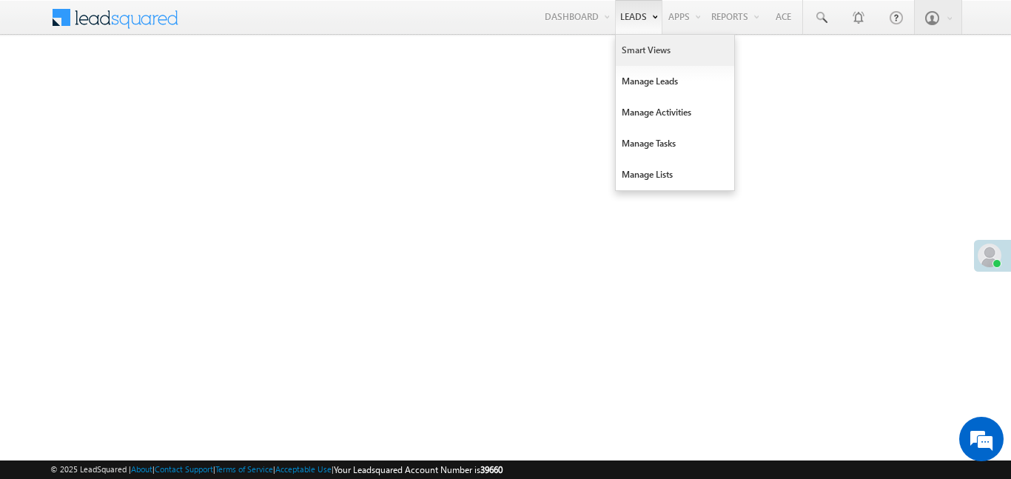
click at [632, 61] on link "Smart Views" at bounding box center [675, 50] width 118 height 31
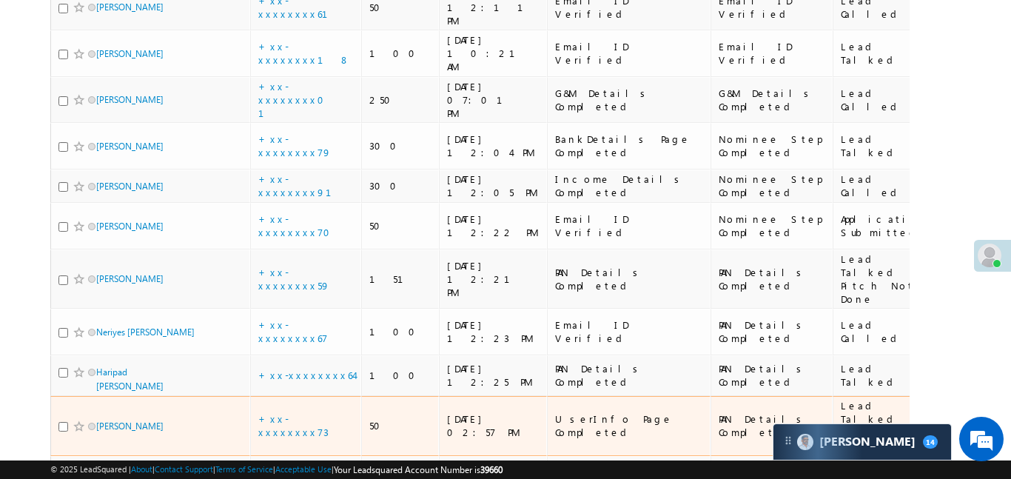
scroll to position [1244, 0]
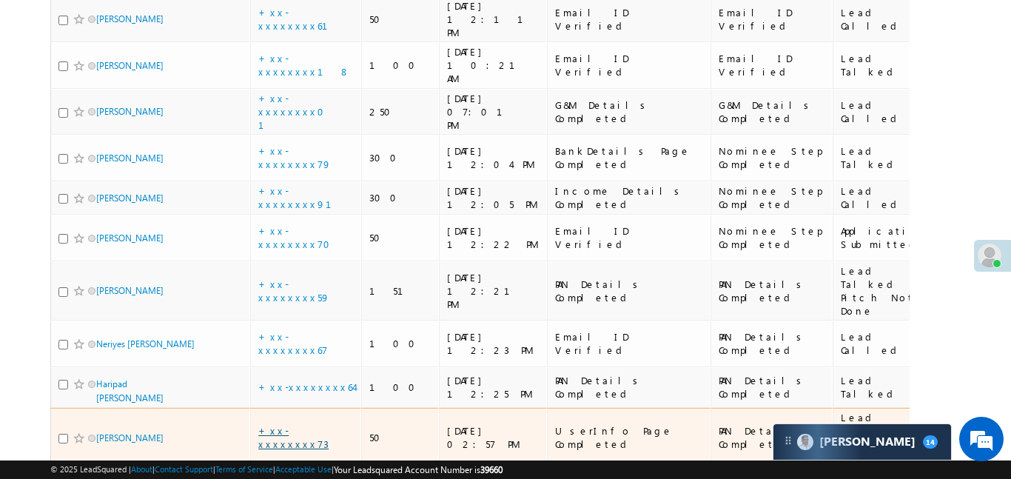
click at [307, 424] on link "+xx-xxxxxxxx73" at bounding box center [293, 437] width 70 height 26
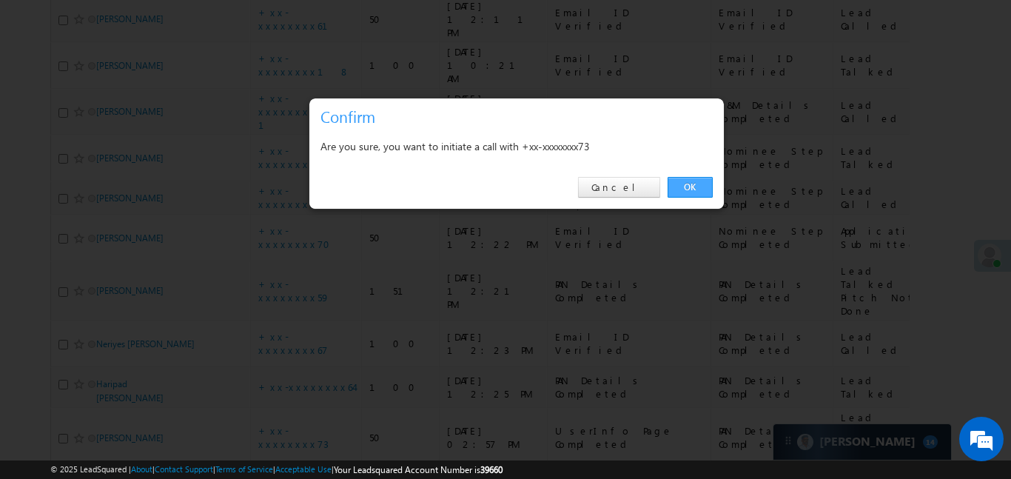
click at [696, 192] on link "OK" at bounding box center [689, 187] width 45 height 21
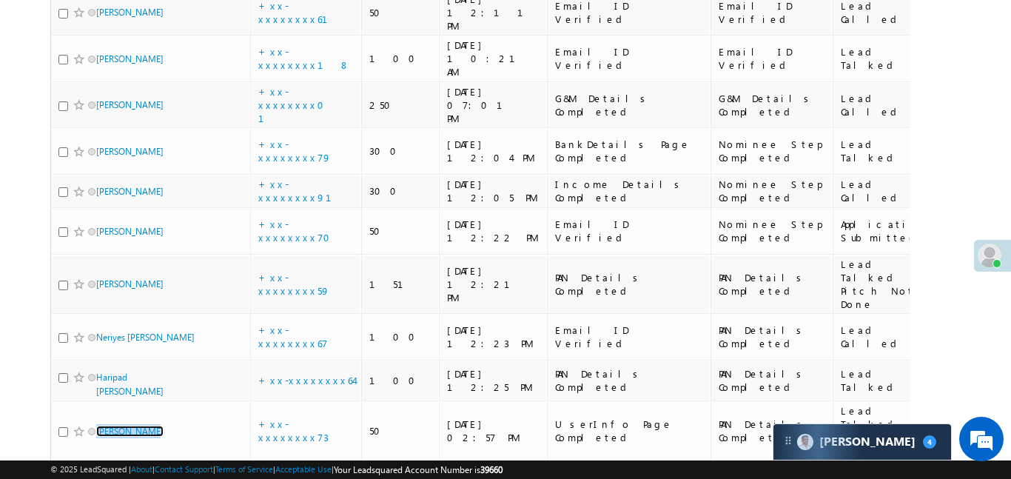
scroll to position [1291, 0]
click at [298, 470] on link "+xx-xxxxxxxx71" at bounding box center [302, 483] width 89 height 26
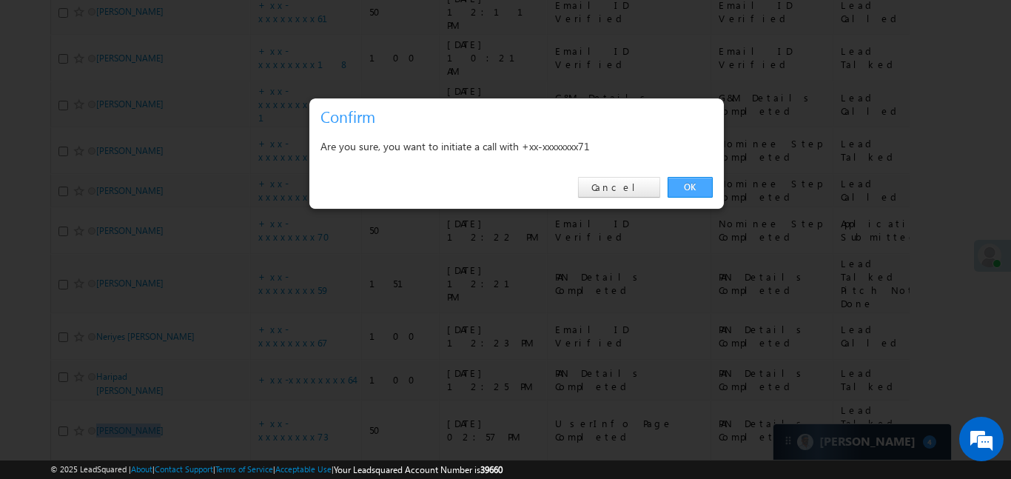
click at [708, 186] on link "OK" at bounding box center [689, 187] width 45 height 21
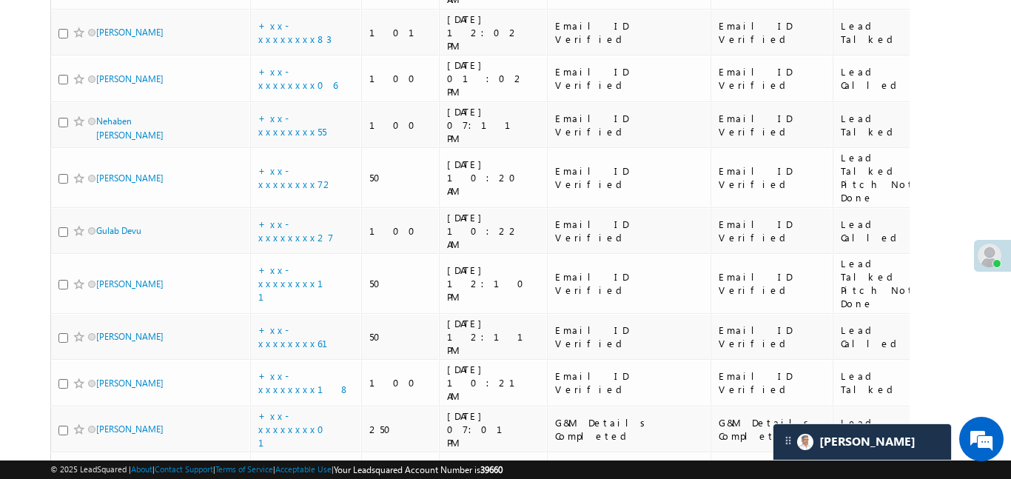
scroll to position [943, 0]
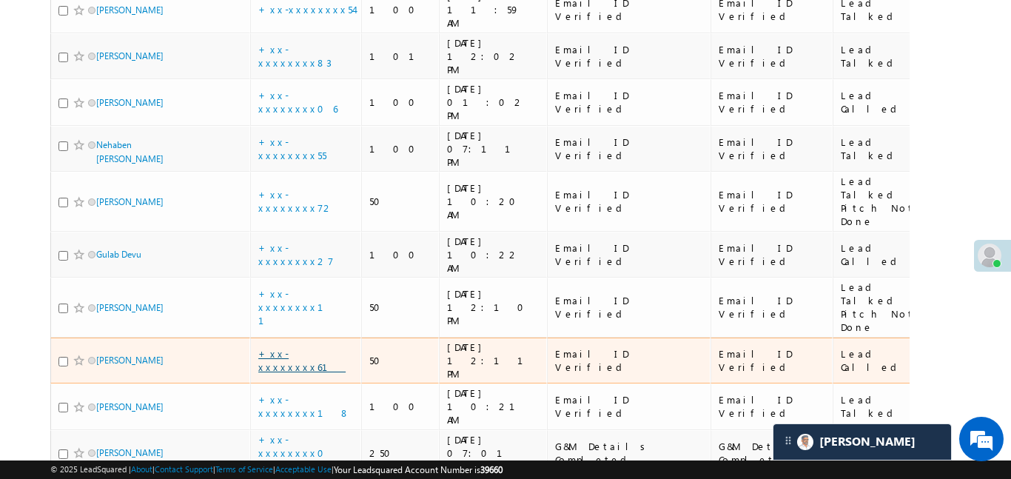
click at [310, 347] on link "+xx-xxxxxxxx61" at bounding box center [301, 360] width 87 height 26
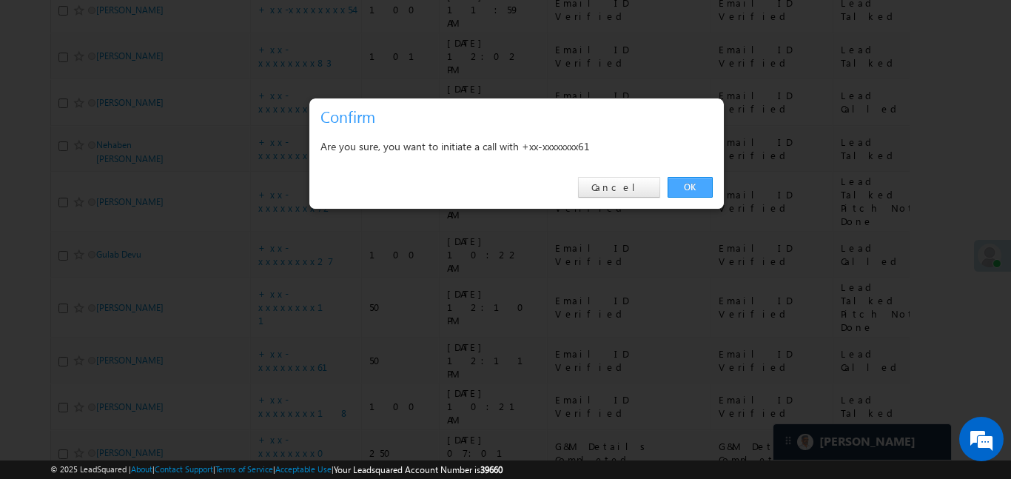
click at [682, 191] on link "OK" at bounding box center [689, 187] width 45 height 21
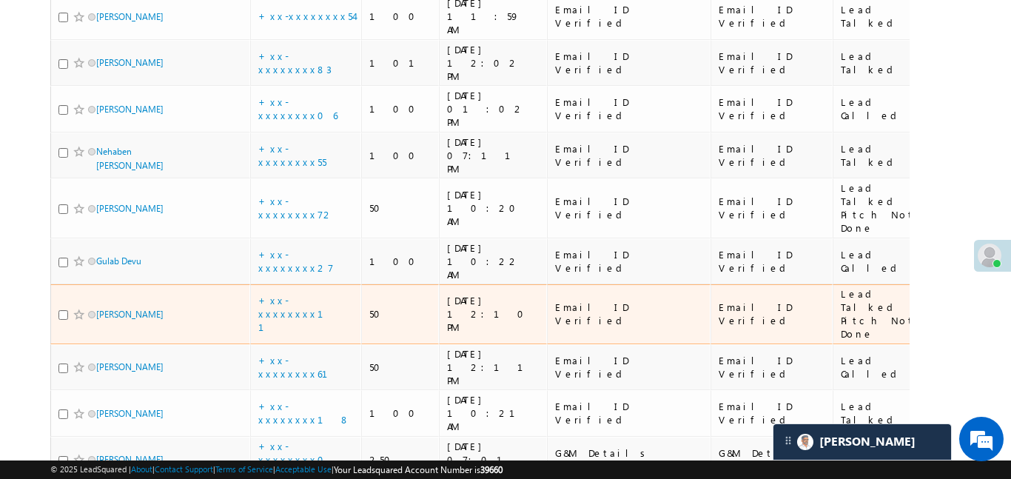
scroll to position [935, 0]
click at [308, 295] on link "+xx-xxxxxxxx11" at bounding box center [299, 314] width 83 height 39
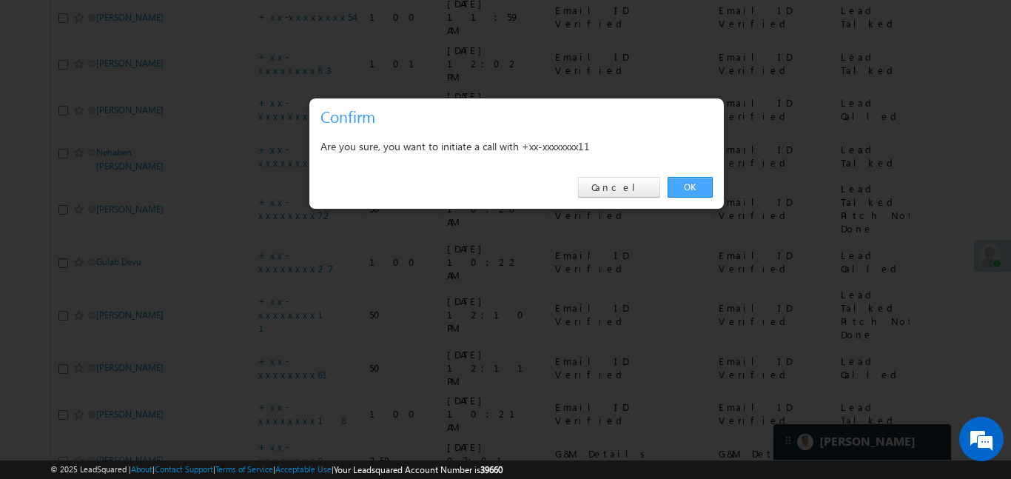
click at [687, 188] on link "OK" at bounding box center [689, 187] width 45 height 21
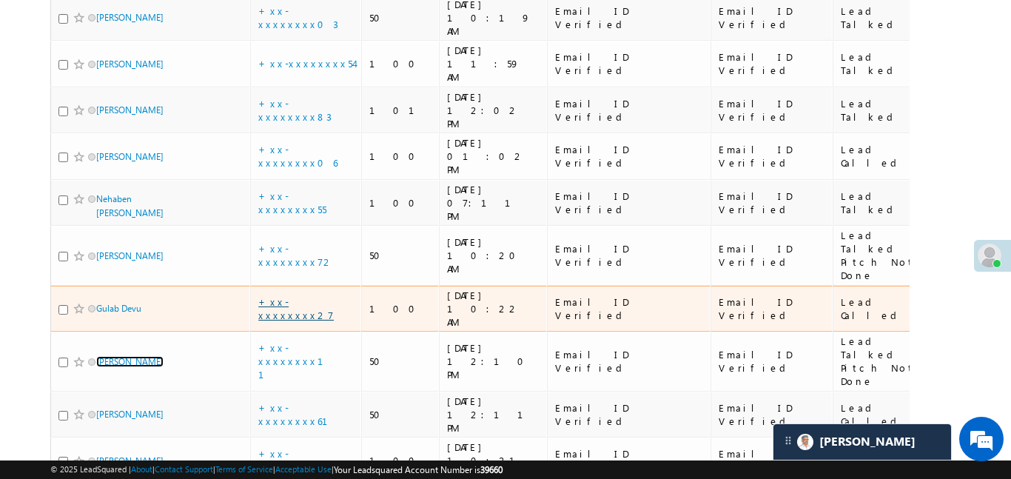
scroll to position [881, 0]
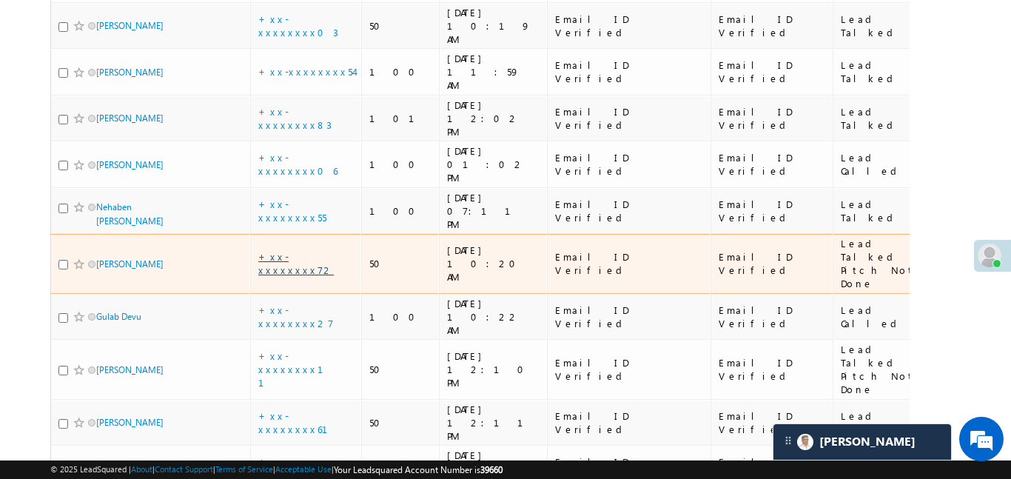
click at [298, 250] on link "+xx-xxxxxxxx72" at bounding box center [295, 263] width 75 height 26
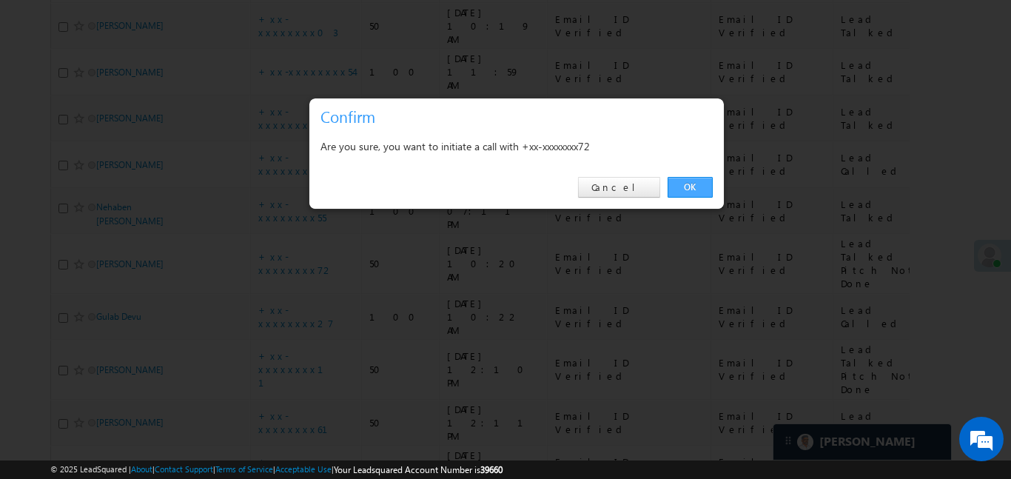
click at [690, 182] on link "OK" at bounding box center [689, 187] width 45 height 21
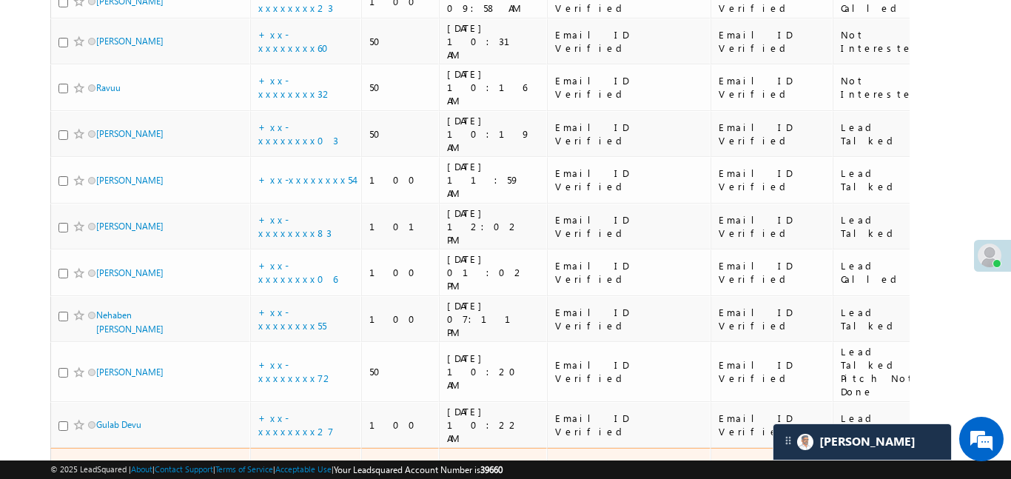
scroll to position [752, 0]
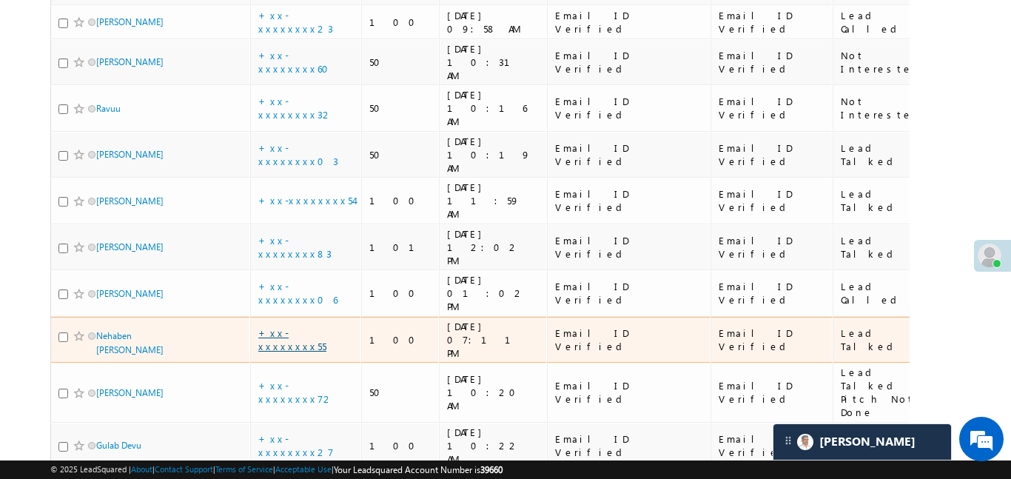
click at [303, 326] on link "+xx-xxxxxxxx55" at bounding box center [292, 339] width 68 height 26
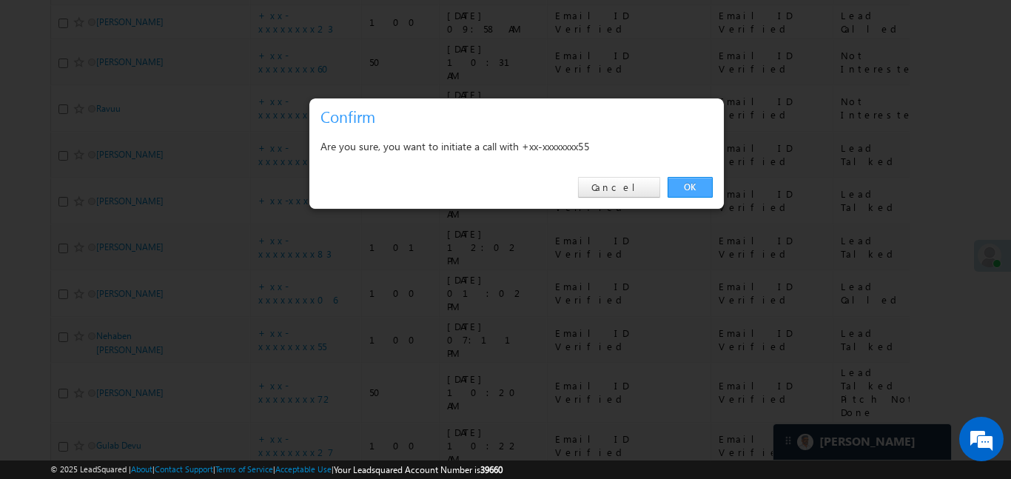
click at [701, 189] on link "OK" at bounding box center [689, 187] width 45 height 21
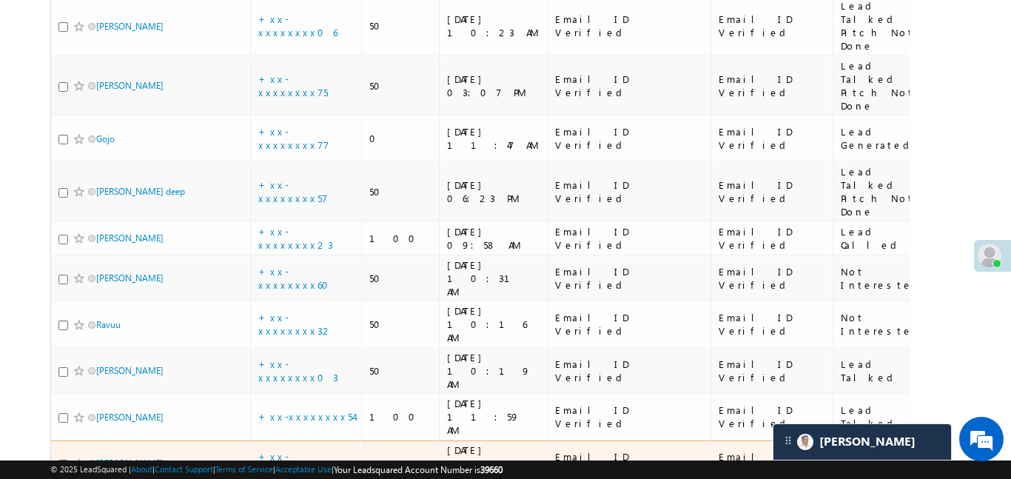
scroll to position [508, 0]
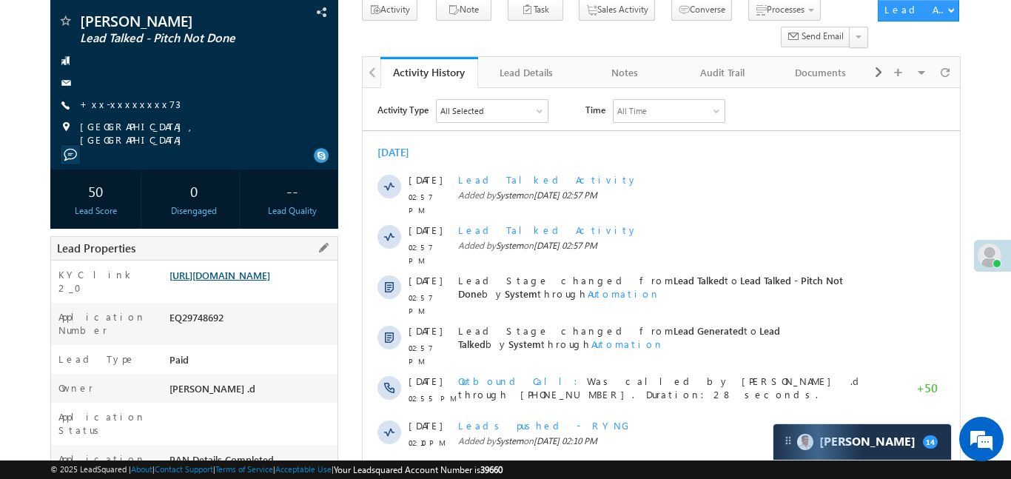
scroll to position [108, 0]
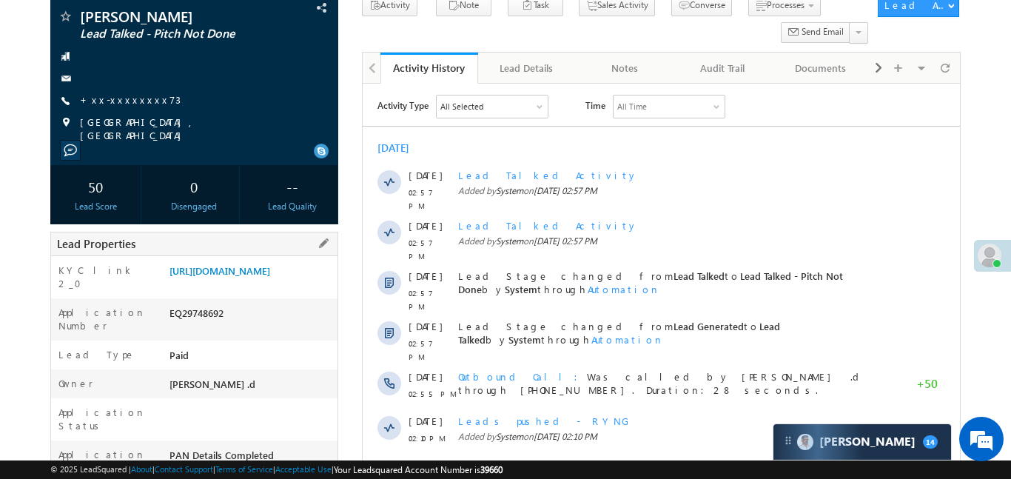
click at [263, 284] on div "[URL][DOMAIN_NAME]" at bounding box center [252, 273] width 172 height 21
click at [267, 277] on link "[URL][DOMAIN_NAME]" at bounding box center [219, 270] width 101 height 13
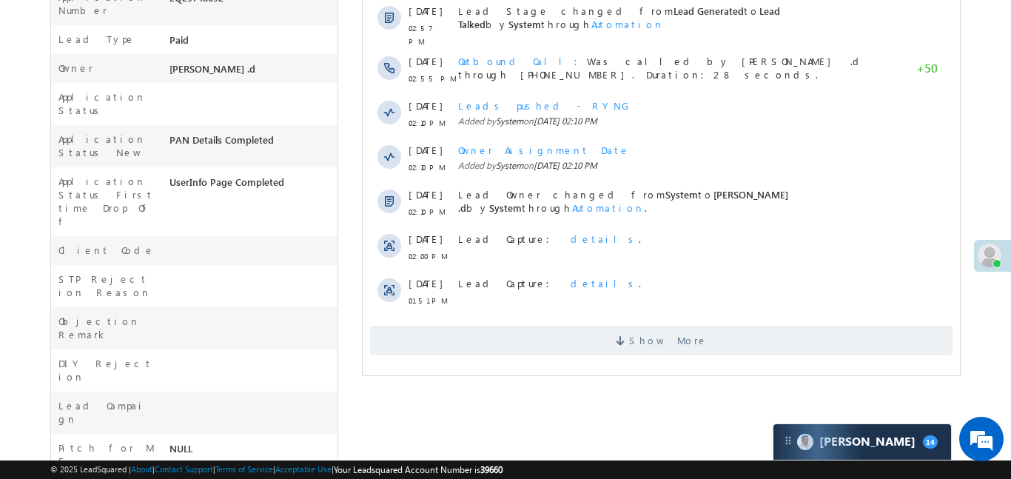
scroll to position [425, 0]
click at [657, 330] on div "Activity Type All Selected Select All Sales Activities 1 Sales Activity Email A…" at bounding box center [660, 65] width 597 height 590
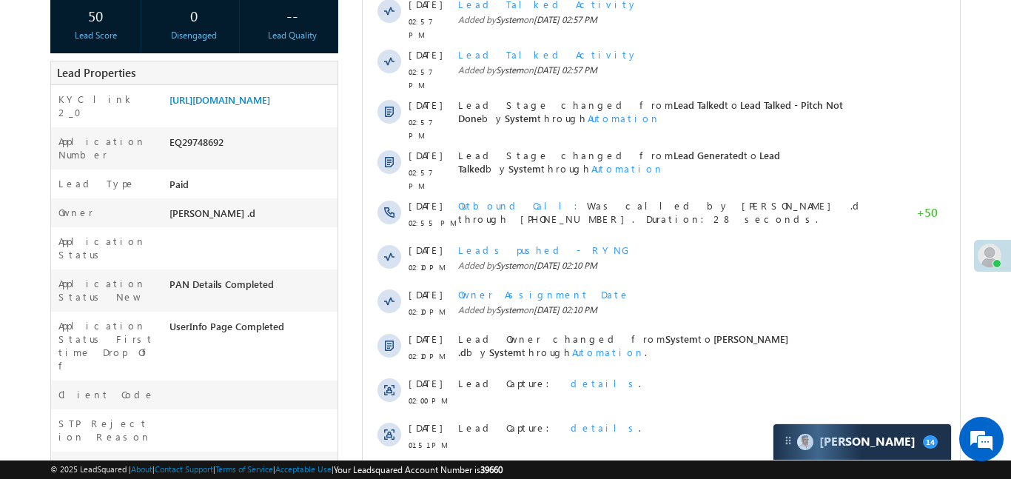
scroll to position [53, 0]
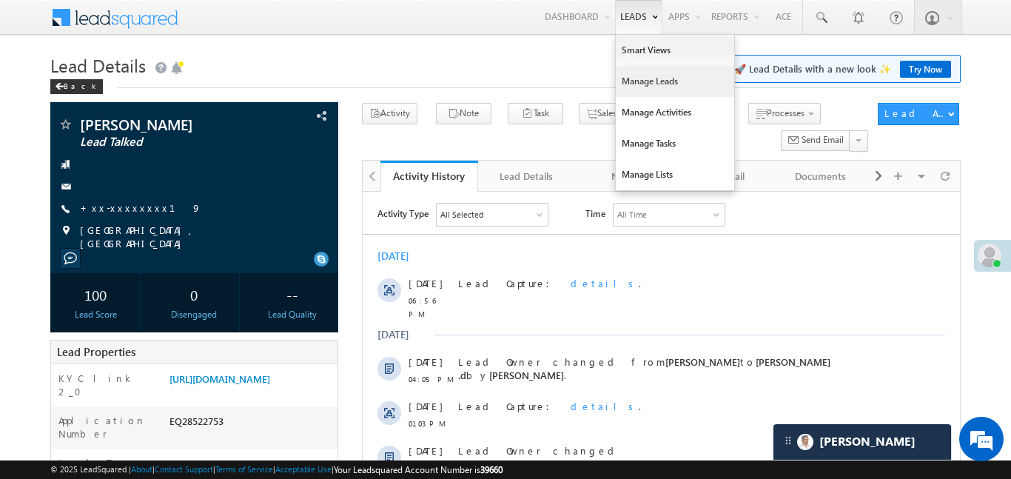
click at [670, 81] on link "Manage Leads" at bounding box center [675, 81] width 118 height 31
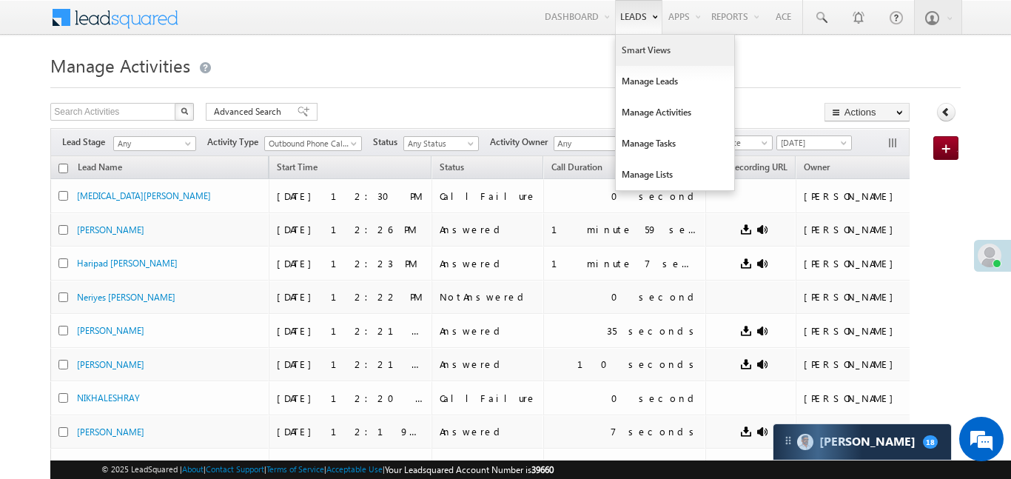
click at [634, 50] on link "Smart Views" at bounding box center [675, 50] width 118 height 31
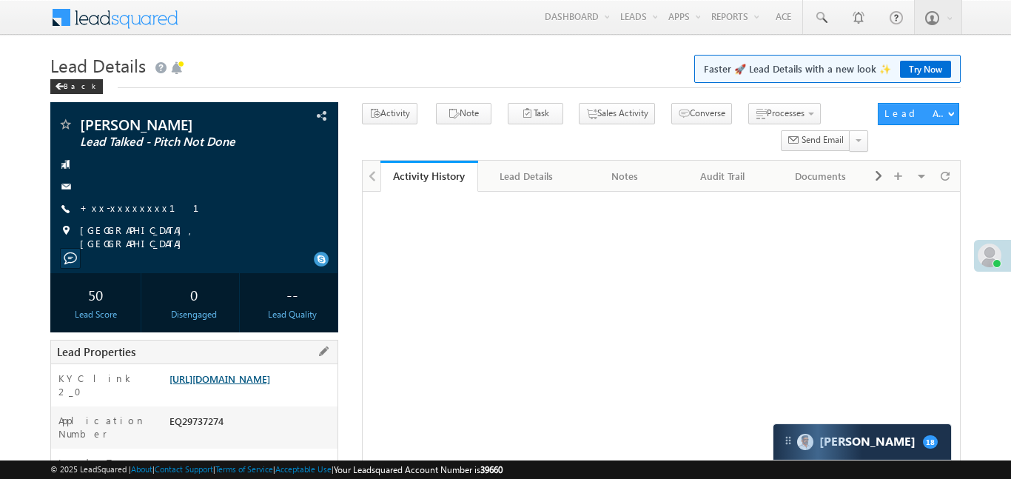
scroll to position [146, 0]
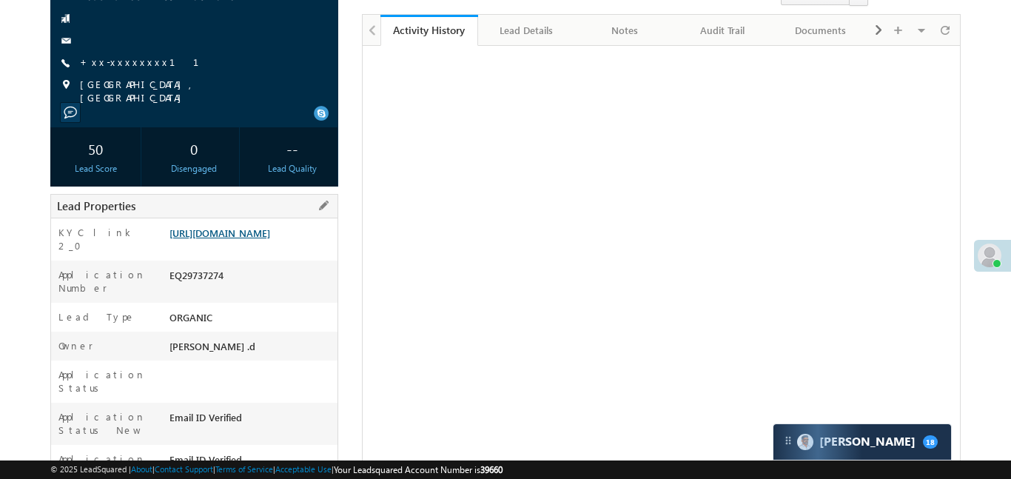
click at [260, 239] on link "[URL][DOMAIN_NAME]" at bounding box center [219, 232] width 101 height 13
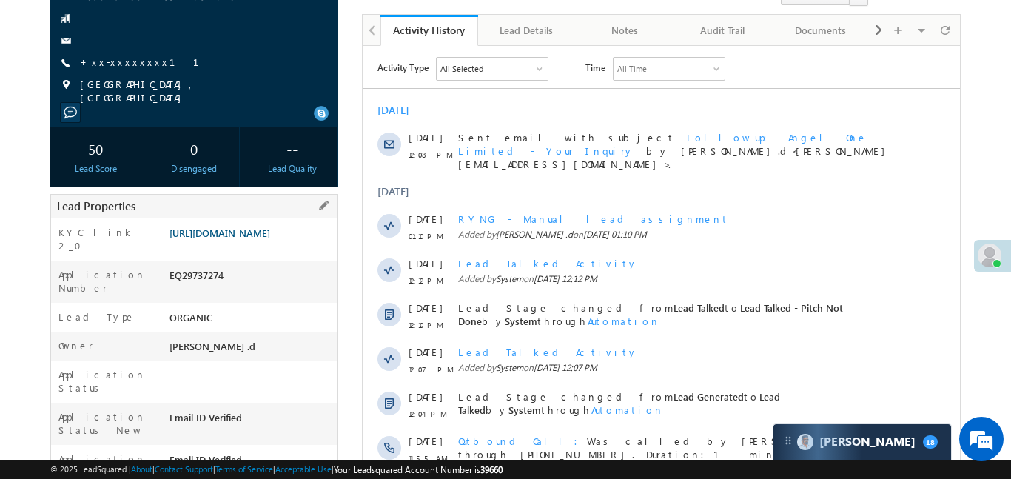
scroll to position [0, 0]
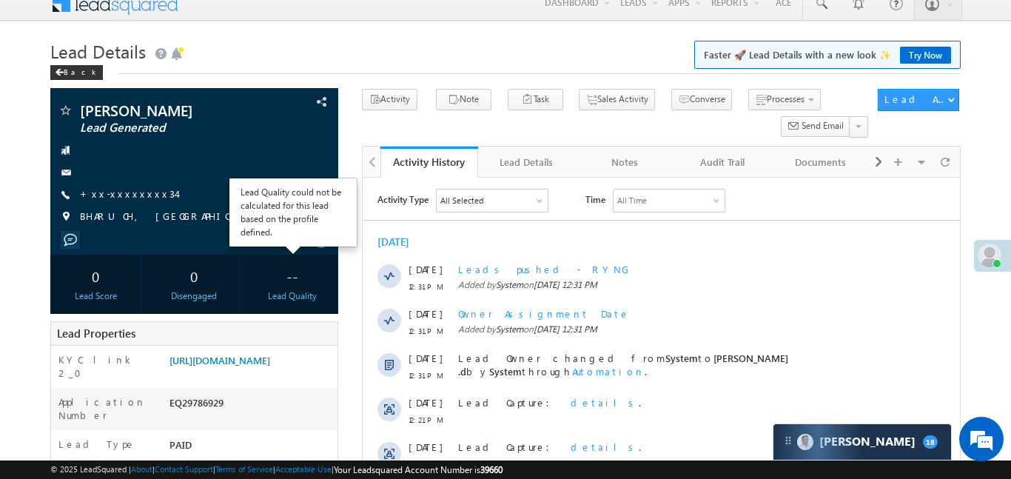
scroll to position [280, 0]
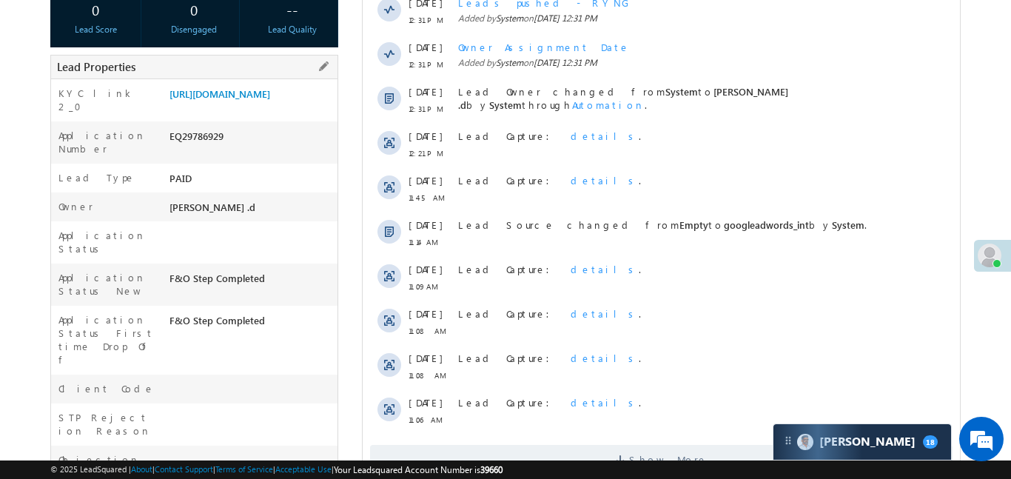
click at [260, 107] on div "[URL][DOMAIN_NAME]" at bounding box center [252, 97] width 172 height 21
click at [260, 100] on link "[URL][DOMAIN_NAME]" at bounding box center [219, 93] width 101 height 13
click at [268, 100] on link "[URL][DOMAIN_NAME]" at bounding box center [219, 93] width 101 height 13
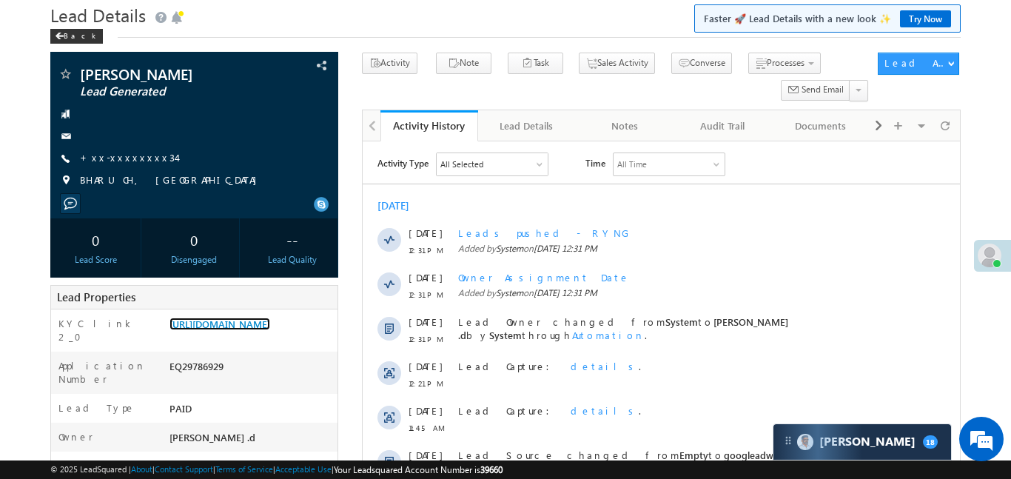
scroll to position [0, 0]
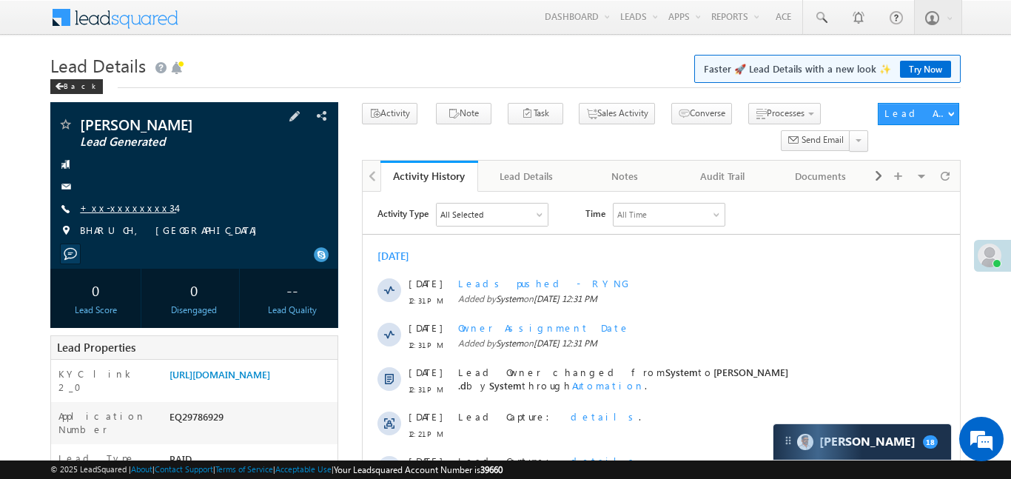
click at [116, 209] on link "+xx-xxxxxxxx34" at bounding box center [128, 207] width 96 height 13
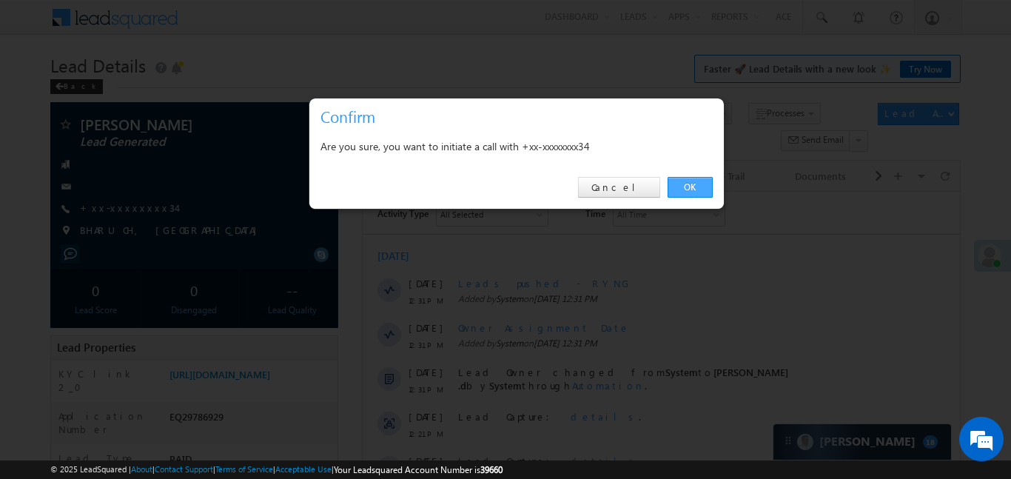
click at [691, 187] on link "OK" at bounding box center [689, 187] width 45 height 21
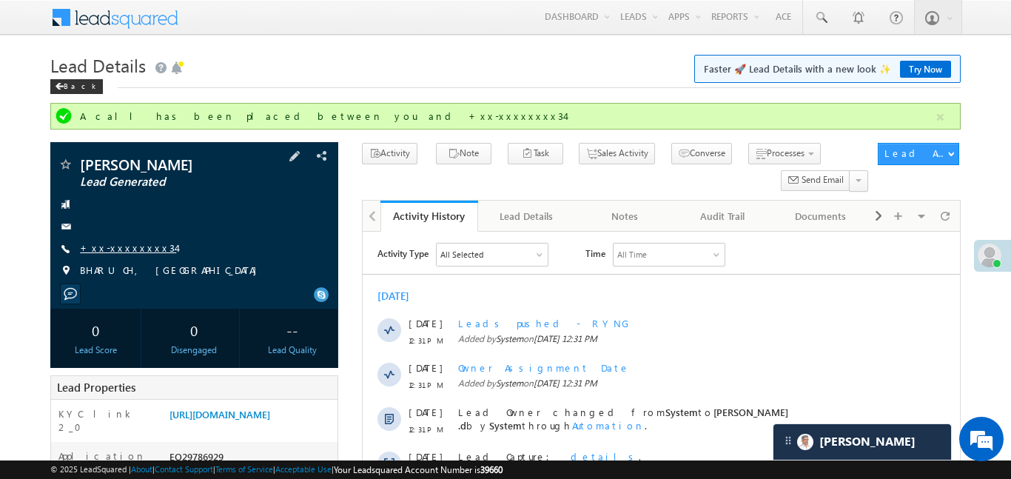
click at [135, 242] on link "+xx-xxxxxxxx34" at bounding box center [128, 247] width 96 height 13
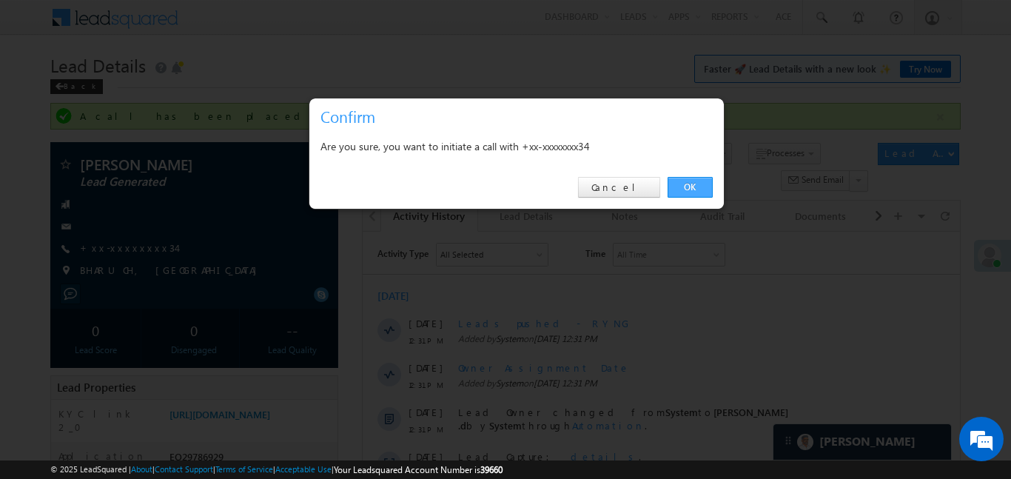
click at [701, 184] on link "OK" at bounding box center [689, 187] width 45 height 21
